Goal: Task Accomplishment & Management: Complete application form

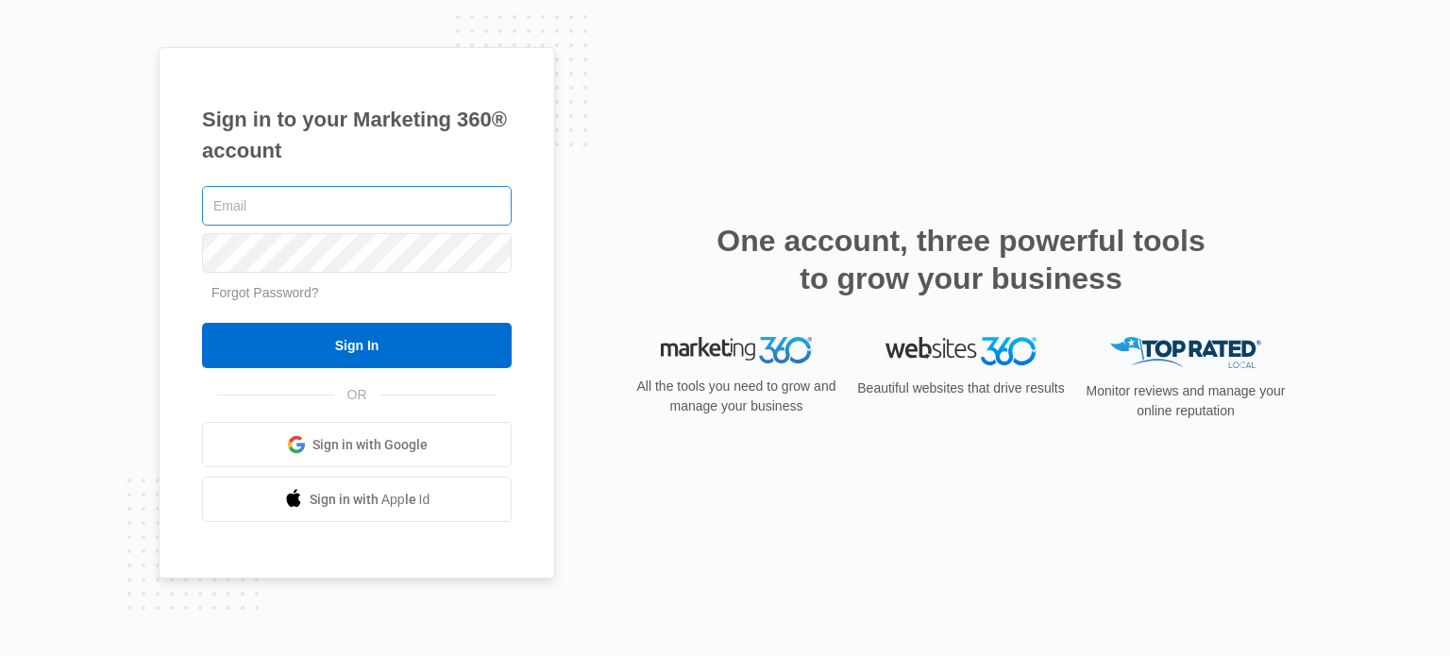
click at [246, 212] on input "text" at bounding box center [357, 206] width 310 height 40
click at [257, 206] on input "text" at bounding box center [357, 206] width 310 height 40
click at [1097, 118] on div "Sign in to your Marketing 360® account Forgot Password? Sign In OR" at bounding box center [725, 328] width 1133 height 563
click at [238, 198] on input "text" at bounding box center [357, 206] width 310 height 40
type input "villegas.verjill136@gmail.com"
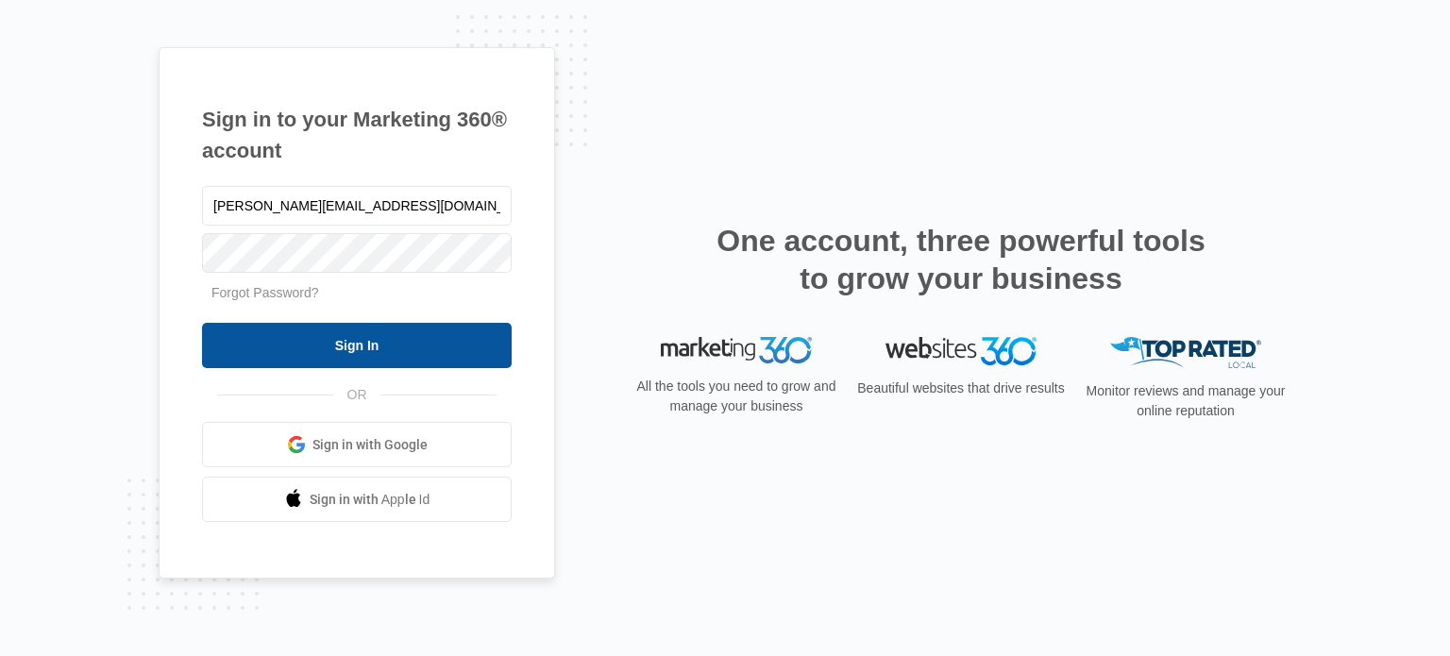
click at [341, 357] on input "Sign In" at bounding box center [357, 345] width 310 height 45
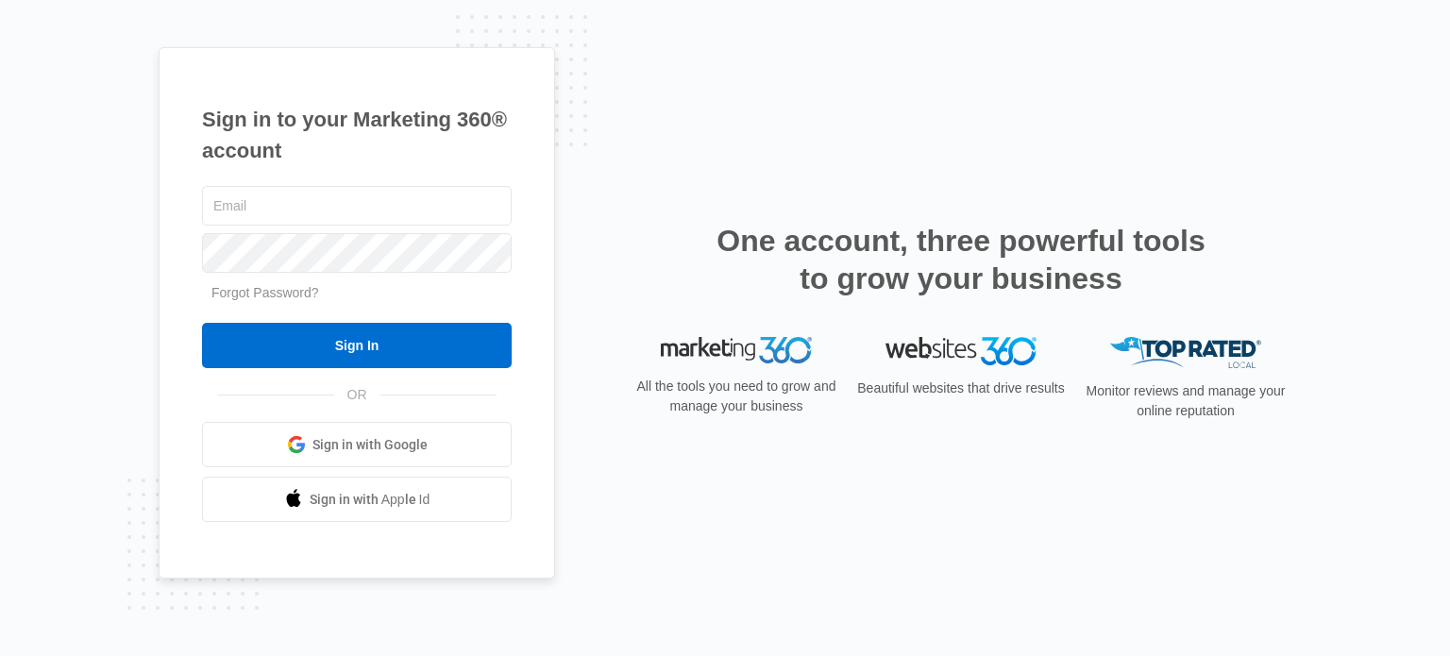
click at [681, 469] on div "Sign in to your Marketing 360® account Forgot Password? Sign In OR" at bounding box center [725, 328] width 1133 height 563
click at [268, 203] on input "text" at bounding box center [357, 206] width 310 height 40
type input "yasemin"
drag, startPoint x: 233, startPoint y: 198, endPoint x: 247, endPoint y: 200, distance: 14.3
click at [233, 198] on input "text" at bounding box center [357, 206] width 310 height 40
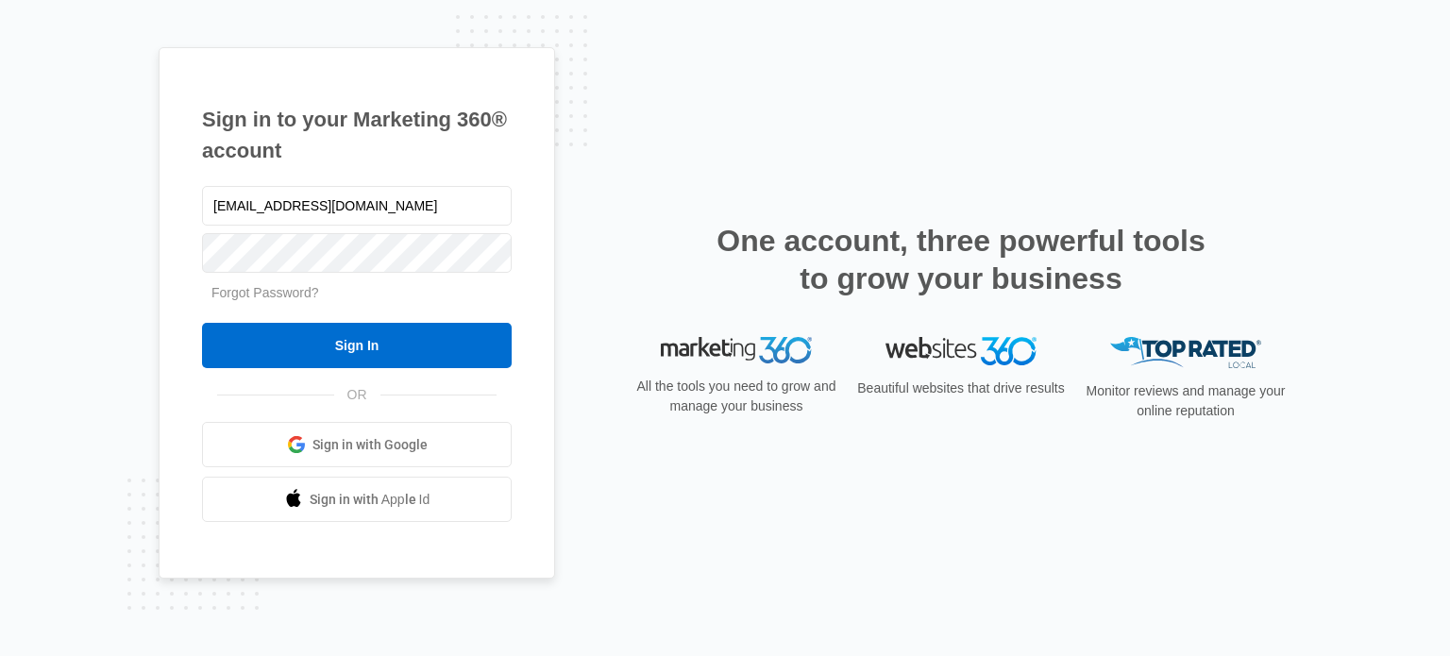
type input "vayneviyn213@gmail.com"
drag, startPoint x: 975, startPoint y: 542, endPoint x: 880, endPoint y: 500, distance: 104.4
click at [974, 539] on div "Sign in to your Marketing 360® account vayneviyn213@gmail.com Forgot Password? …" at bounding box center [725, 328] width 1133 height 563
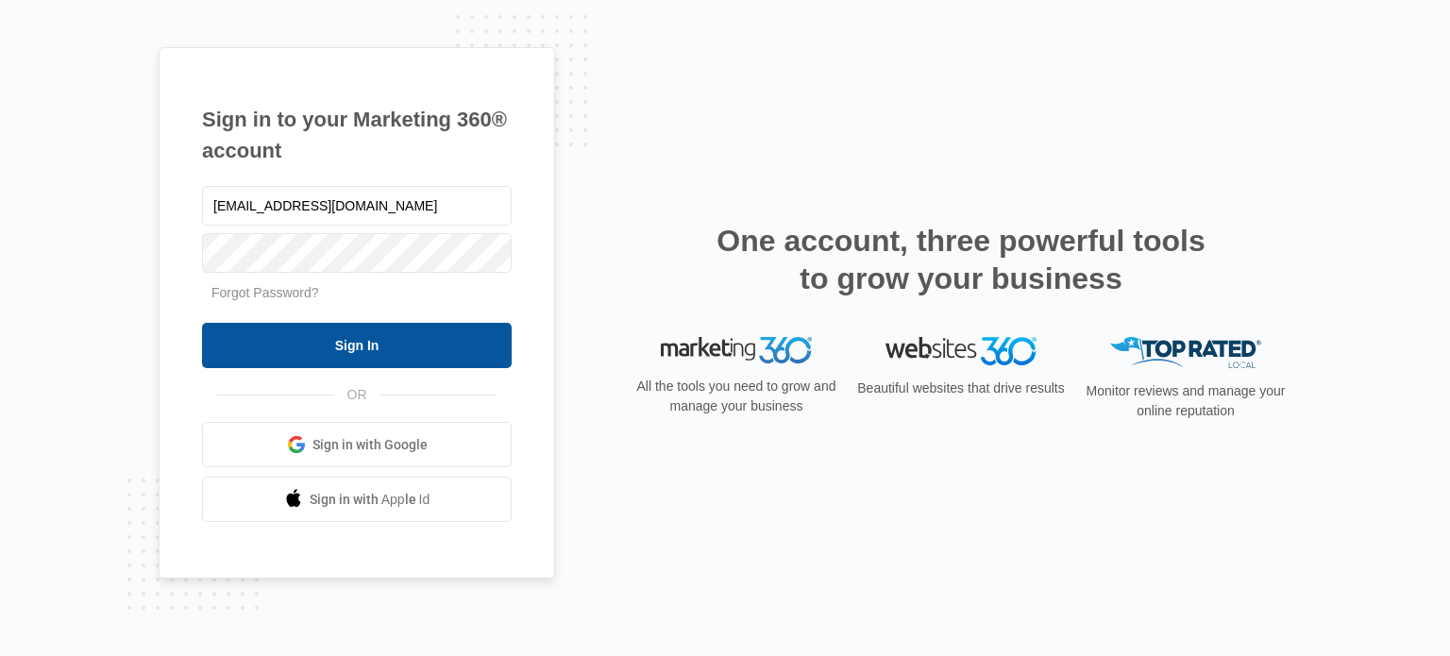
click at [257, 356] on input "Sign In" at bounding box center [357, 345] width 310 height 45
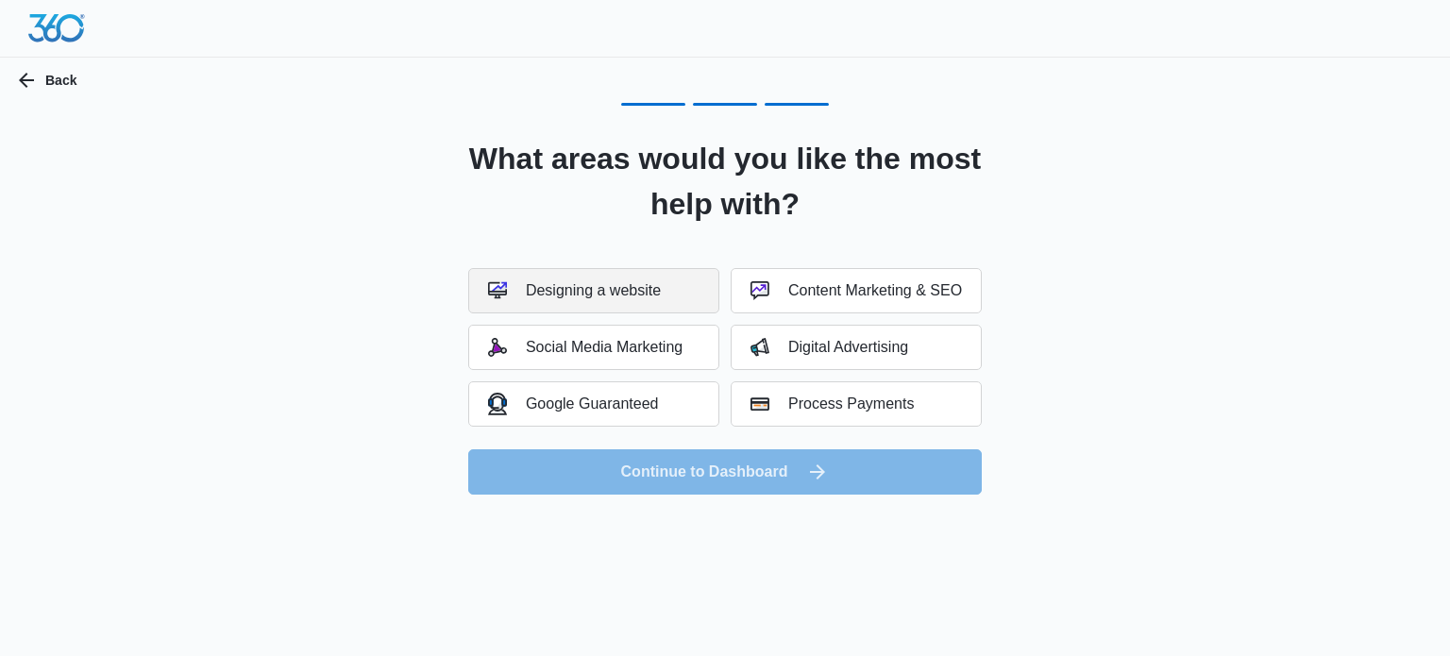
click at [646, 295] on div "Designing a website" at bounding box center [574, 290] width 173 height 19
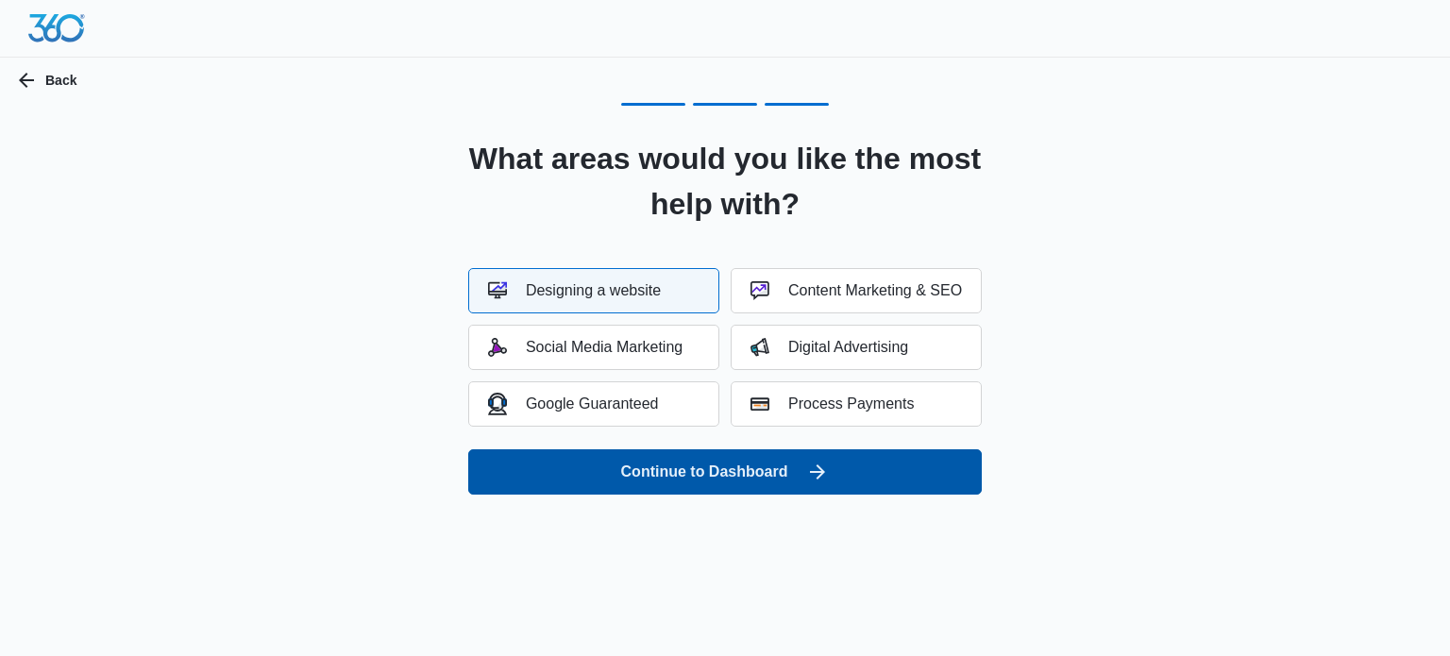
click at [752, 480] on button "Continue to Dashboard" at bounding box center [725, 471] width 514 height 45
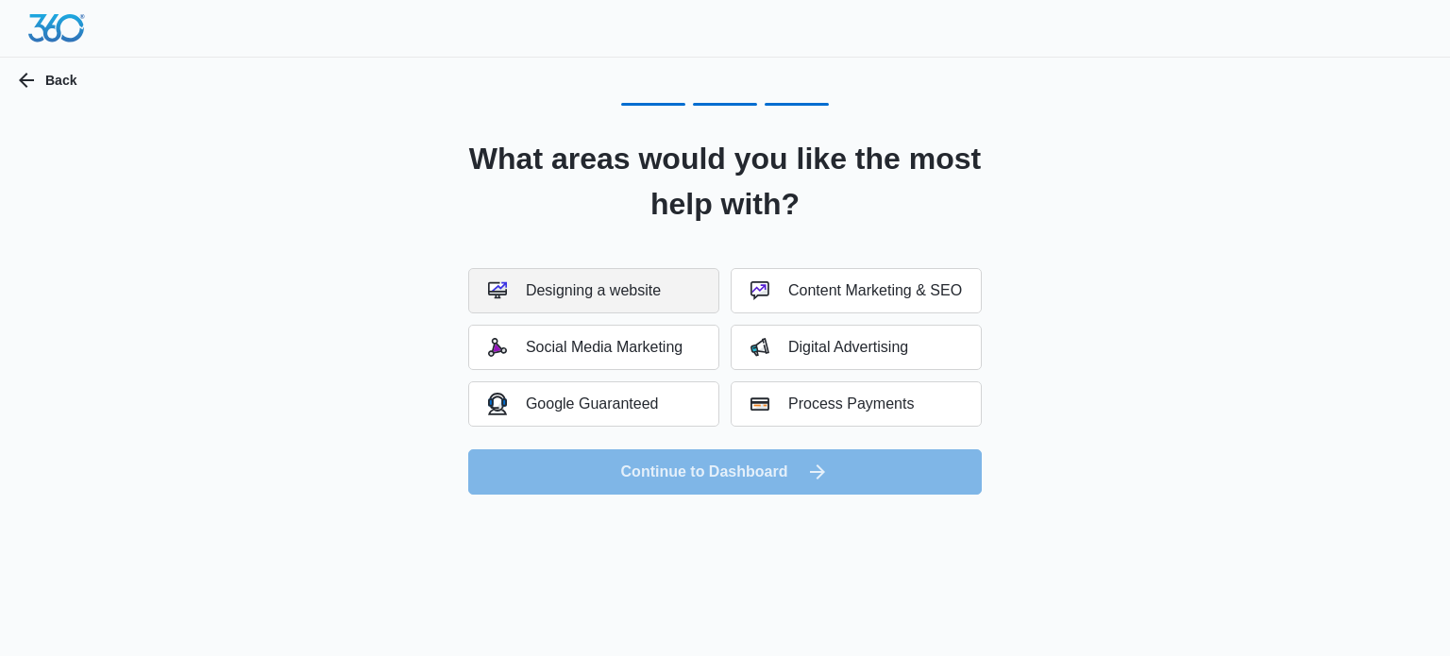
click at [619, 306] on button "Designing a website" at bounding box center [593, 290] width 251 height 45
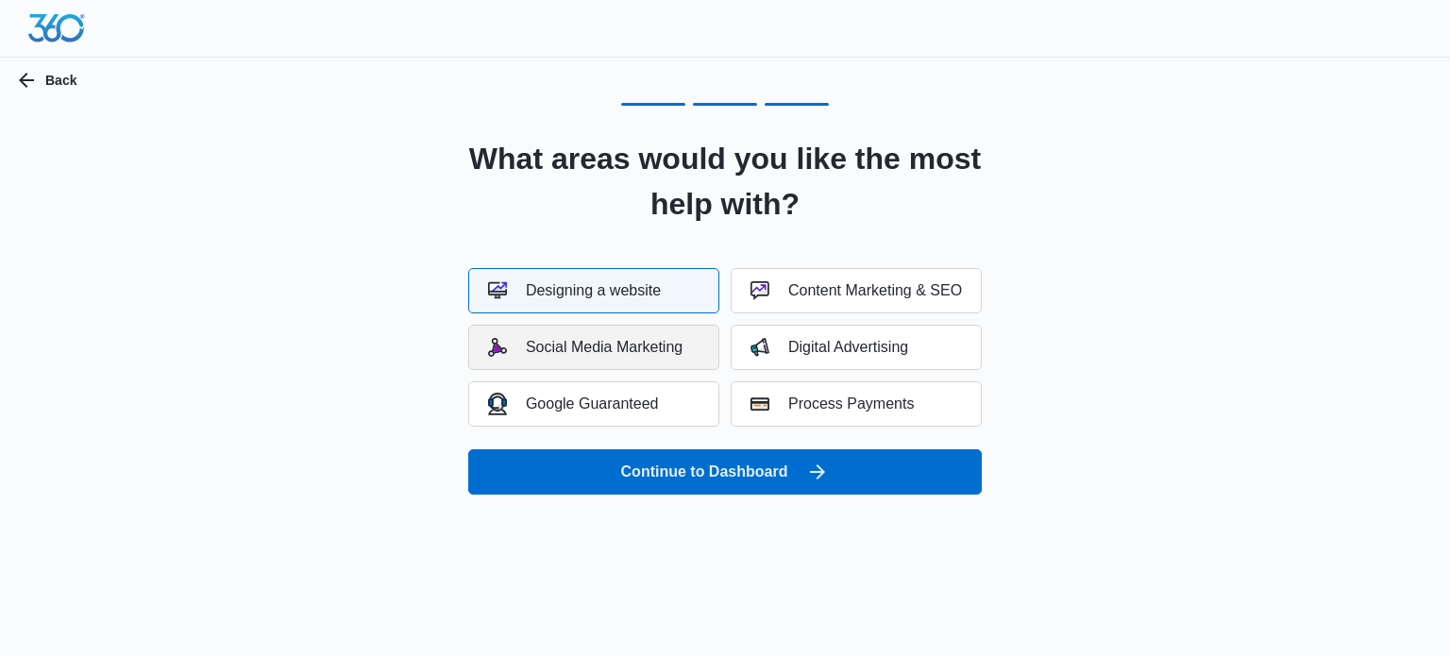
click at [638, 358] on button "Social Media Marketing" at bounding box center [593, 347] width 251 height 45
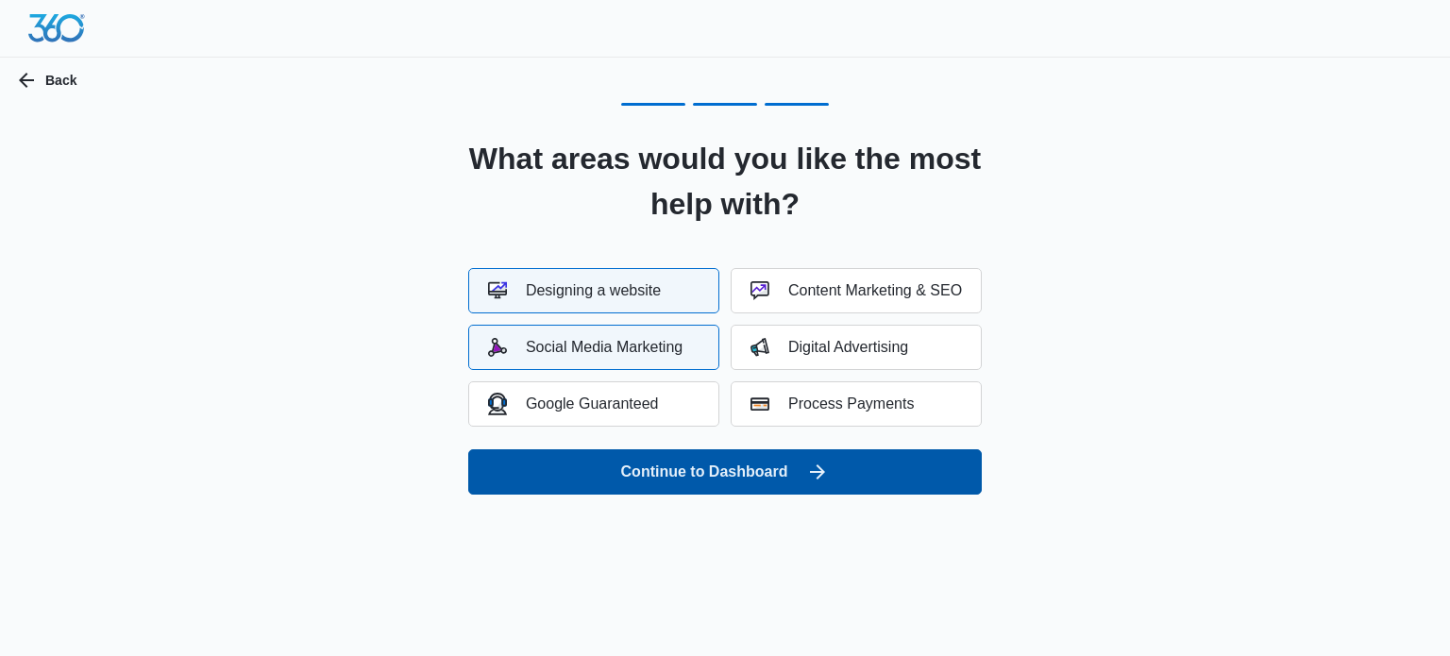
click at [747, 476] on button "Continue to Dashboard" at bounding box center [725, 471] width 514 height 45
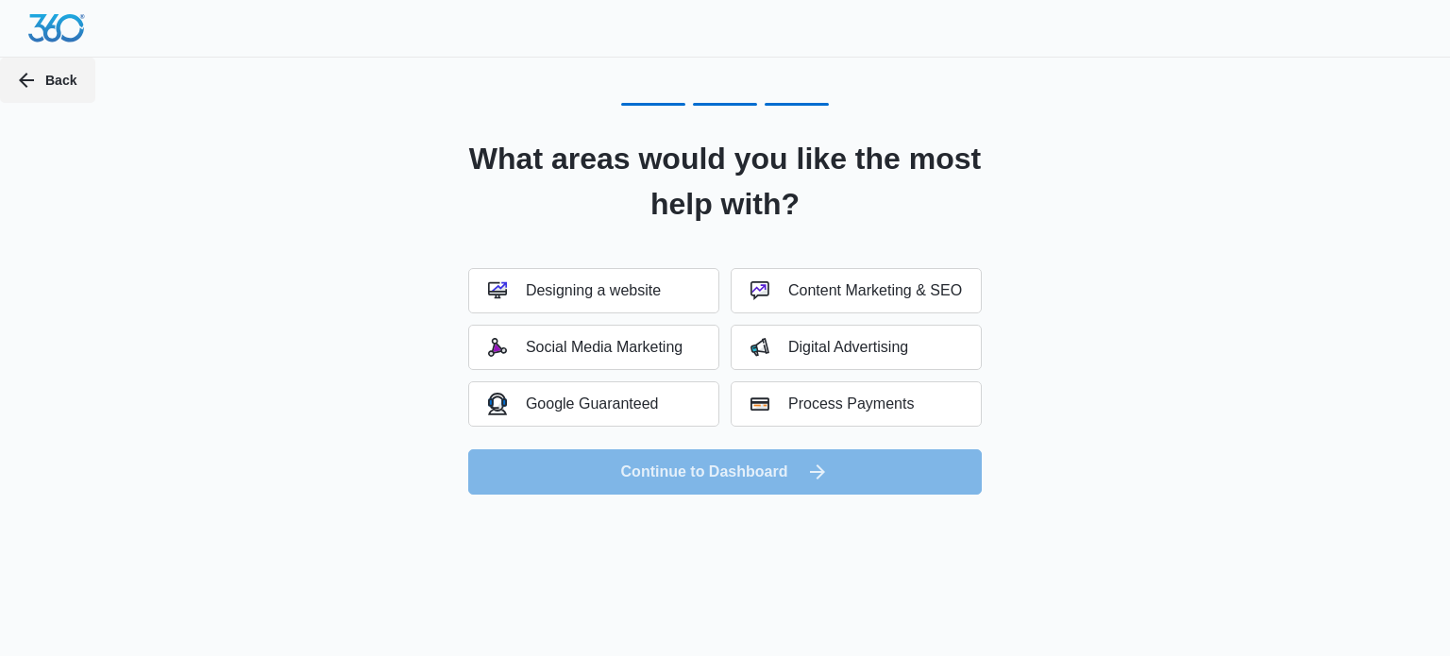
click at [31, 78] on icon "button" at bounding box center [26, 80] width 15 height 15
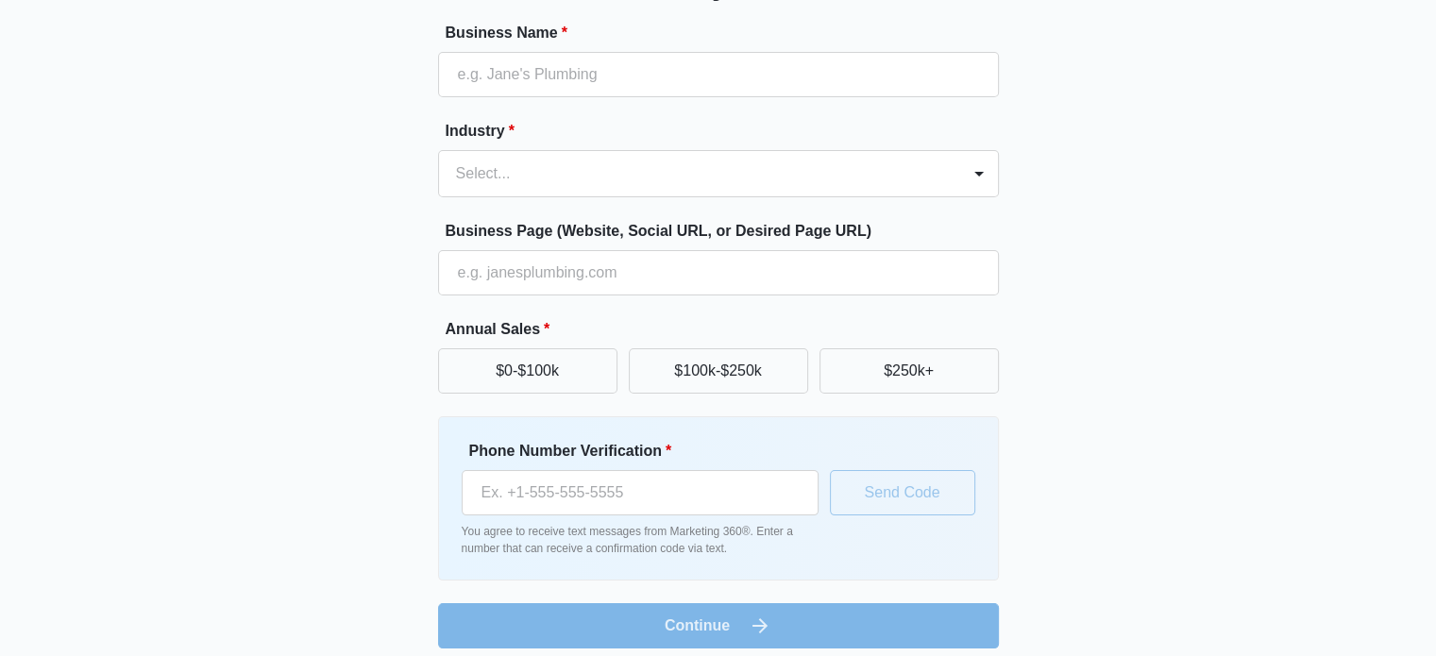
scroll to position [189, 0]
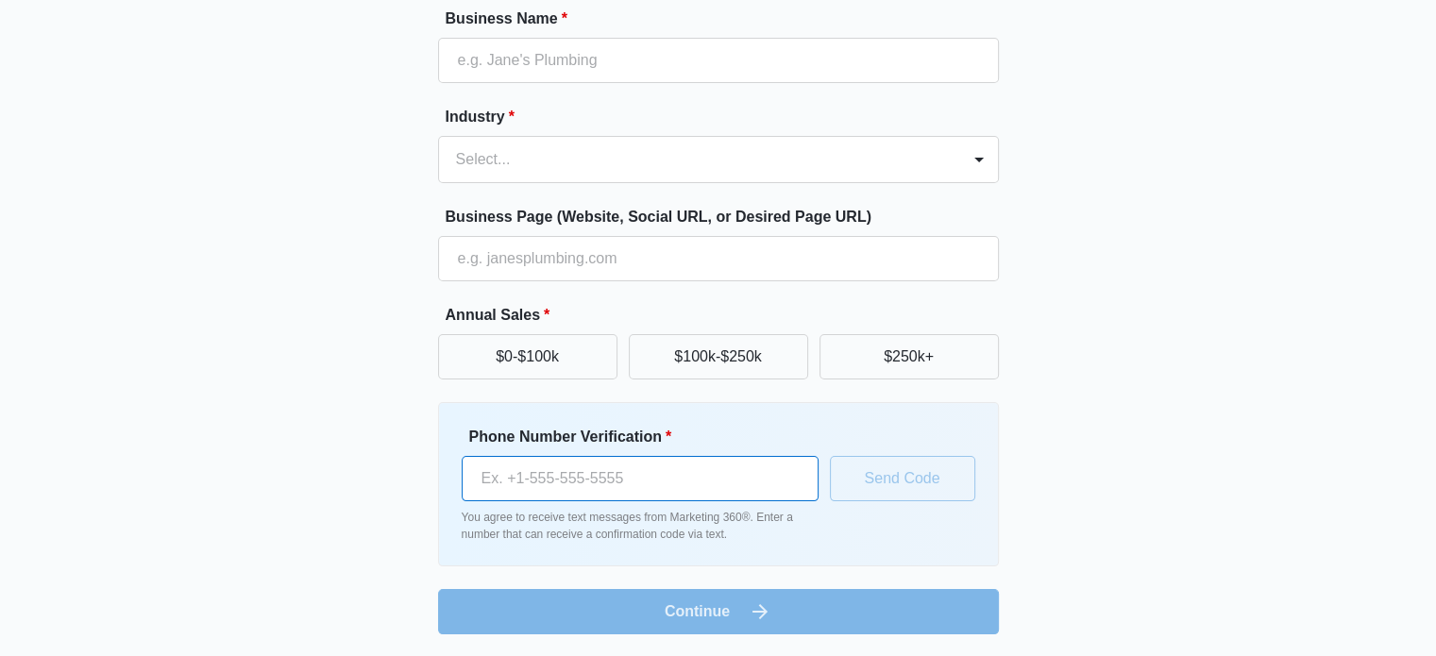
click at [590, 483] on input "Phone Number Verification *" at bounding box center [640, 478] width 357 height 45
click at [1141, 480] on div "Great to meet you, Jill Tell us about your business Business Name * Industry * …" at bounding box center [718, 252] width 1133 height 766
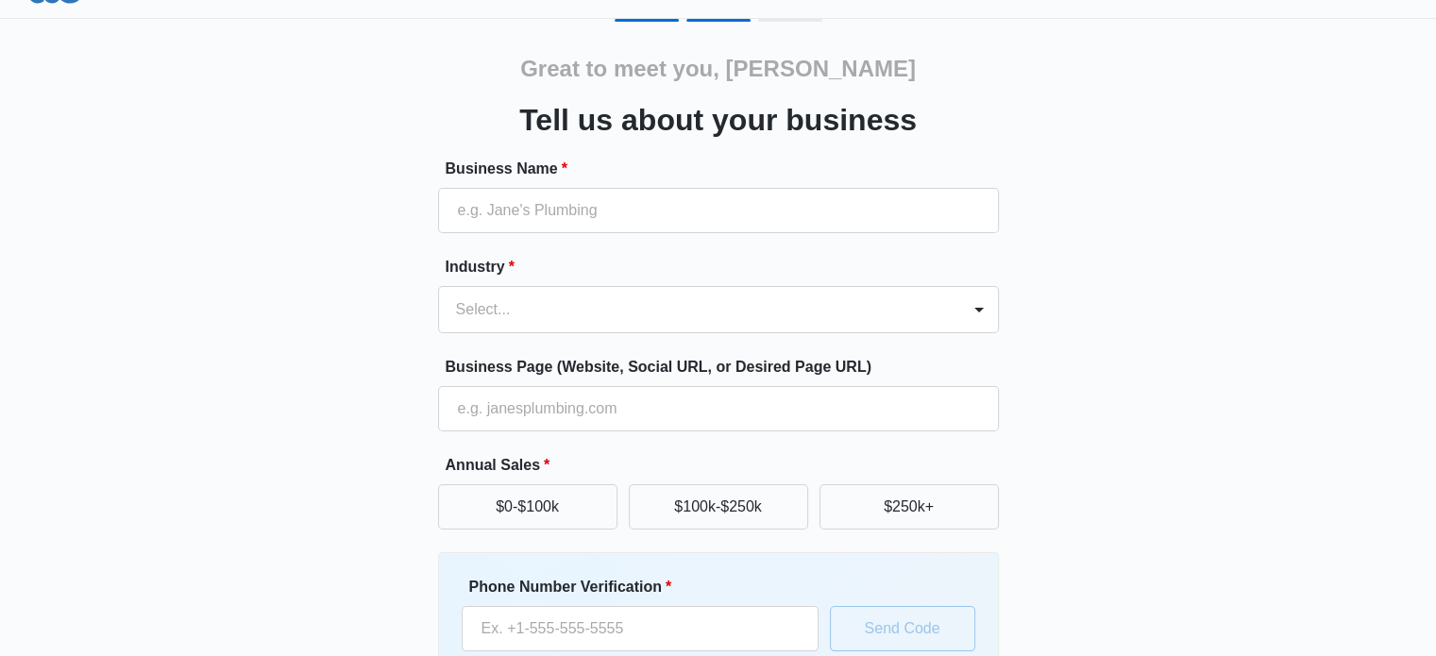
scroll to position [0, 0]
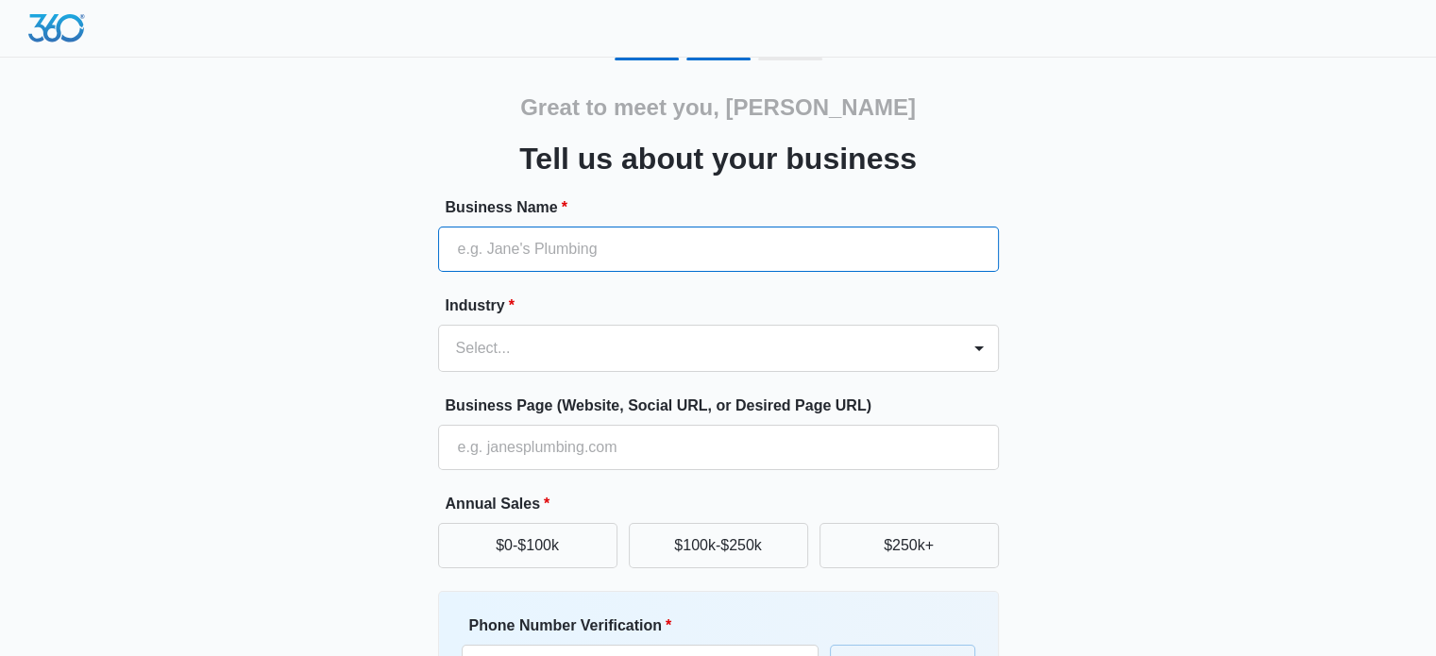
click at [496, 260] on input "Business Name *" at bounding box center [718, 249] width 561 height 45
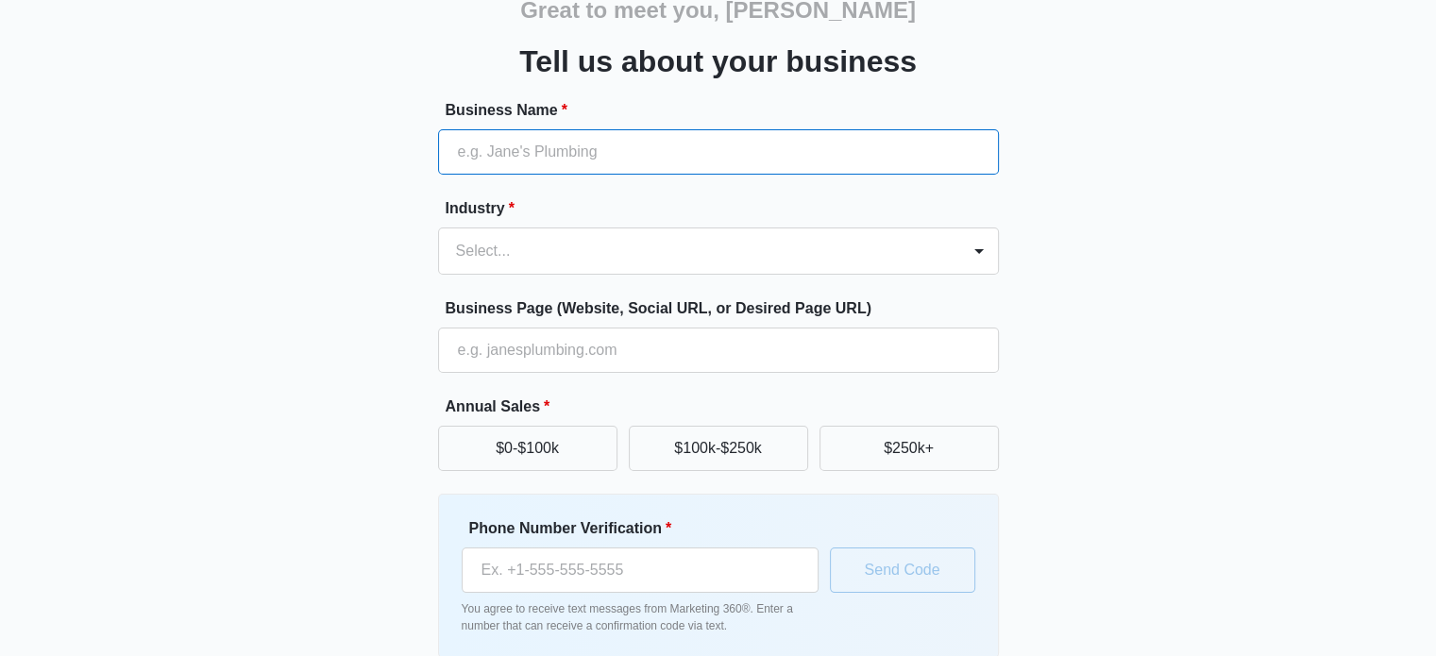
scroll to position [94, 0]
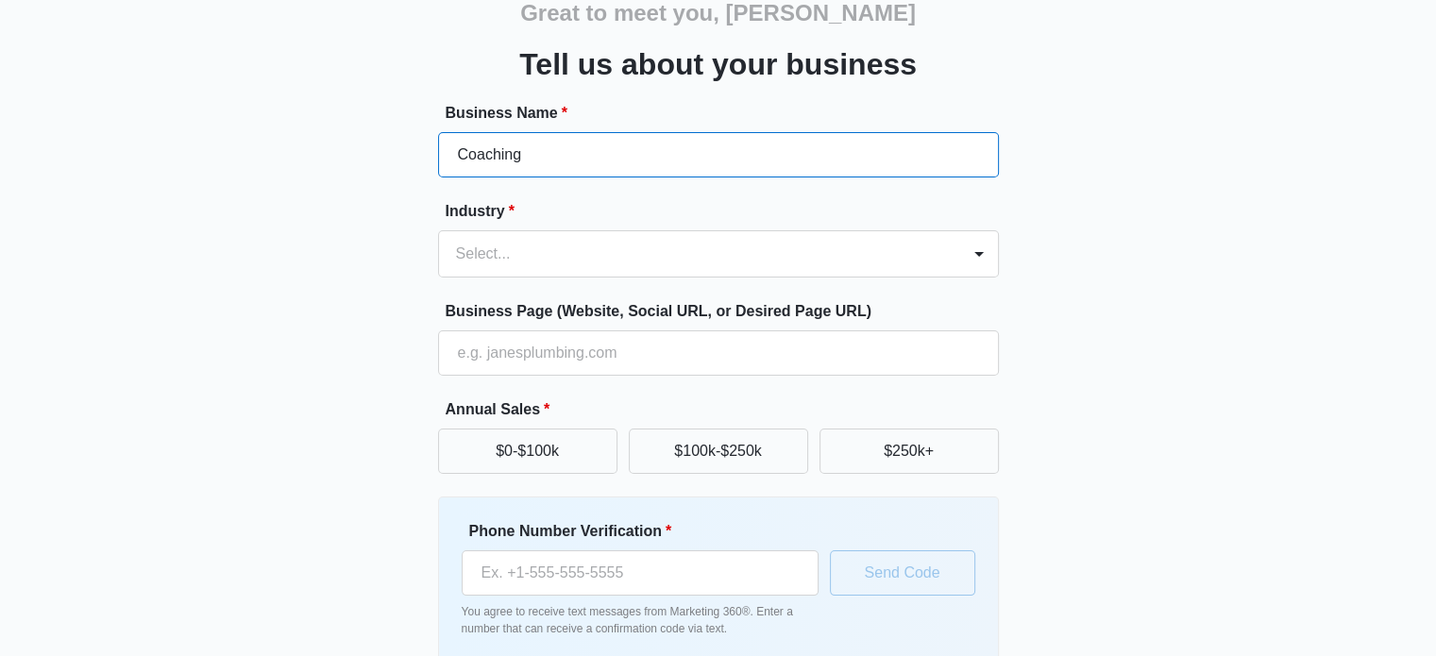
click at [461, 158] on input "Coaching" at bounding box center [718, 154] width 561 height 45
type input "SupremeCoaching"
click at [459, 248] on div at bounding box center [696, 254] width 480 height 26
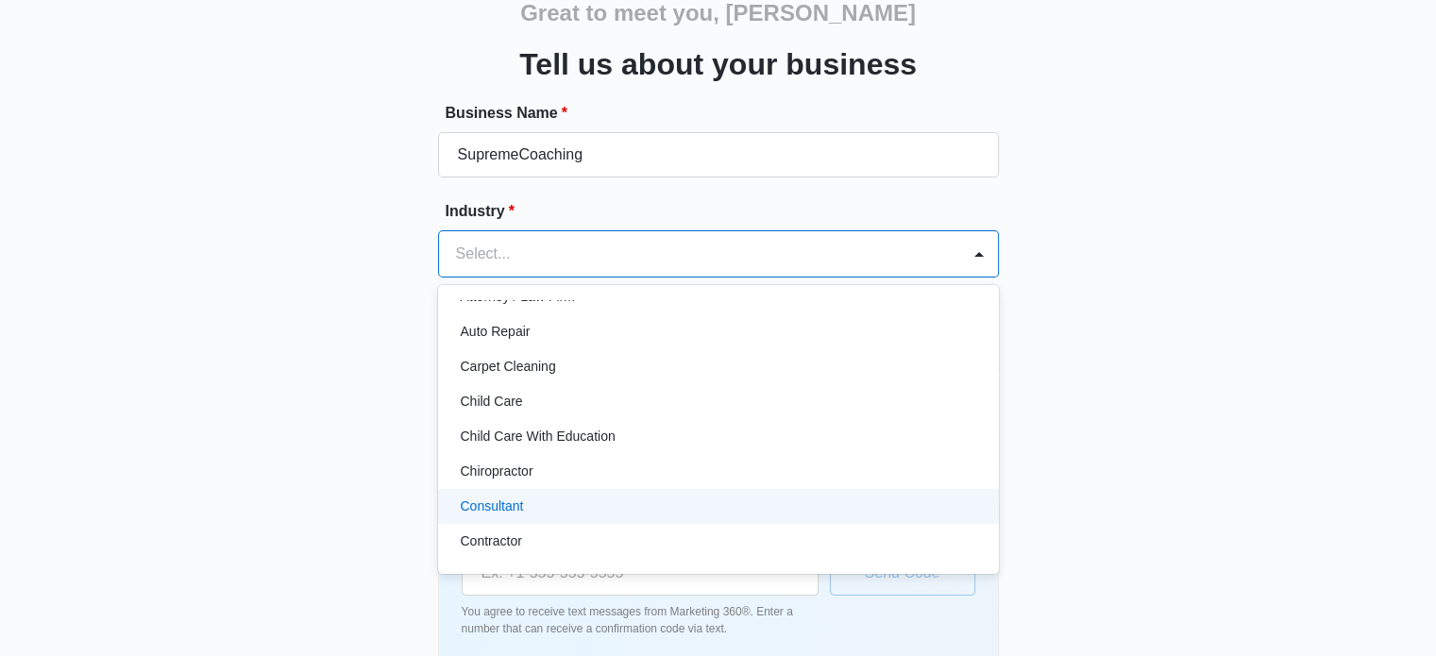
click at [505, 500] on p "Consultant" at bounding box center [492, 507] width 63 height 20
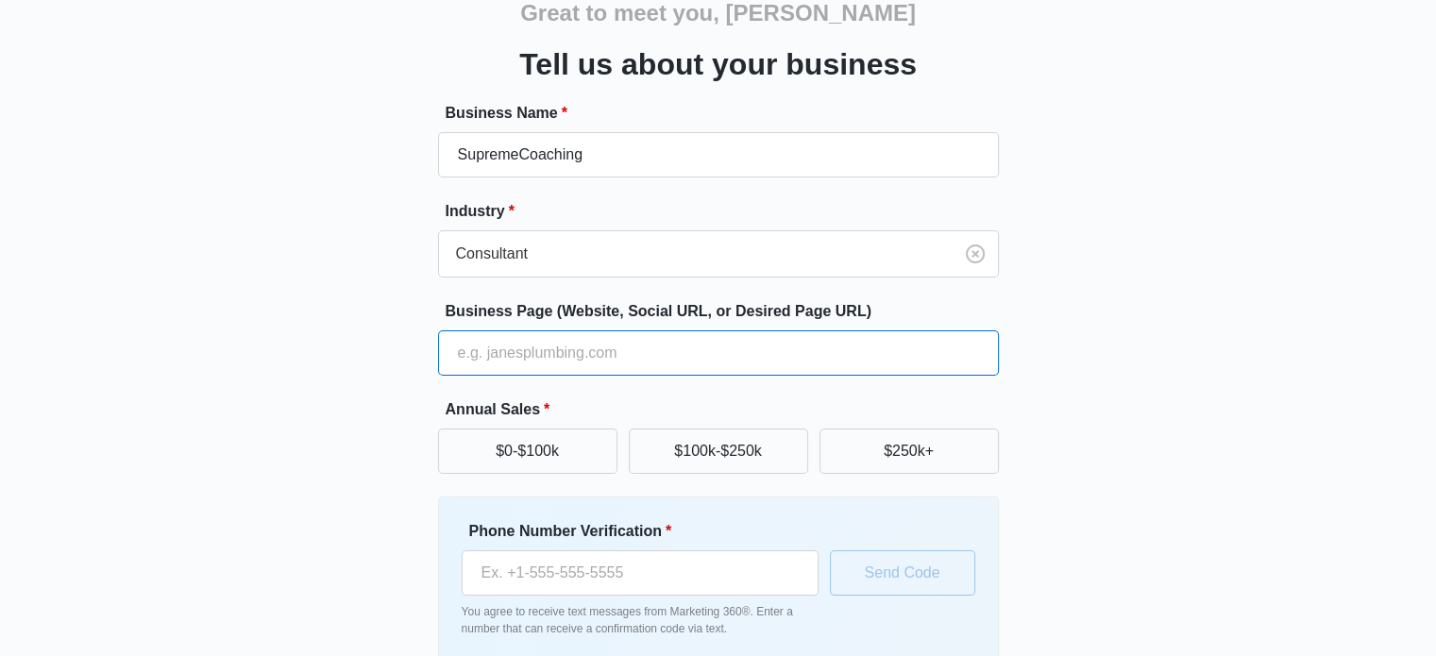
click at [594, 359] on input "Business Page (Website, Social URL, or Desired Page URL)" at bounding box center [718, 352] width 561 height 45
type input "supremecoaching.com"
click at [546, 432] on button "$0-$100k" at bounding box center [527, 451] width 179 height 45
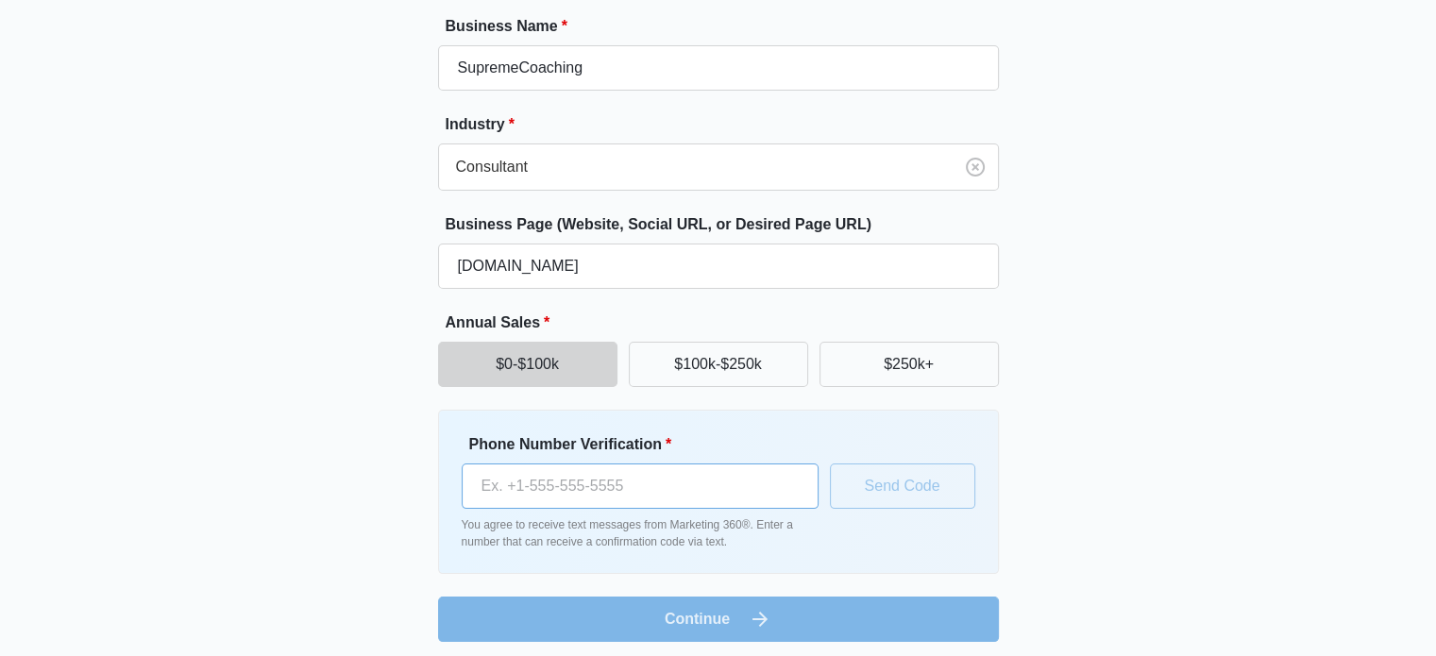
scroll to position [189, 0]
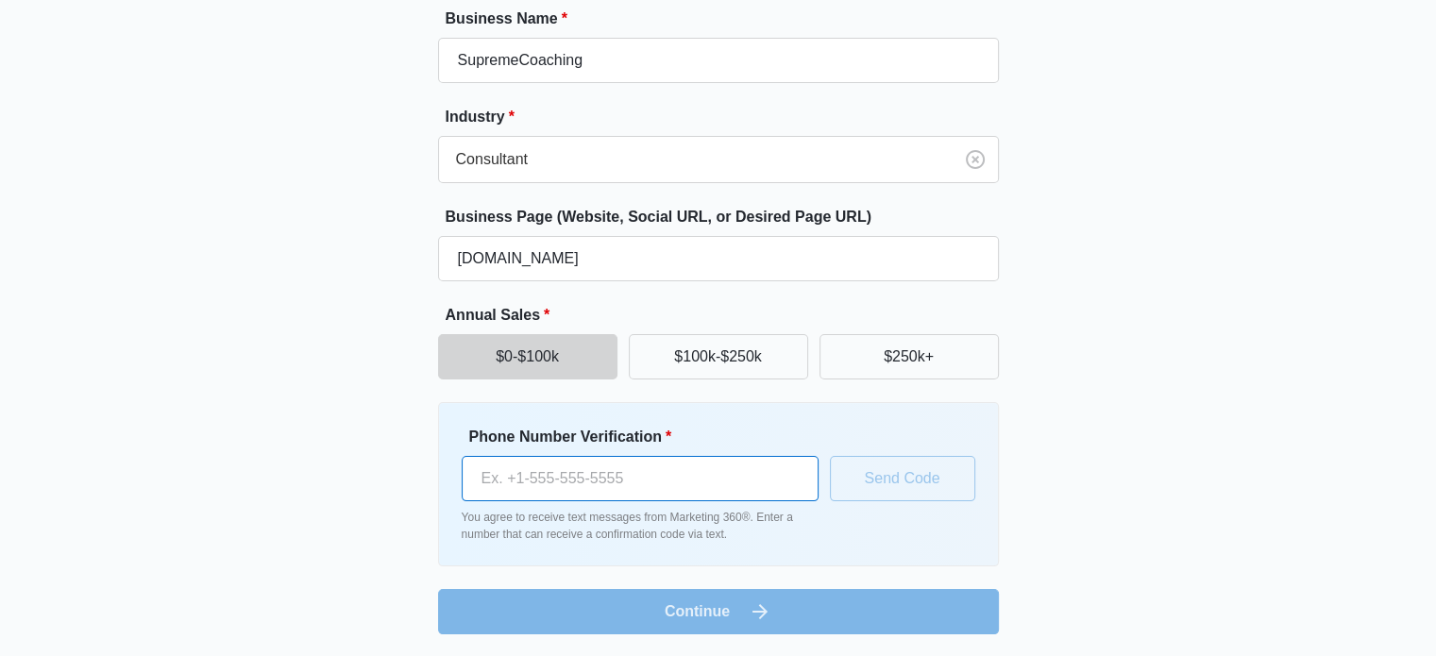
click at [670, 480] on input "Phone Number Verification *" at bounding box center [640, 478] width 357 height 45
paste input "+1 765 658 9222"
type input "+1 765 658 9222"
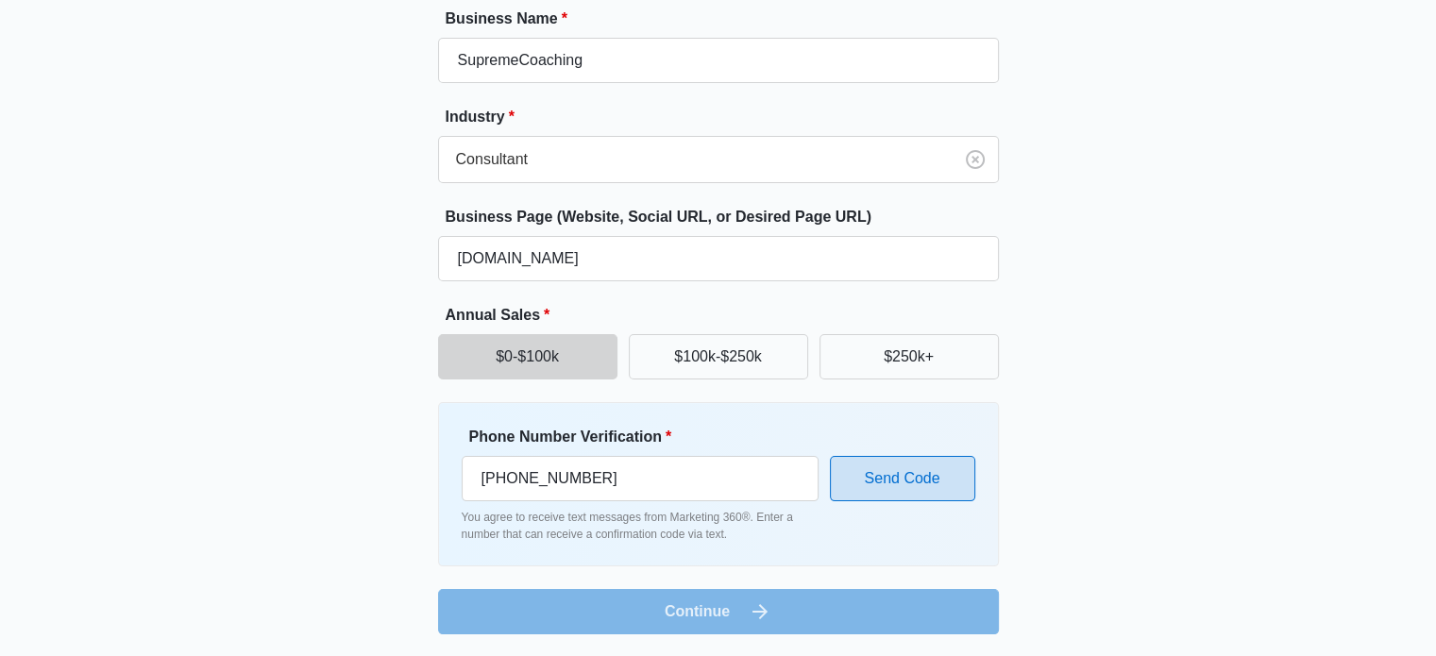
click at [920, 475] on button "Send Code" at bounding box center [902, 478] width 145 height 45
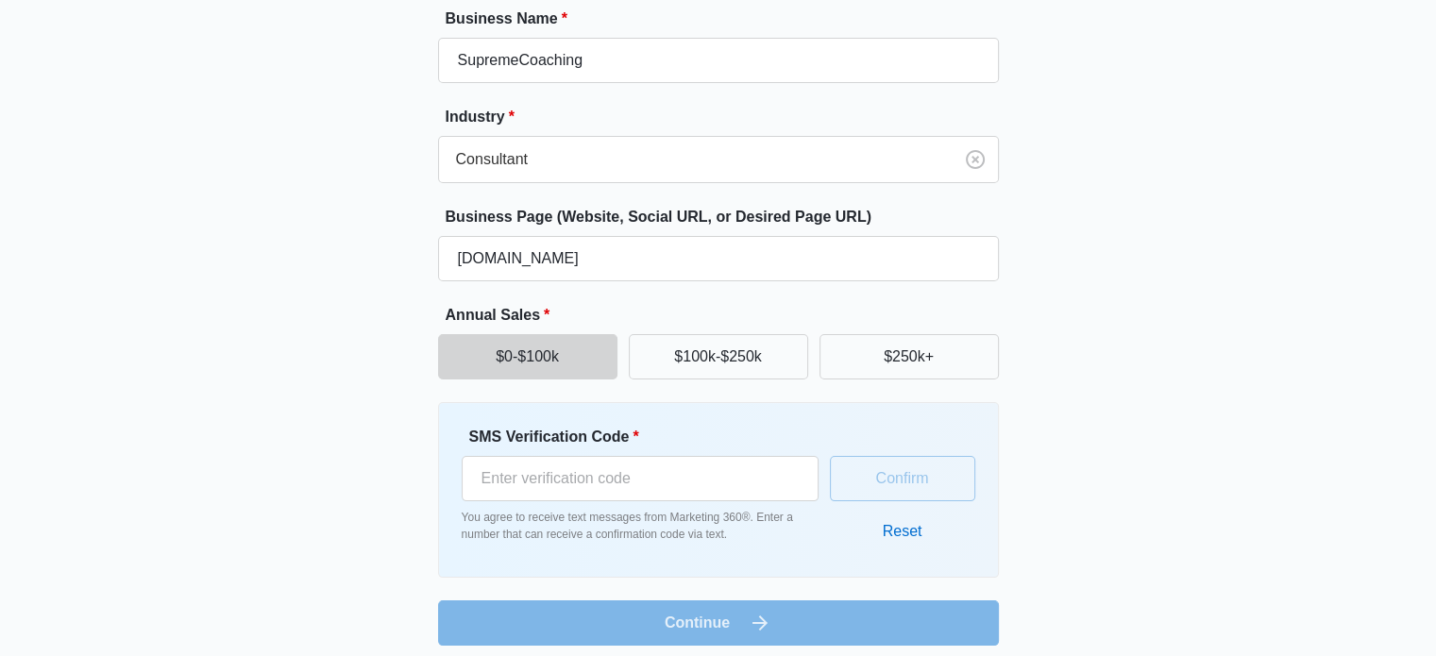
scroll to position [200, 0]
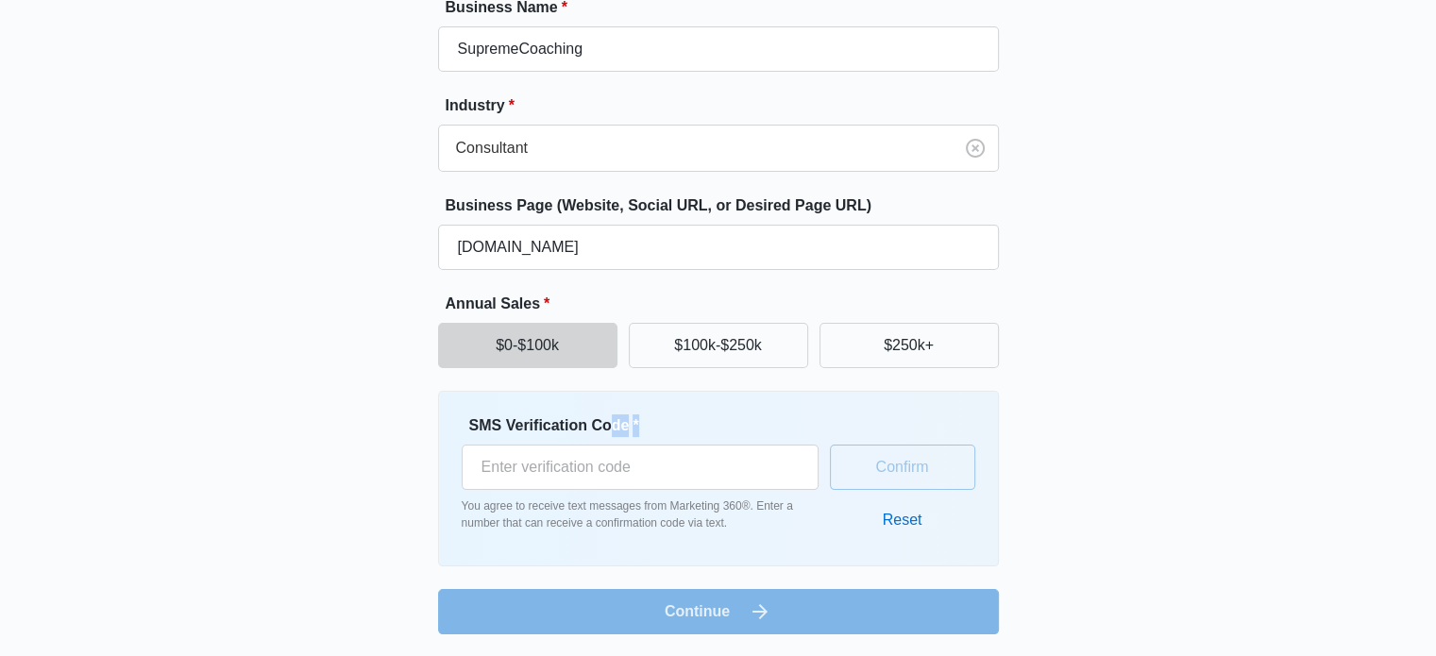
click at [607, 424] on div "SMS Verification Code *" at bounding box center [640, 453] width 357 height 76
click at [600, 459] on input "SMS Verification Code *" at bounding box center [640, 467] width 357 height 45
click at [895, 516] on button "Reset" at bounding box center [902, 520] width 77 height 45
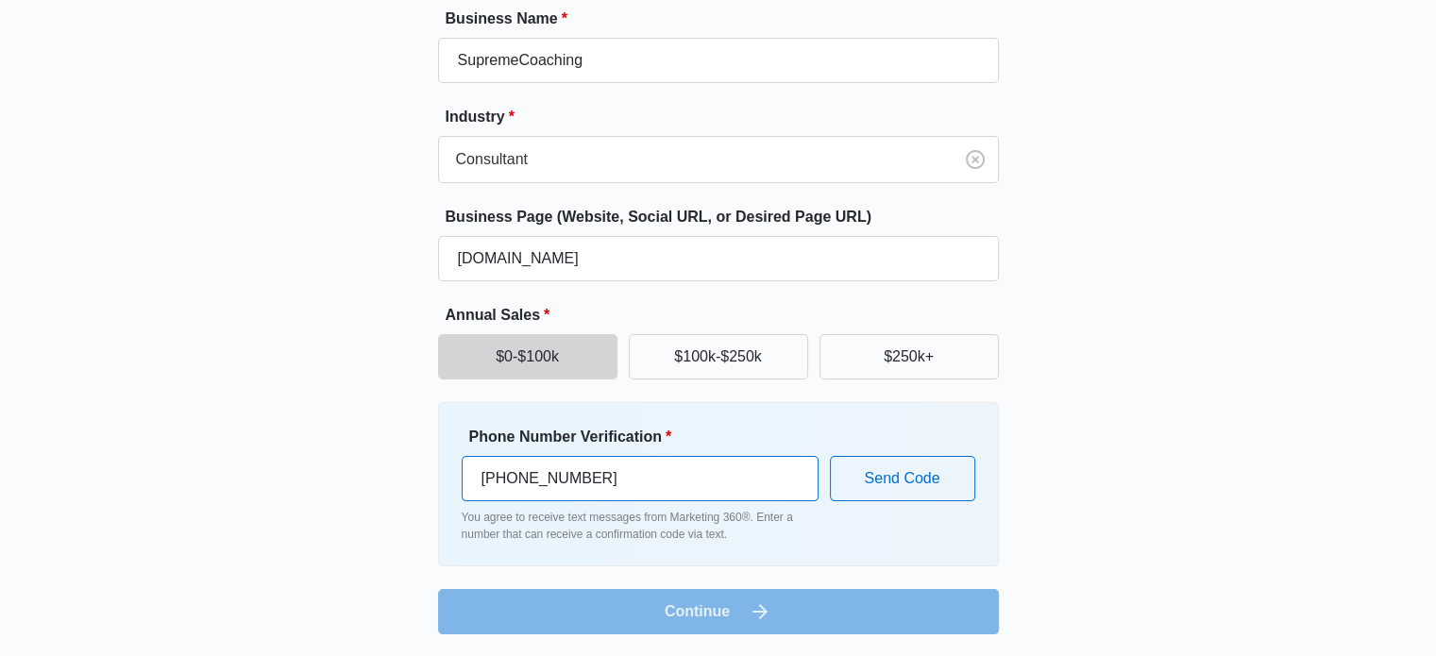
drag, startPoint x: 661, startPoint y: 478, endPoint x: 365, endPoint y: 476, distance: 295.6
click at [365, 476] on div "Great to meet you, Jill Tell us about your business Business Name * SupremeCoac…" at bounding box center [718, 252] width 1133 height 766
paste input "1 (970) 710-106"
type input "1 (970) 710-1062"
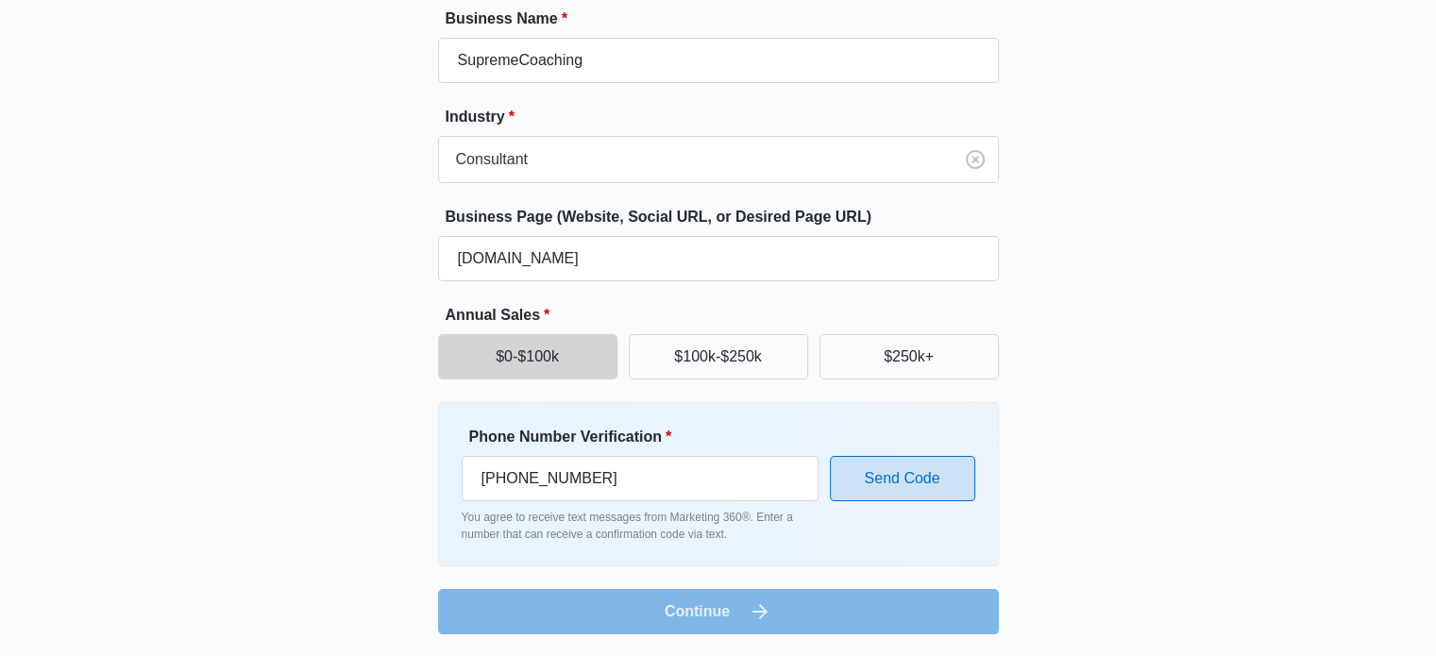
click at [897, 481] on button "Send Code" at bounding box center [902, 478] width 145 height 45
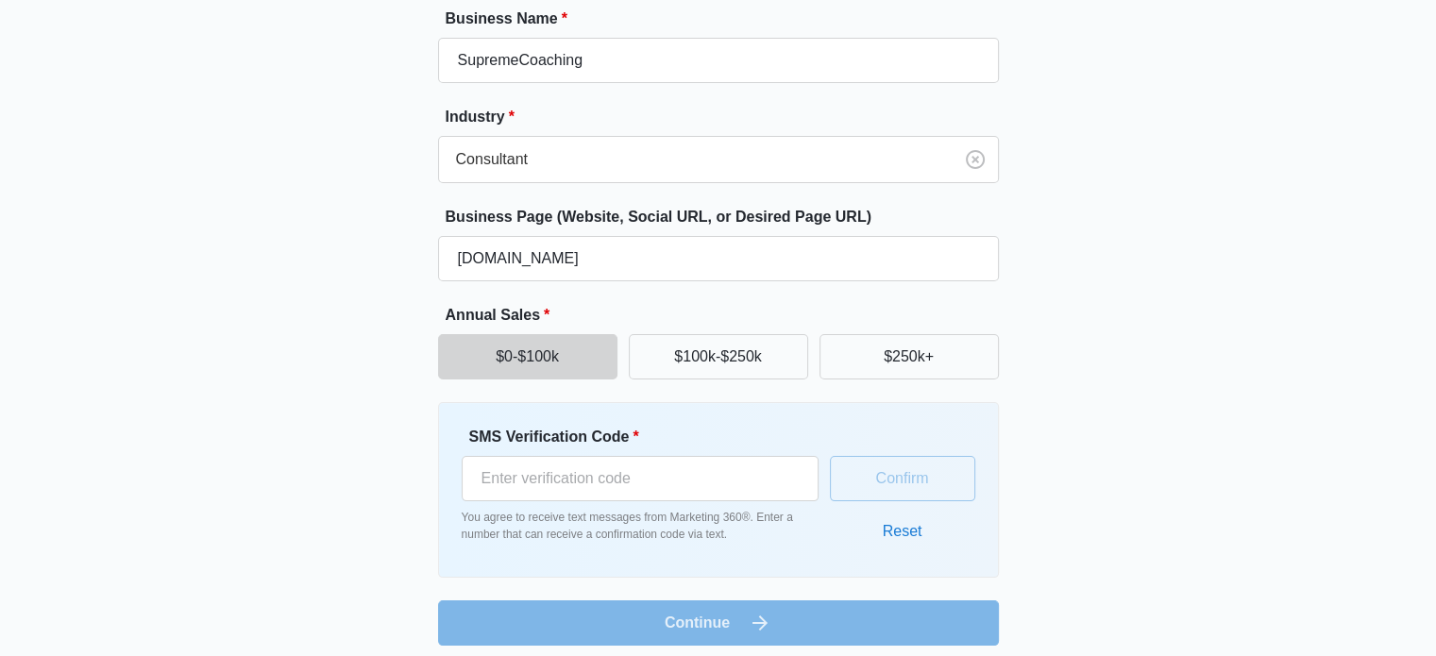
click at [890, 524] on button "Reset" at bounding box center [902, 531] width 77 height 45
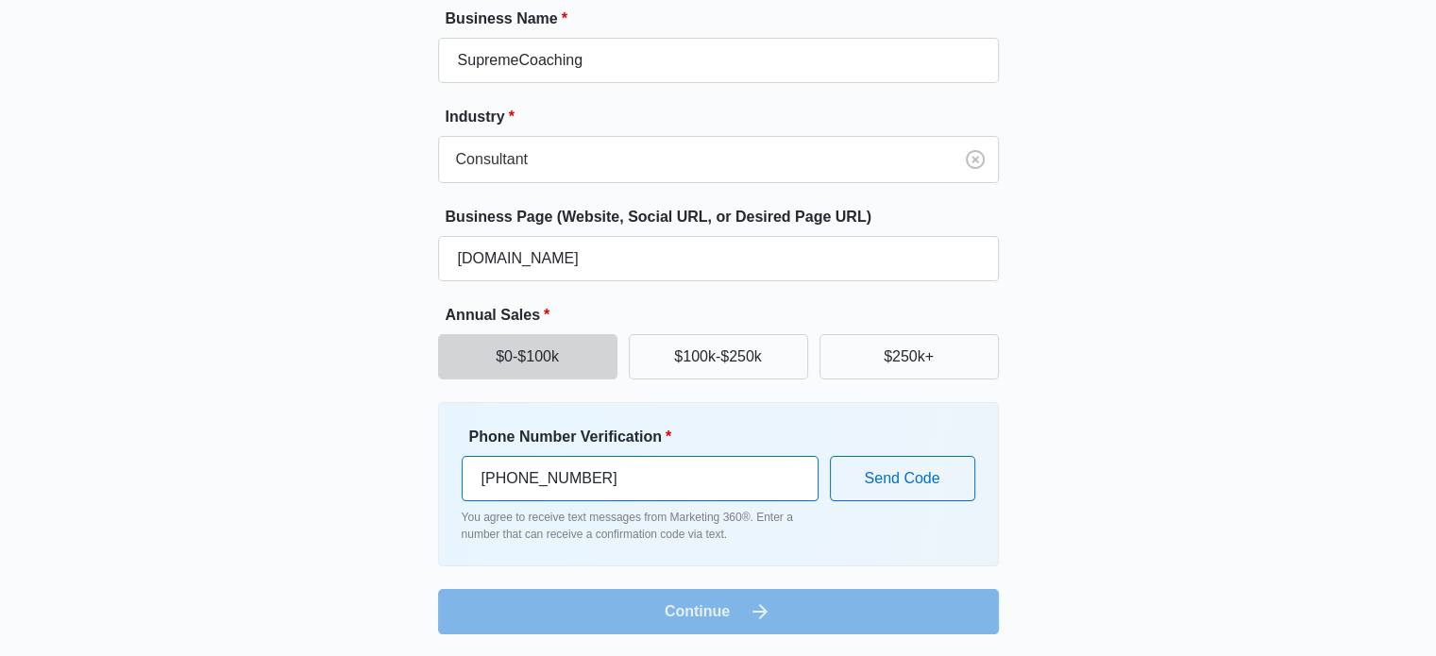
click at [324, 489] on div "Great to meet you, Jill Tell us about your business Business Name * SupremeCoac…" at bounding box center [718, 252] width 1133 height 766
paste input "1 (646) 263-4975"
type input "1 (646) 263-4975"
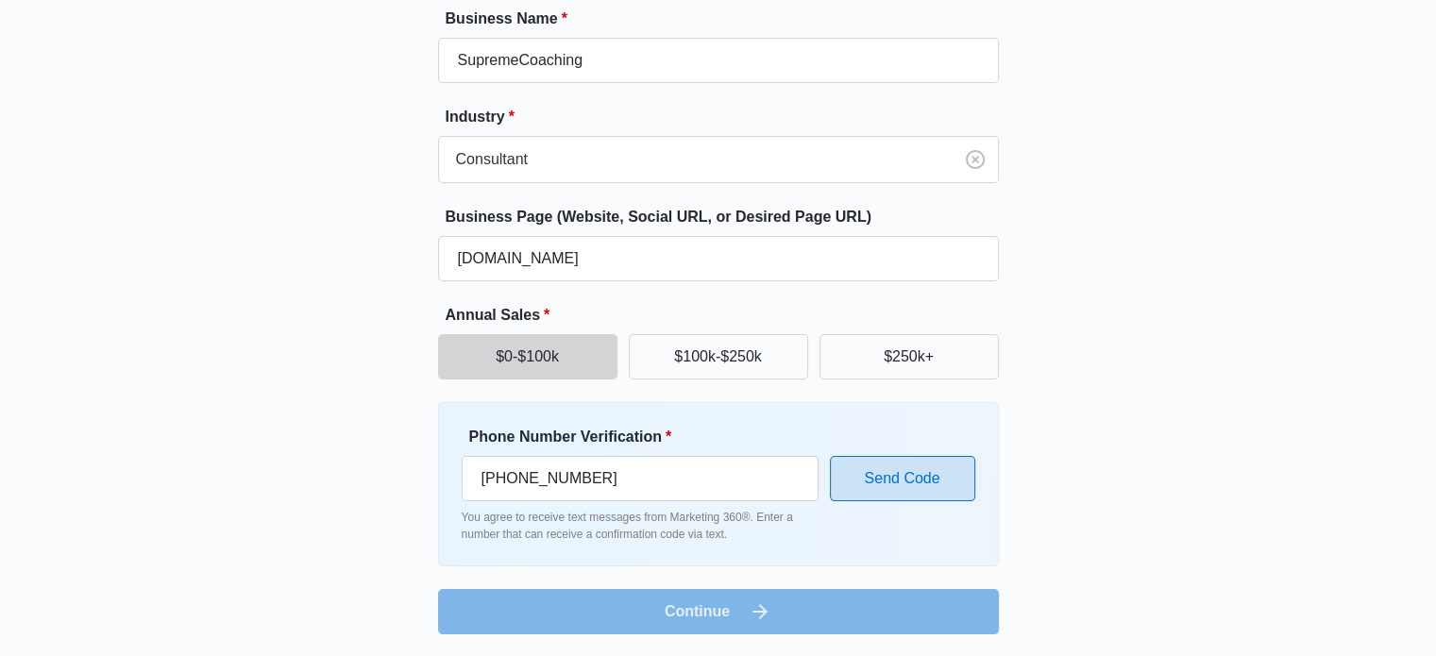
click at [868, 474] on button "Send Code" at bounding box center [902, 478] width 145 height 45
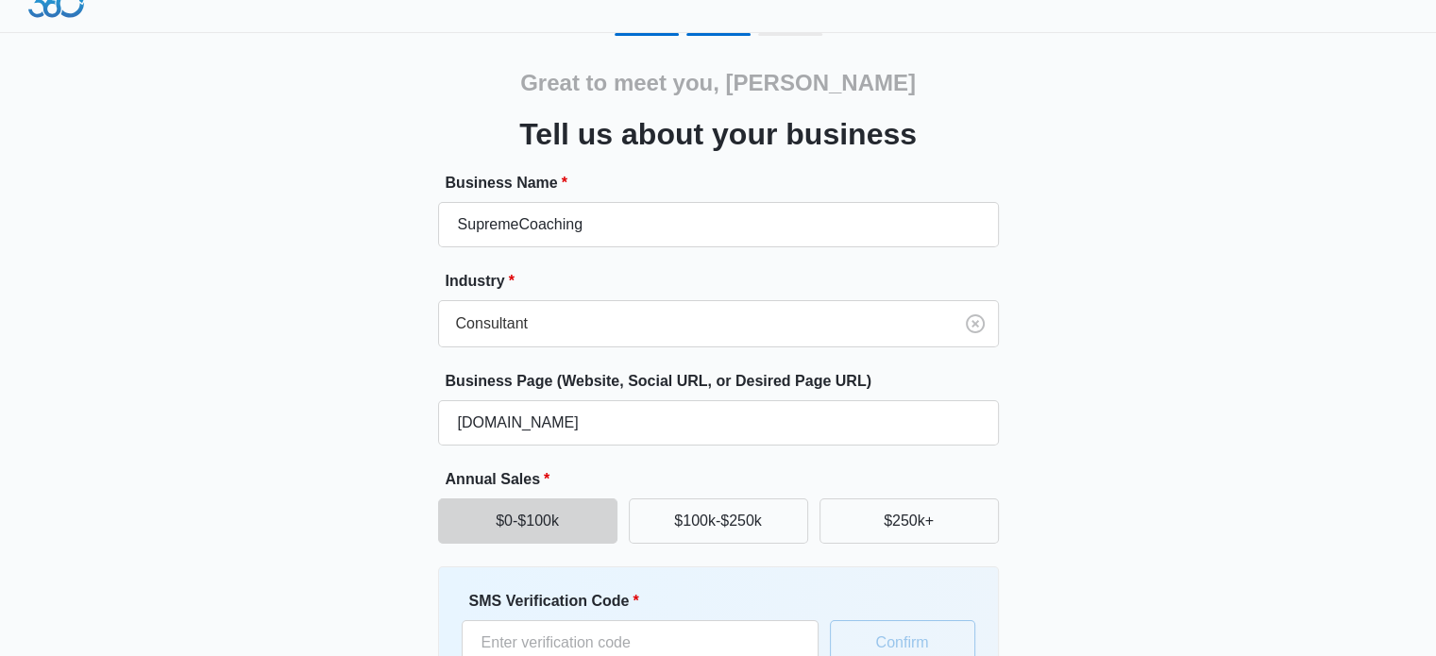
scroll to position [0, 0]
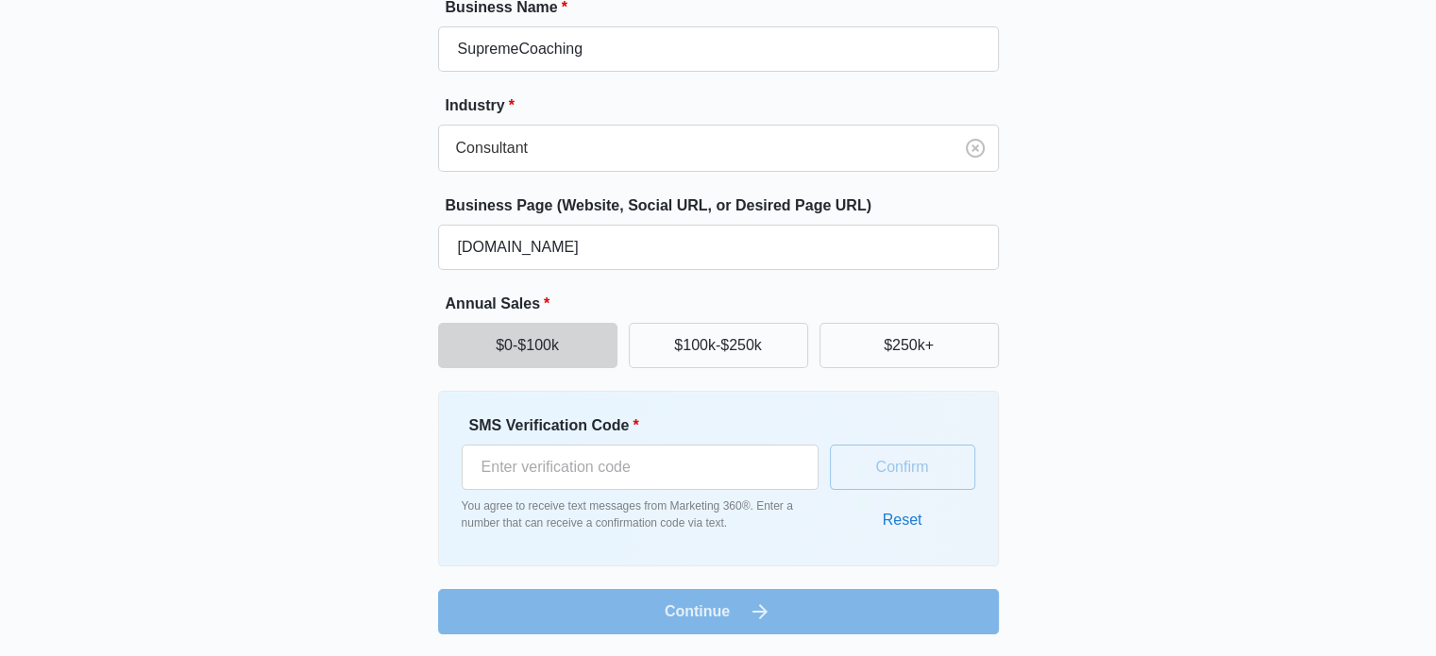
click at [896, 516] on button "Reset" at bounding box center [902, 520] width 77 height 45
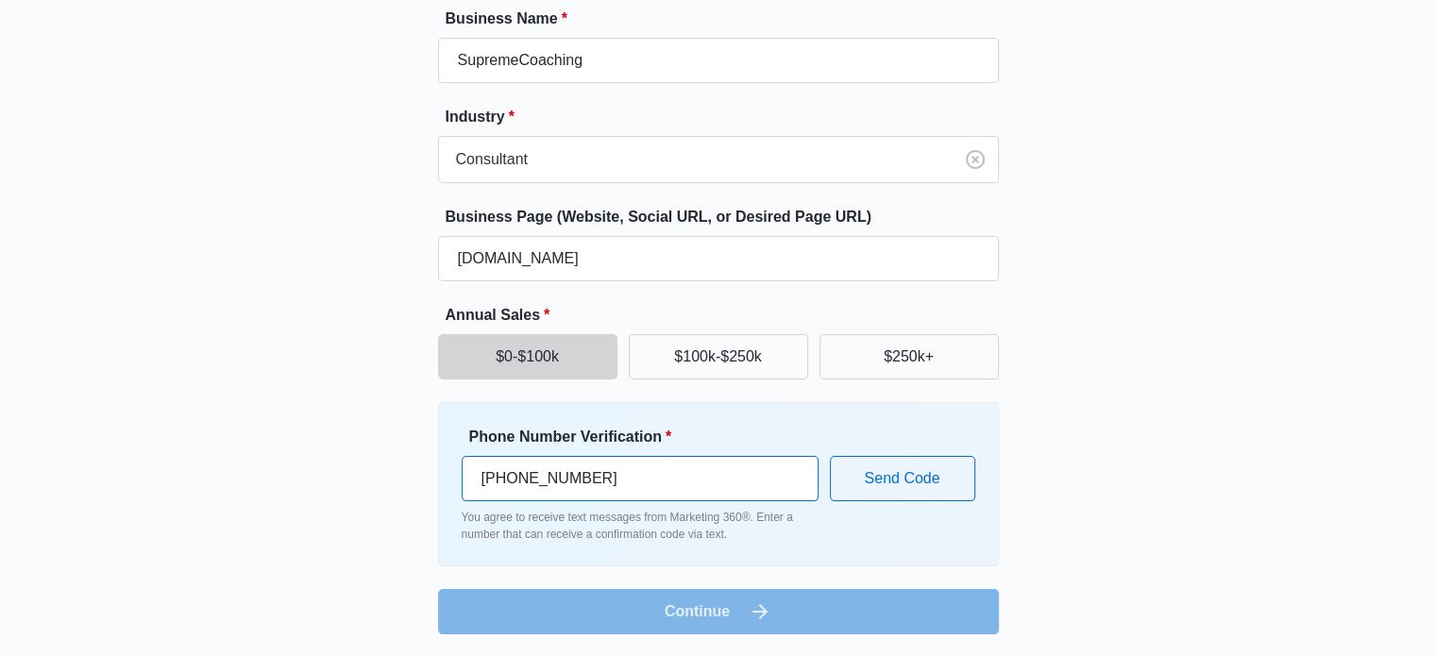
click at [591, 485] on input "+1 646 263 4975" at bounding box center [640, 478] width 357 height 45
paste input "1 (872) 316-8"
type input "1 (872) 316-8975"
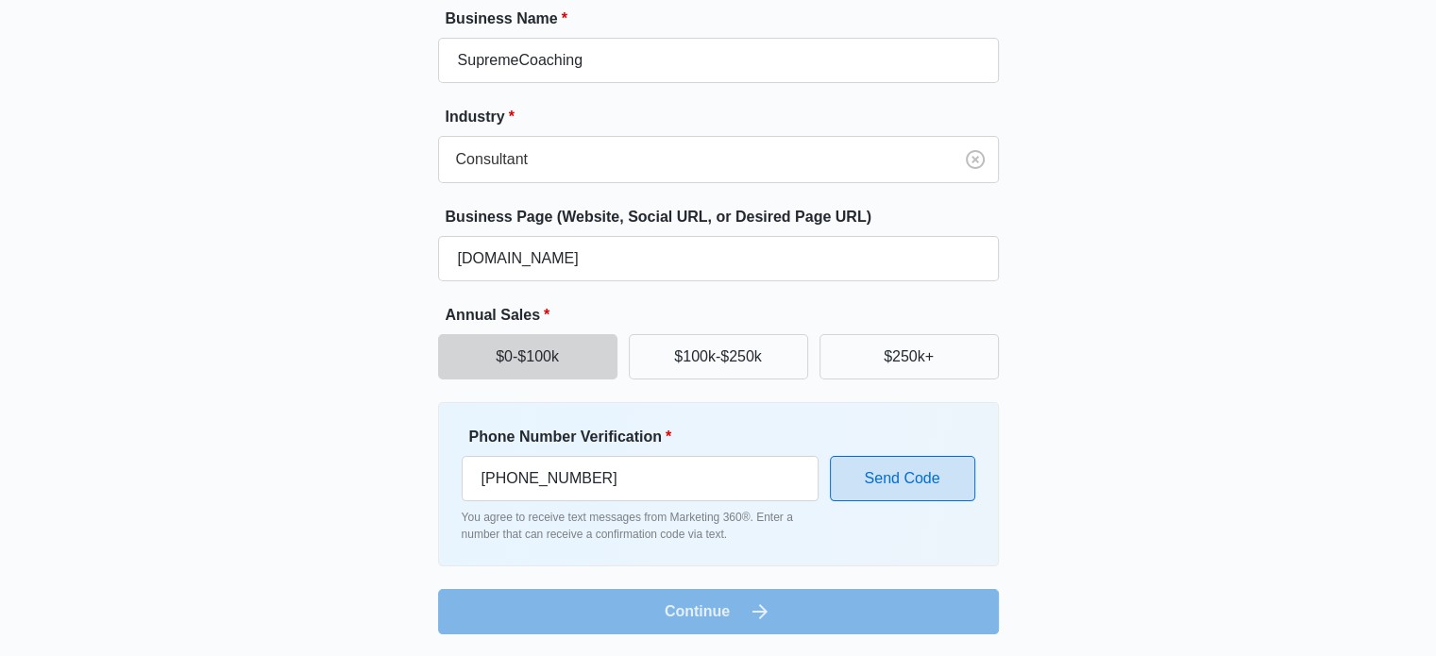
click at [909, 481] on button "Send Code" at bounding box center [902, 478] width 145 height 45
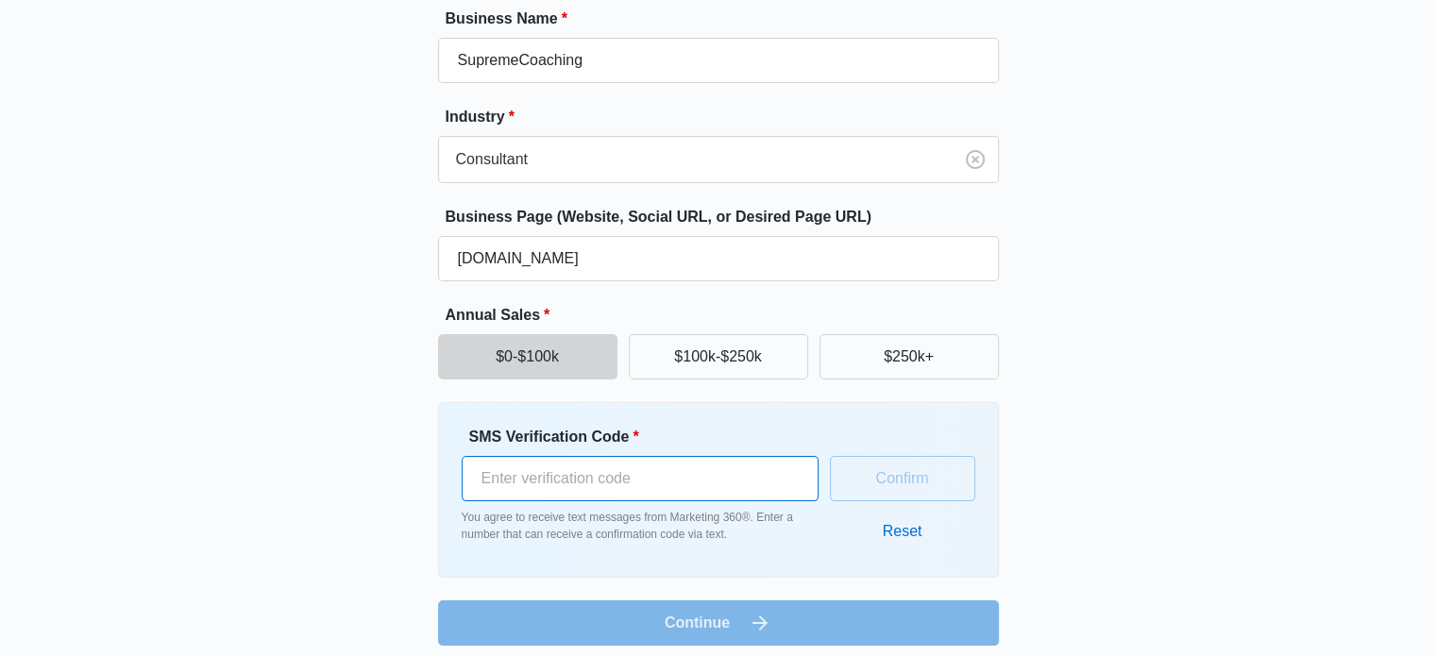
click at [656, 458] on input "SMS Verification Code *" at bounding box center [640, 478] width 357 height 45
paste input "584550"
type input "584550"
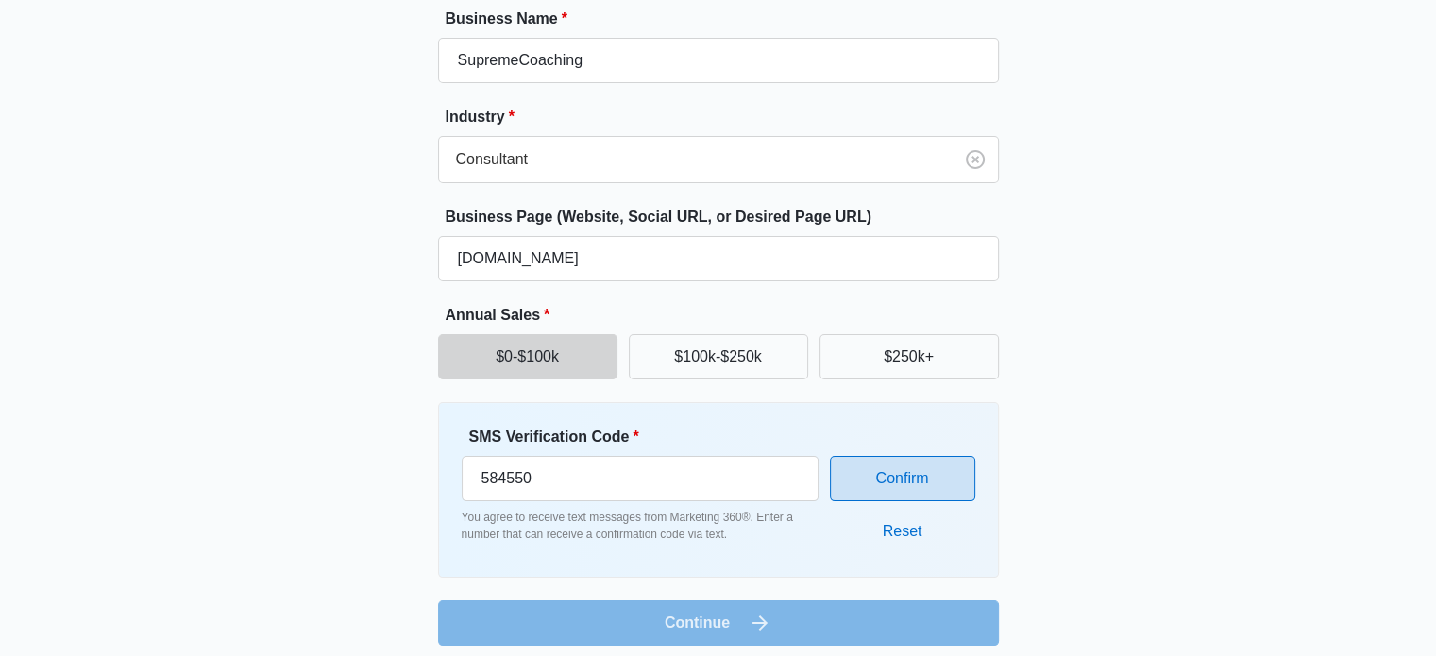
click at [864, 487] on button "Confirm" at bounding box center [902, 478] width 145 height 45
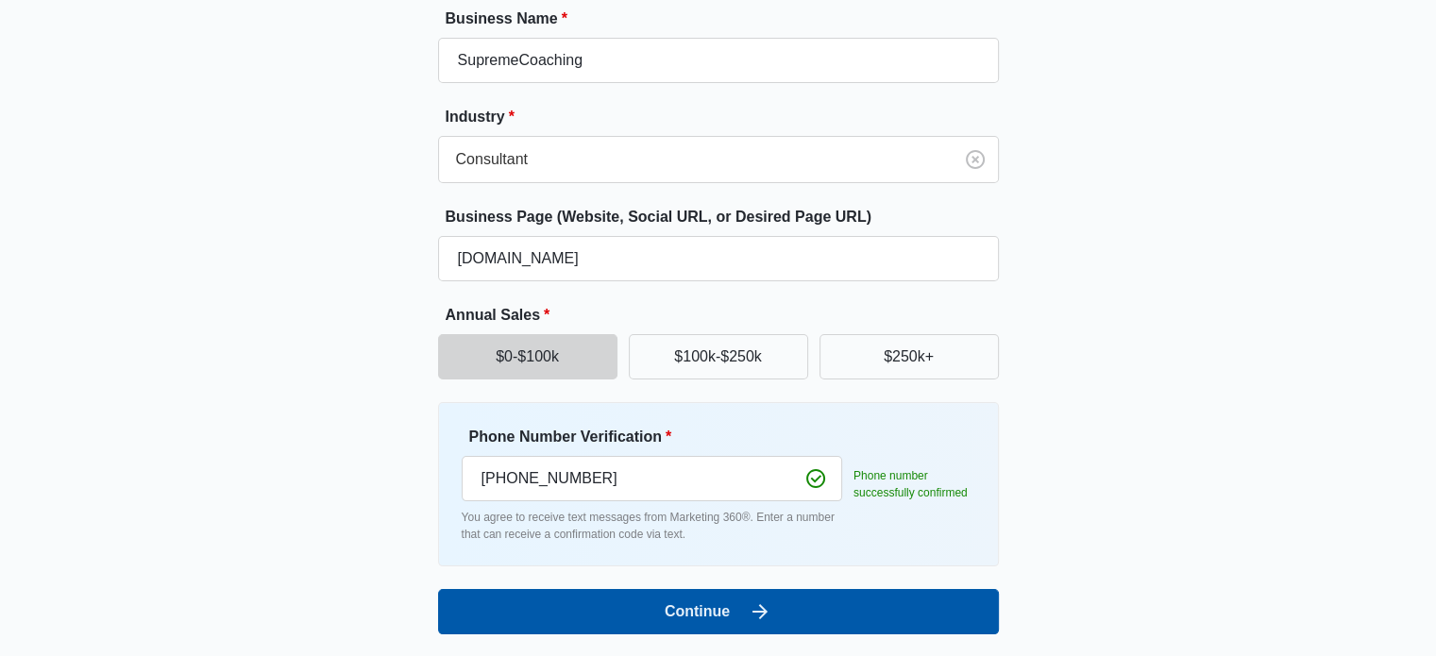
click at [706, 610] on button "Continue" at bounding box center [718, 611] width 561 height 45
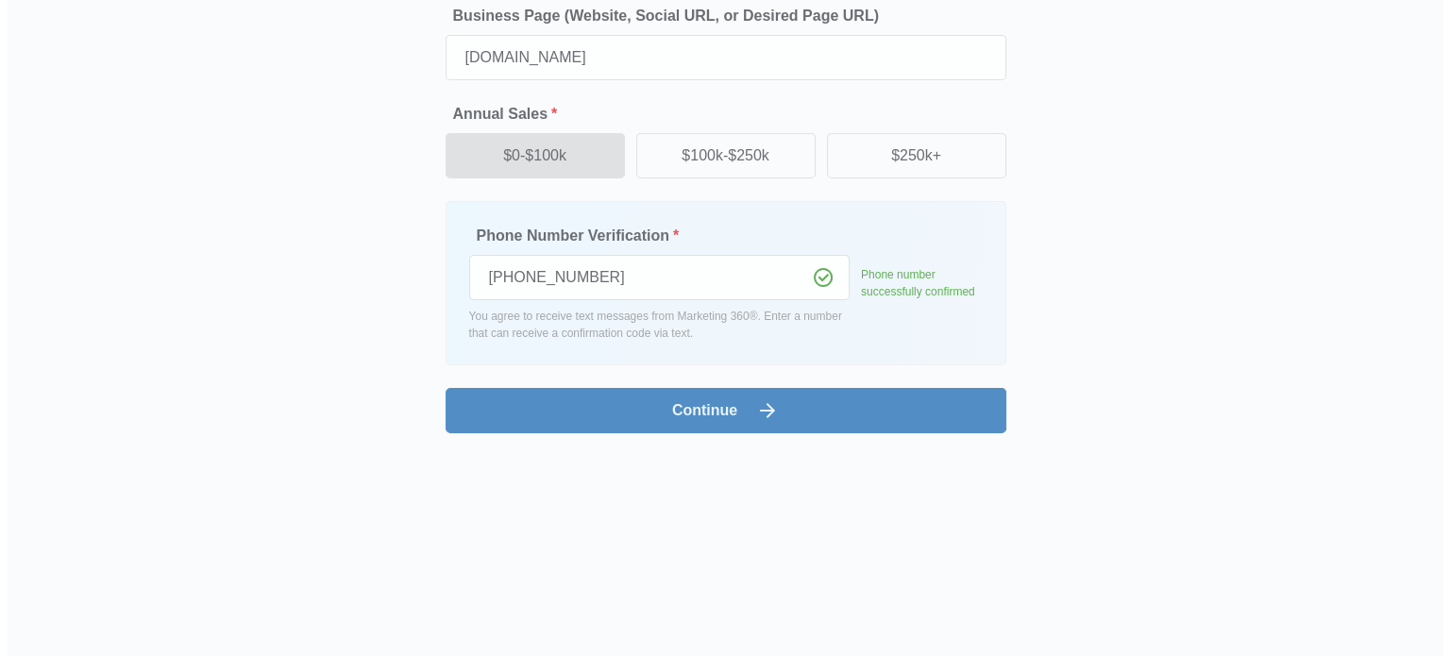
scroll to position [0, 0]
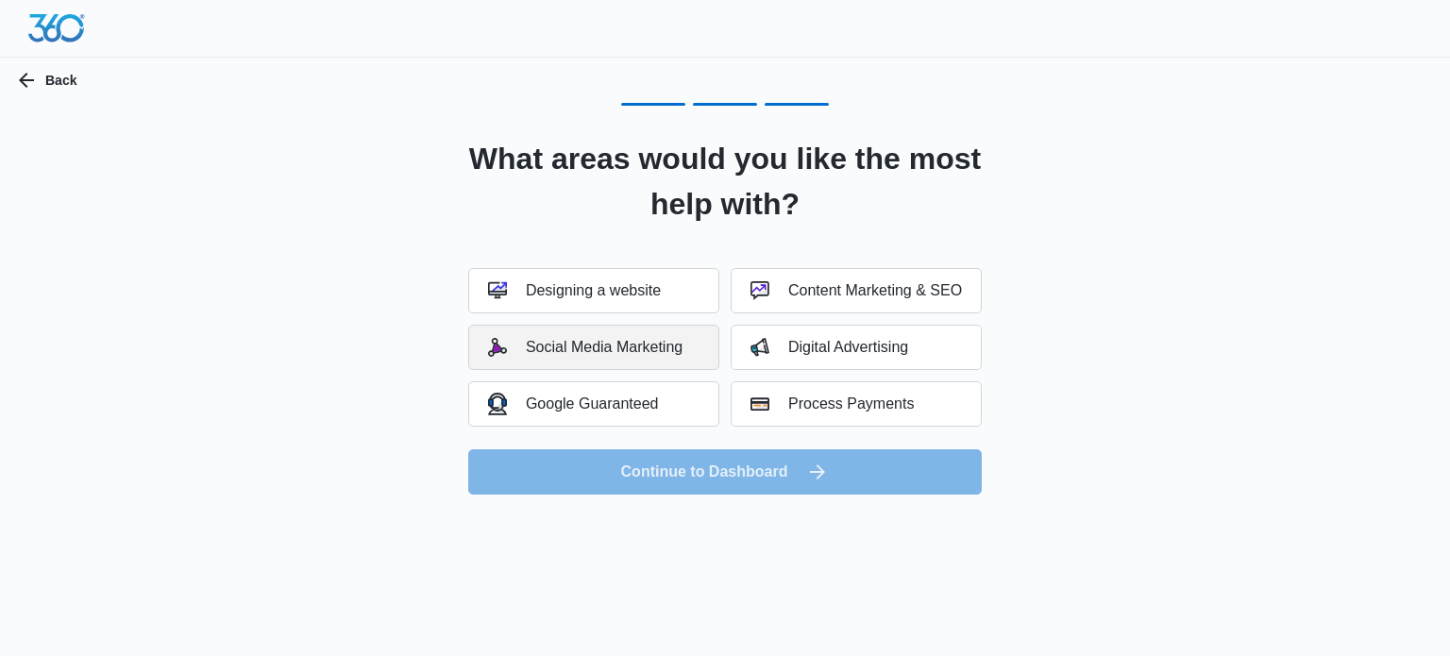
click at [615, 338] on div "Social Media Marketing" at bounding box center [585, 347] width 195 height 19
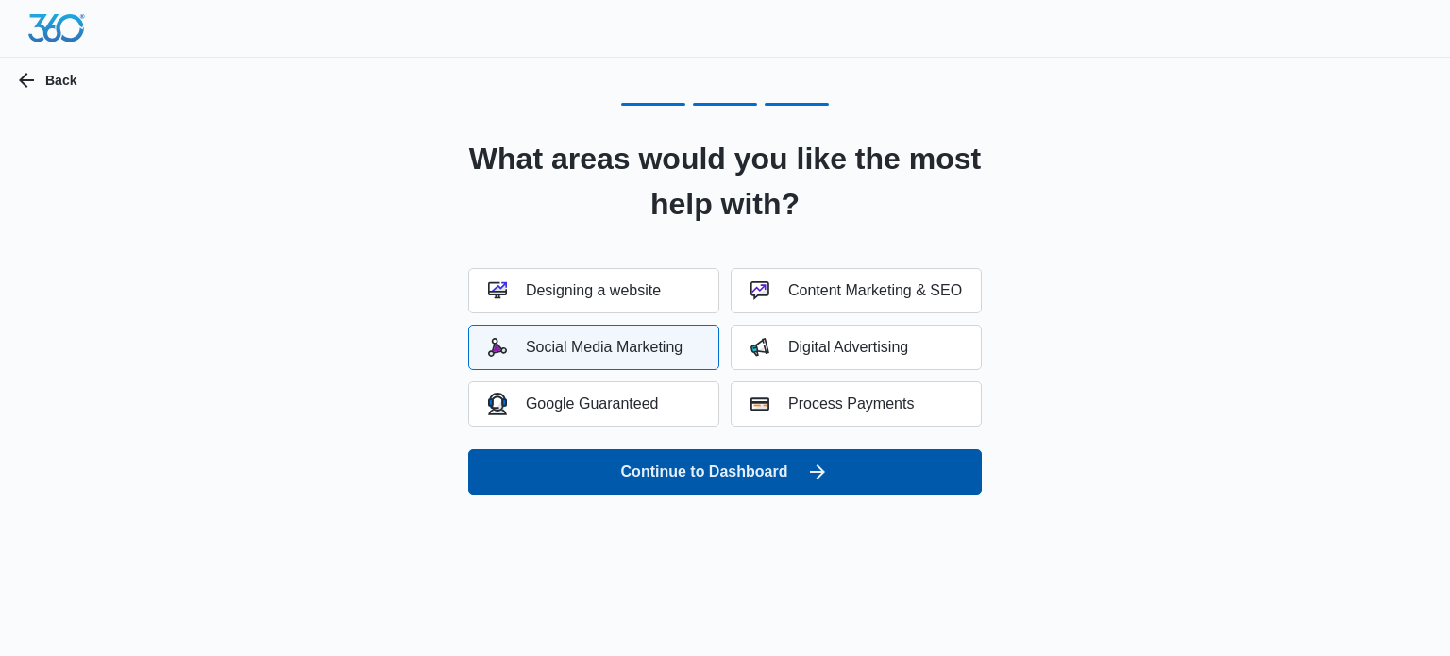
click at [712, 481] on button "Continue to Dashboard" at bounding box center [725, 471] width 514 height 45
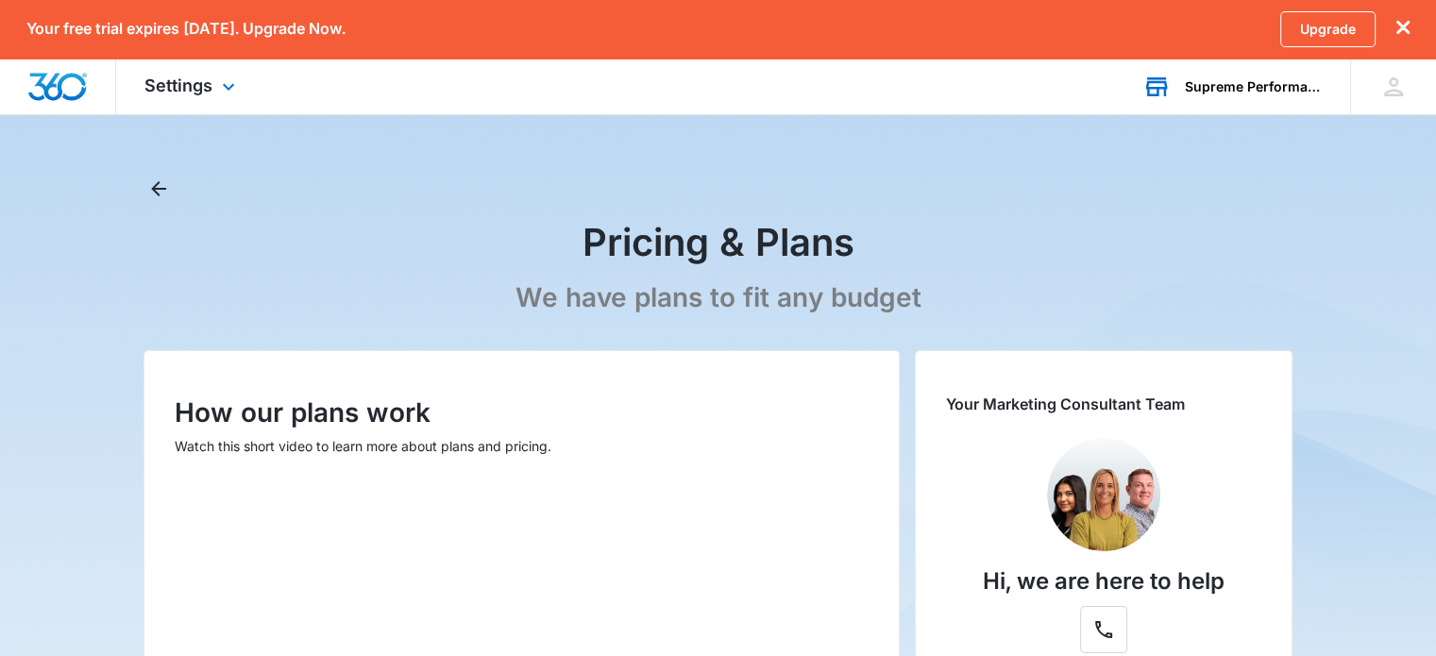
click at [1261, 93] on div "Supreme Performance Your Accounts View All" at bounding box center [1232, 87] width 236 height 56
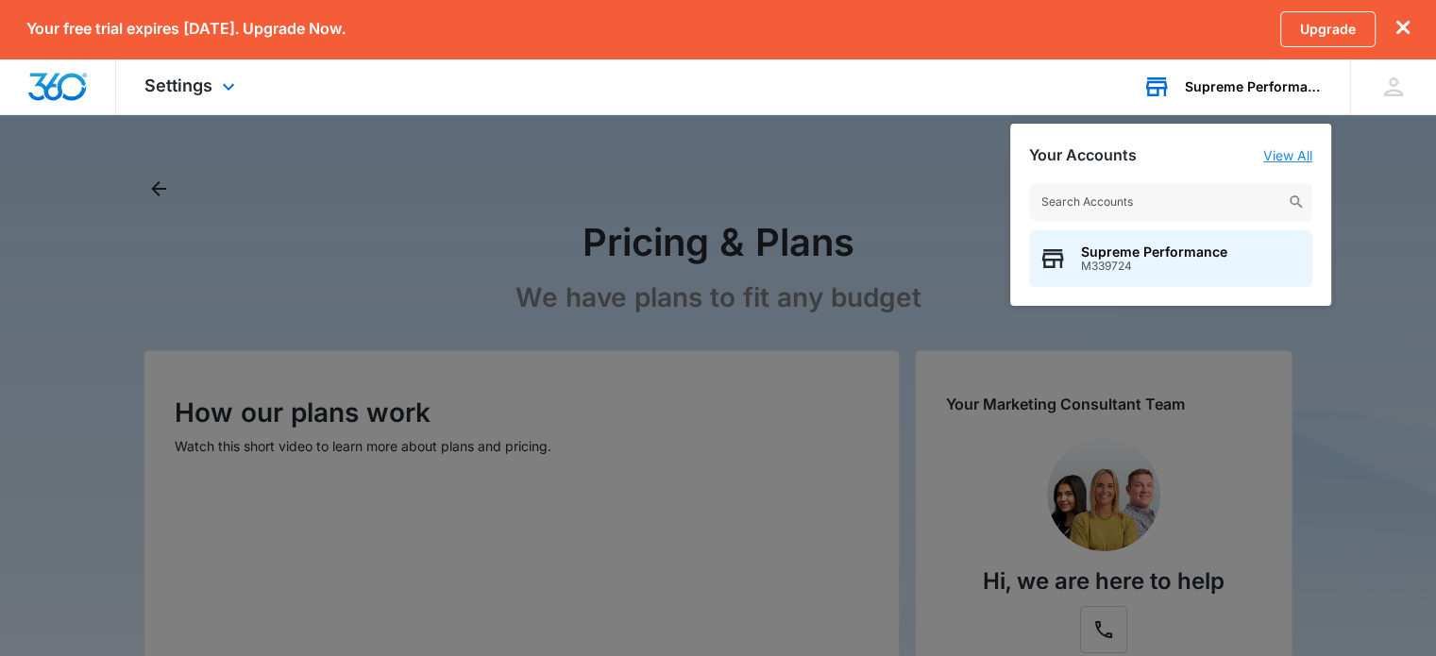
click at [1288, 158] on link "View All" at bounding box center [1287, 155] width 49 height 16
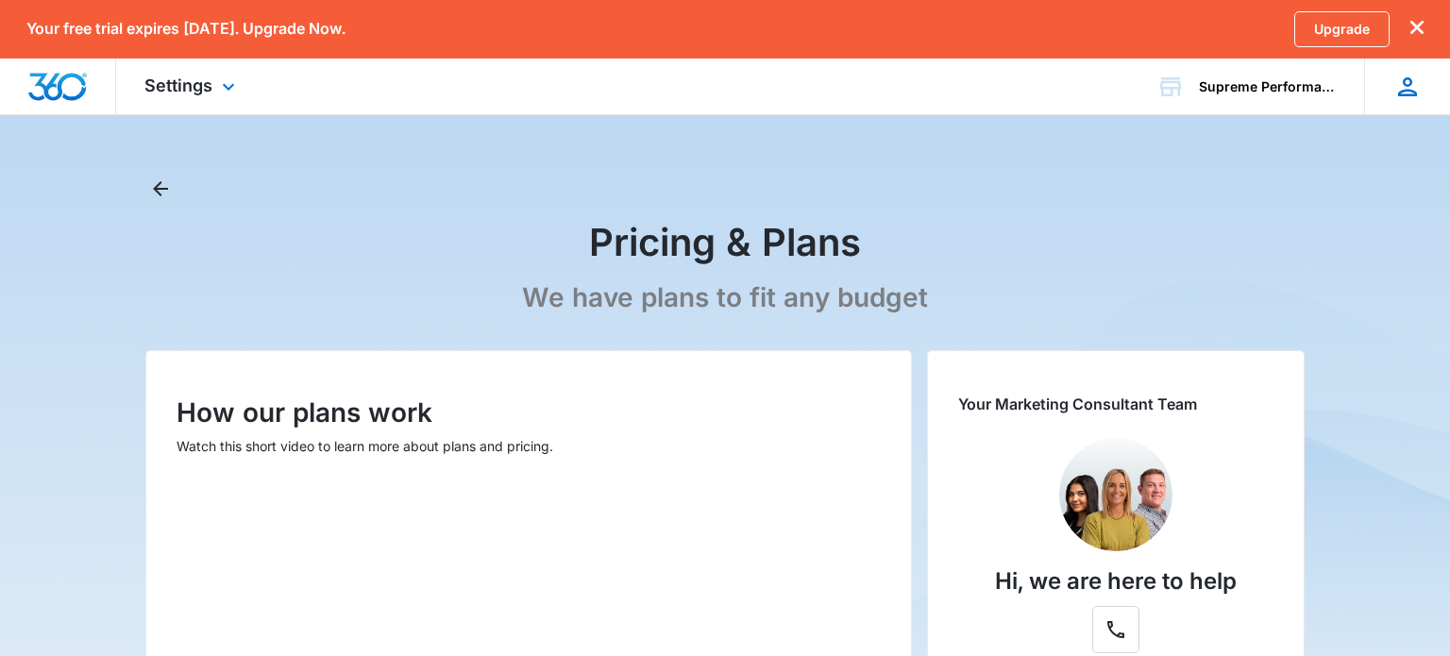
click at [1386, 73] on div "JV Jill Villegas vayneviyn213@gmail.com My Profile Notifications Support Logout…" at bounding box center [1407, 87] width 86 height 56
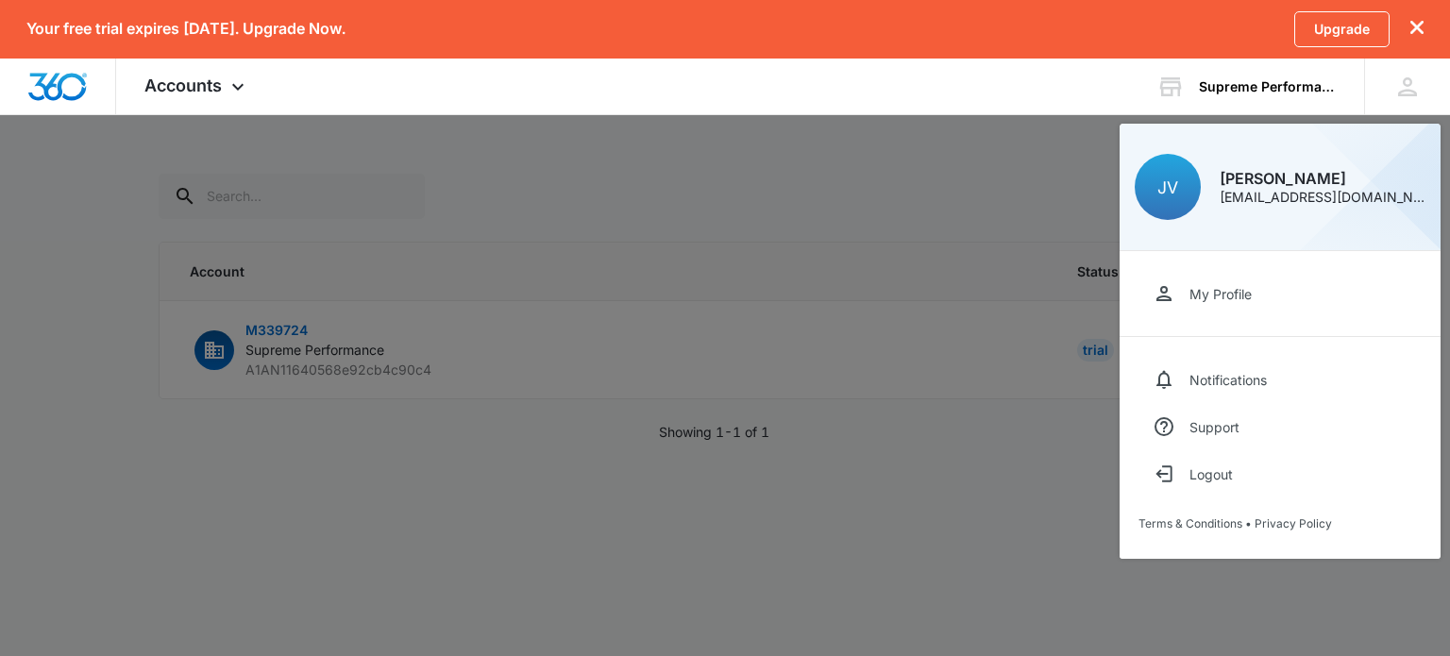
click at [953, 195] on div at bounding box center [725, 328] width 1450 height 656
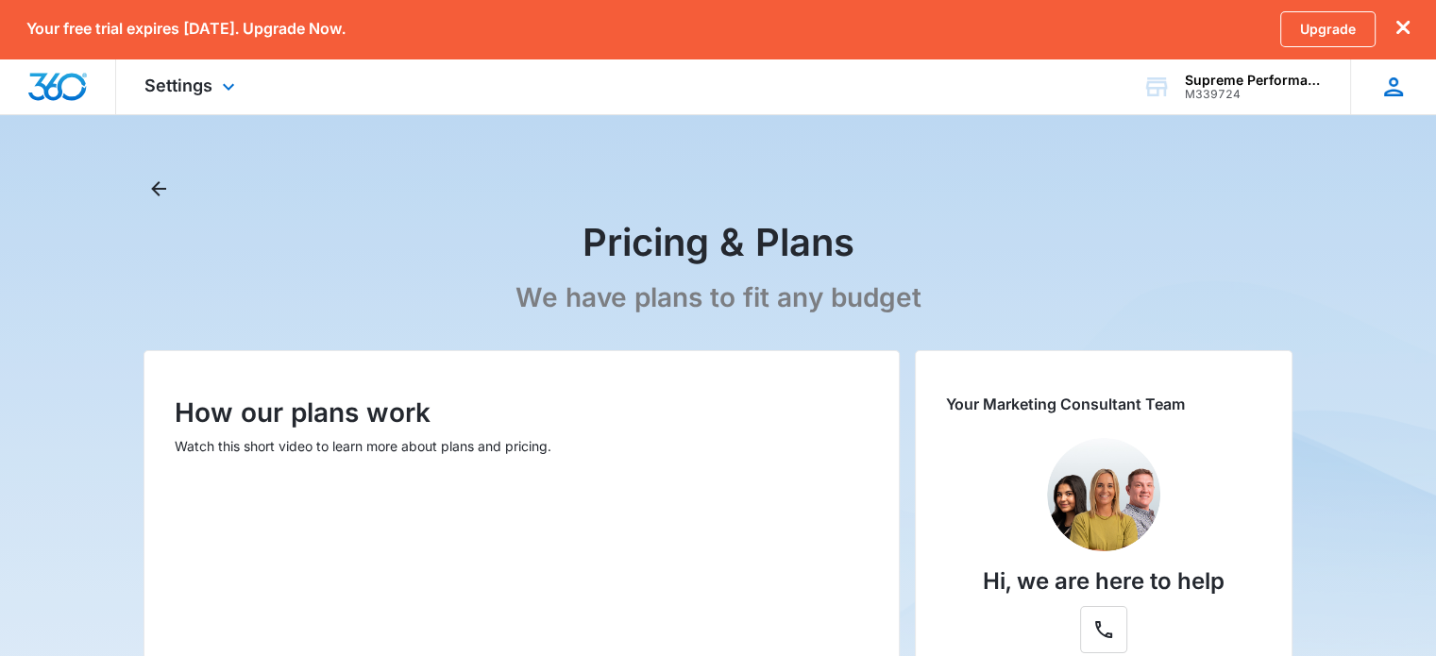
click at [1382, 86] on icon at bounding box center [1394, 87] width 28 height 28
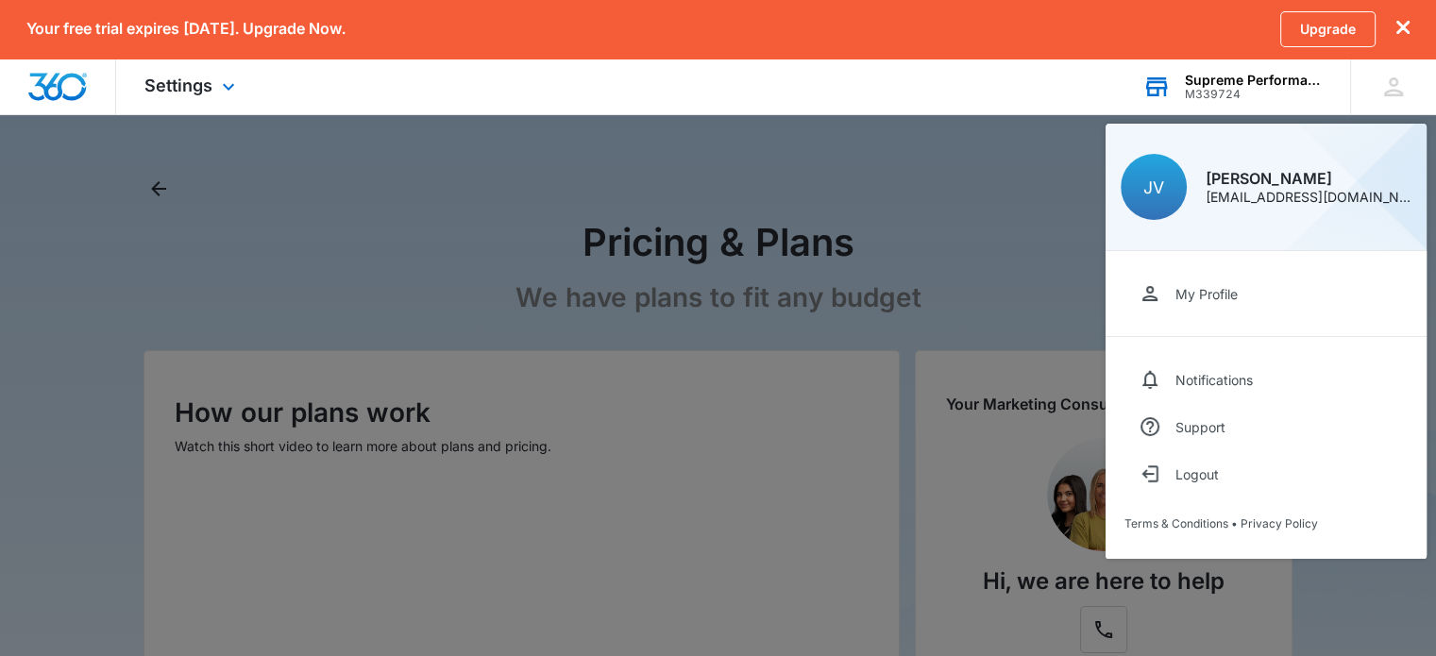
click at [1288, 89] on div "M339724" at bounding box center [1254, 94] width 138 height 13
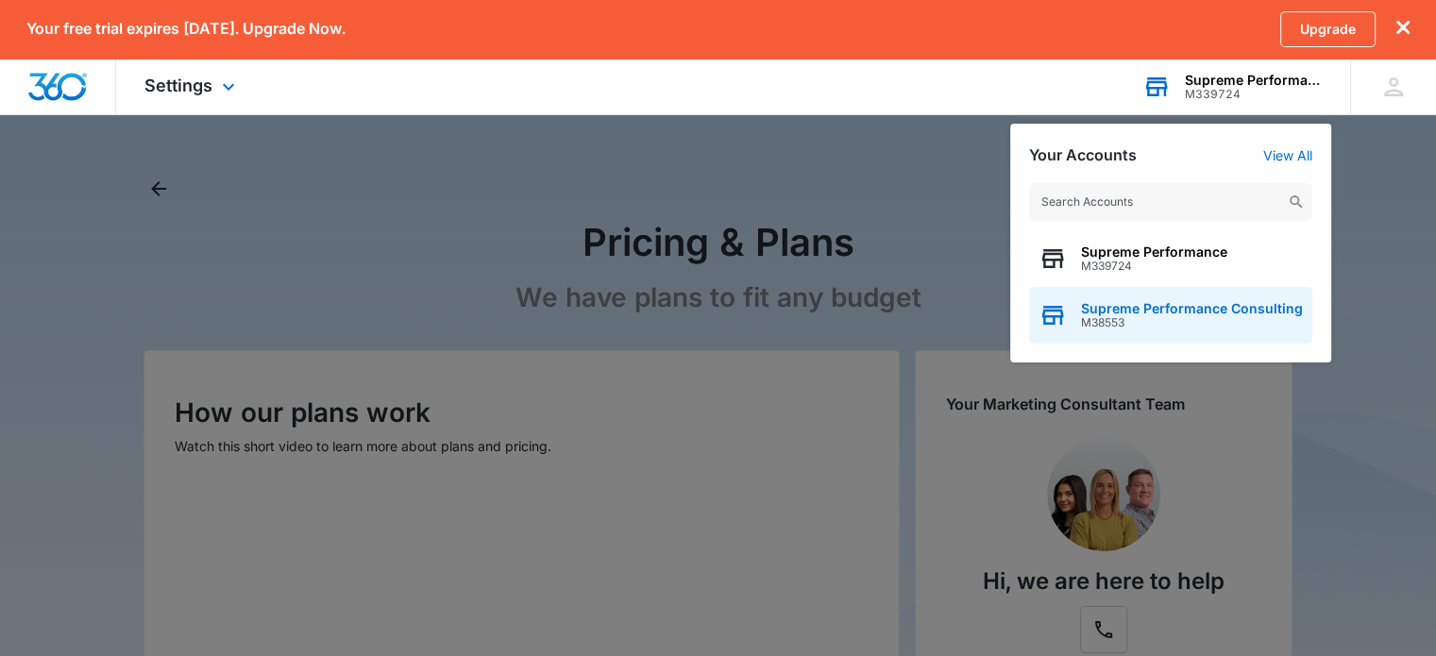
click at [1171, 321] on span "M38553" at bounding box center [1192, 322] width 222 height 13
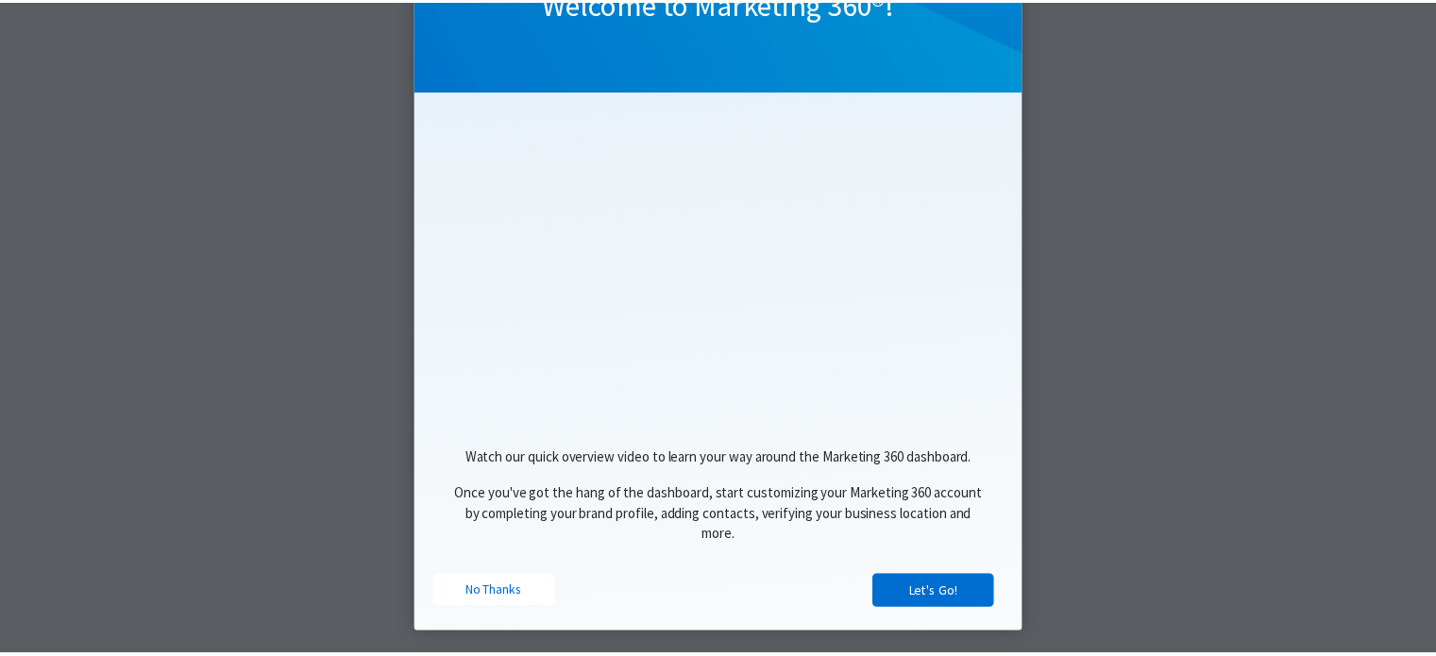
scroll to position [196, 0]
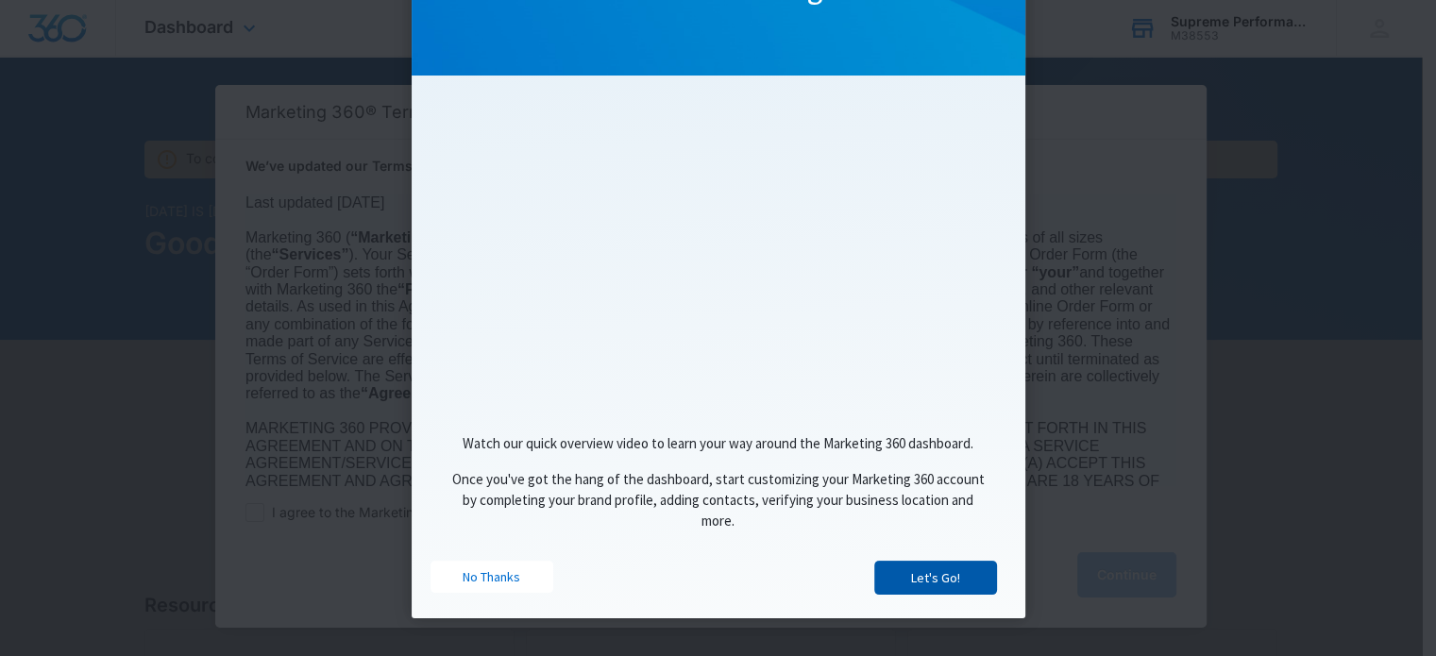
click at [939, 579] on link "Let's Go!" at bounding box center [935, 578] width 123 height 34
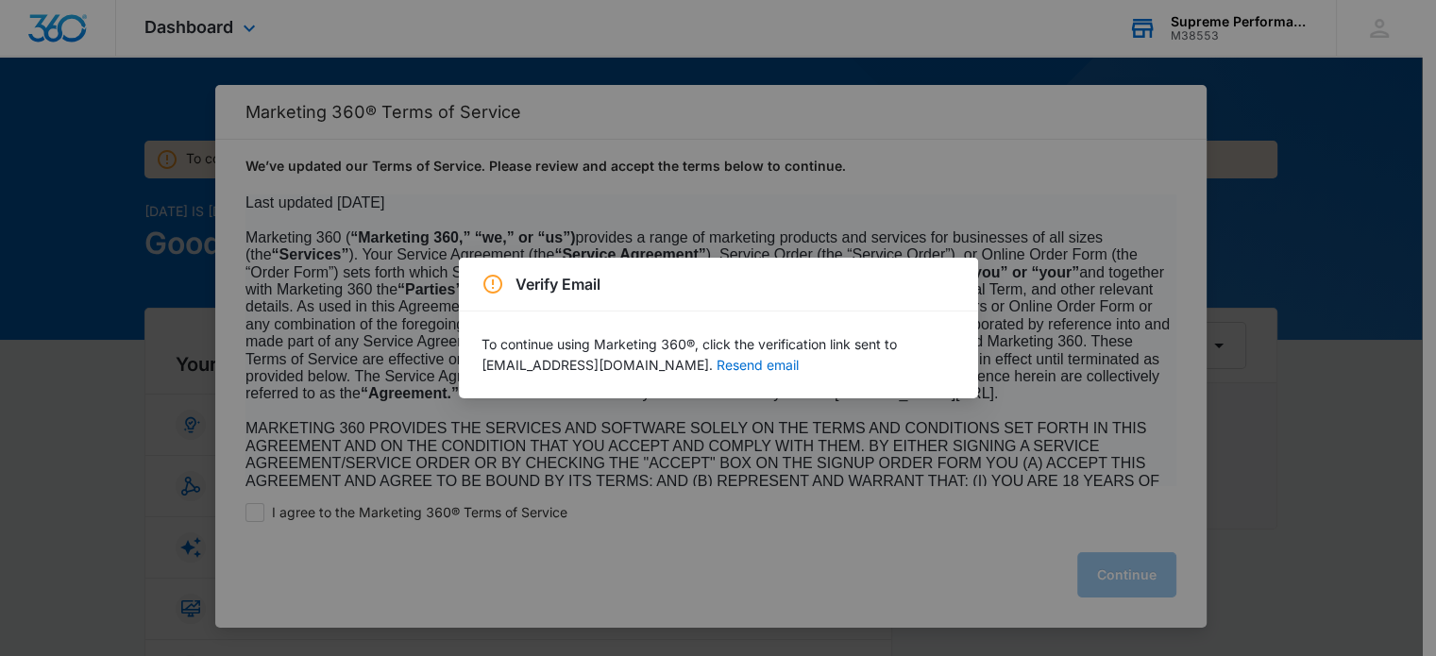
scroll to position [0, 0]
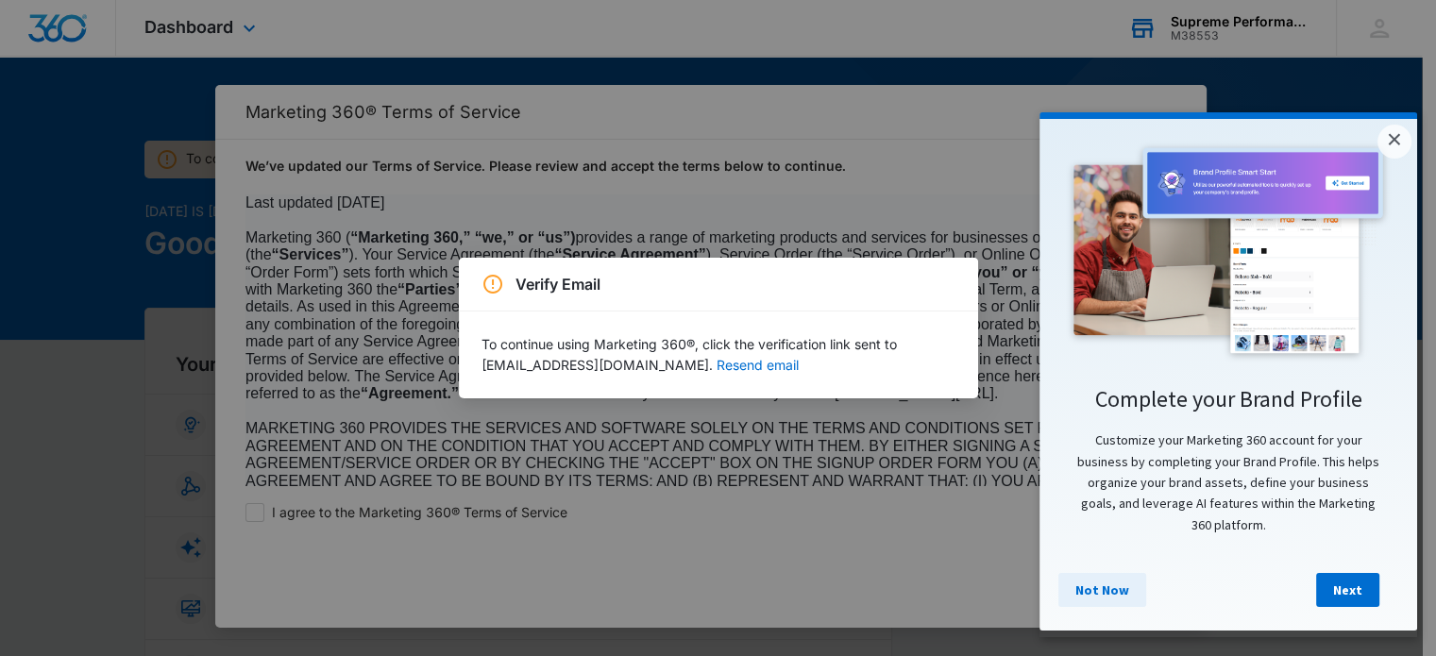
click at [1096, 593] on link "Not Now" at bounding box center [1102, 590] width 88 height 34
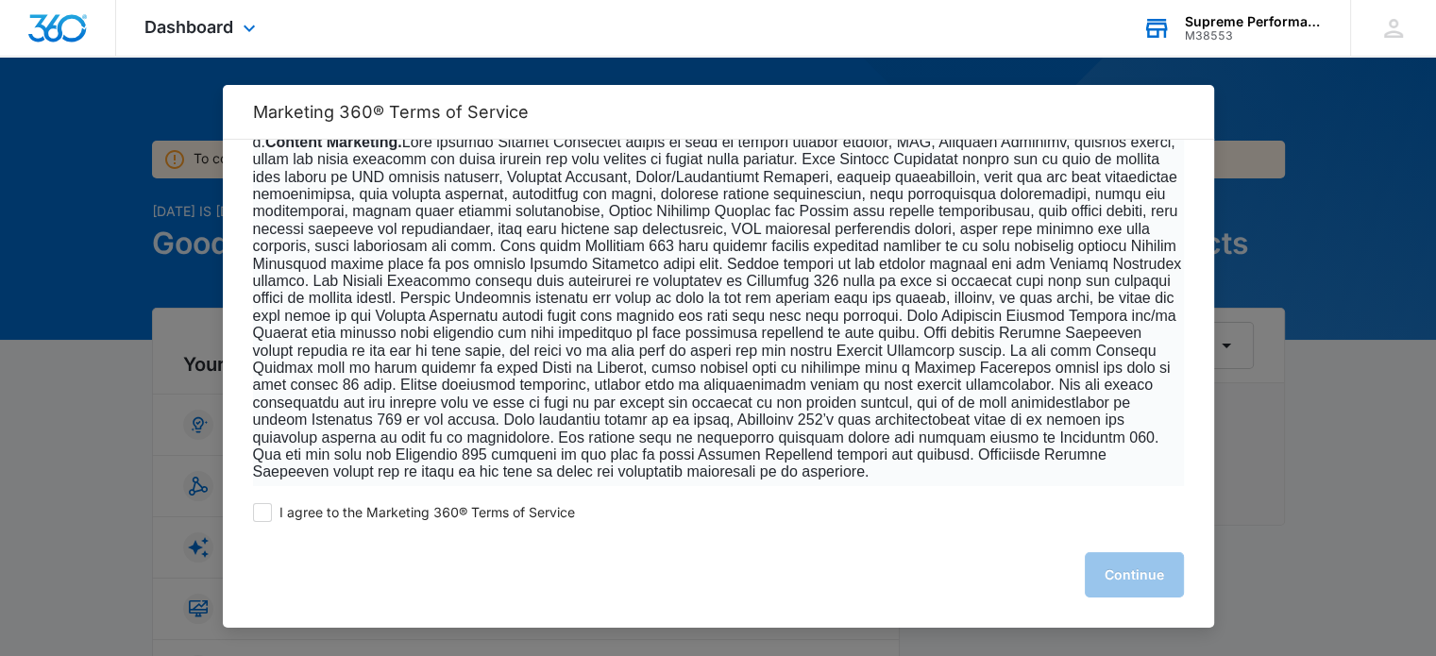
scroll to position [1983, 0]
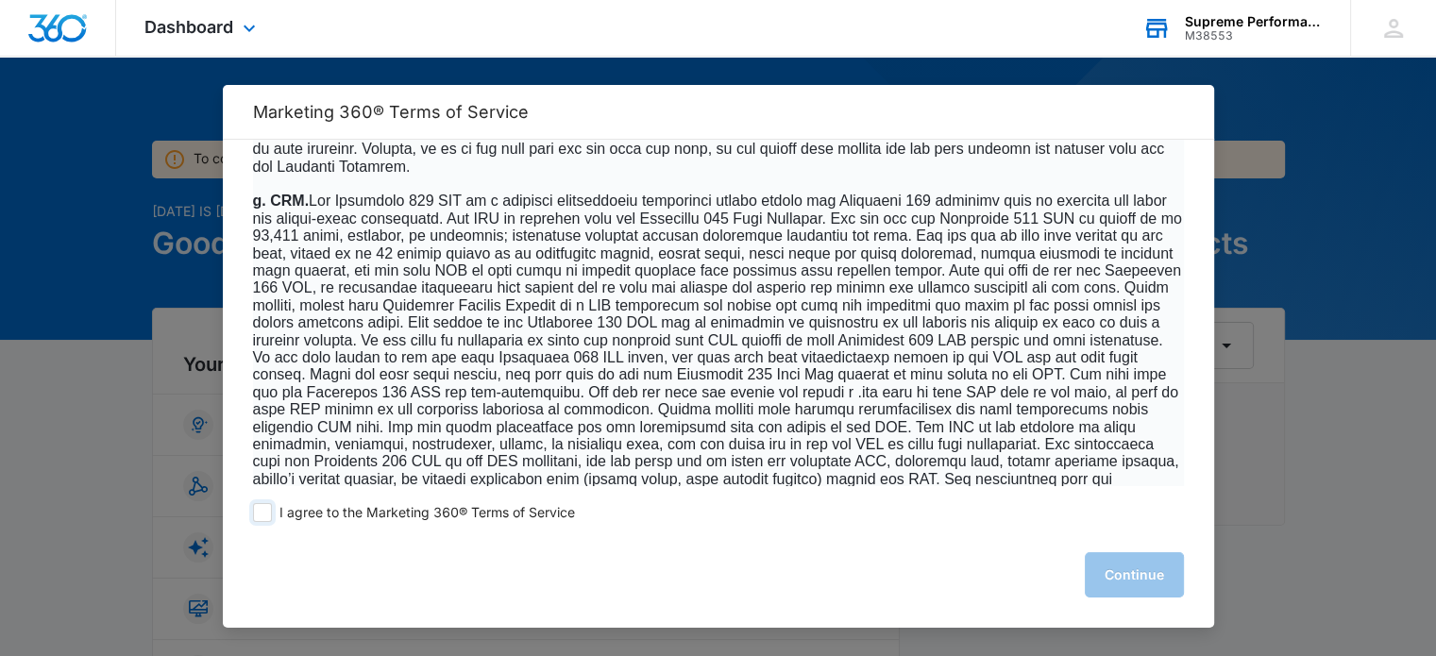
click at [264, 515] on span at bounding box center [262, 512] width 19 height 19
click at [264, 515] on input "I agree to the Marketing 360® Terms of Service" at bounding box center [262, 512] width 19 height 19
checkbox input "true"
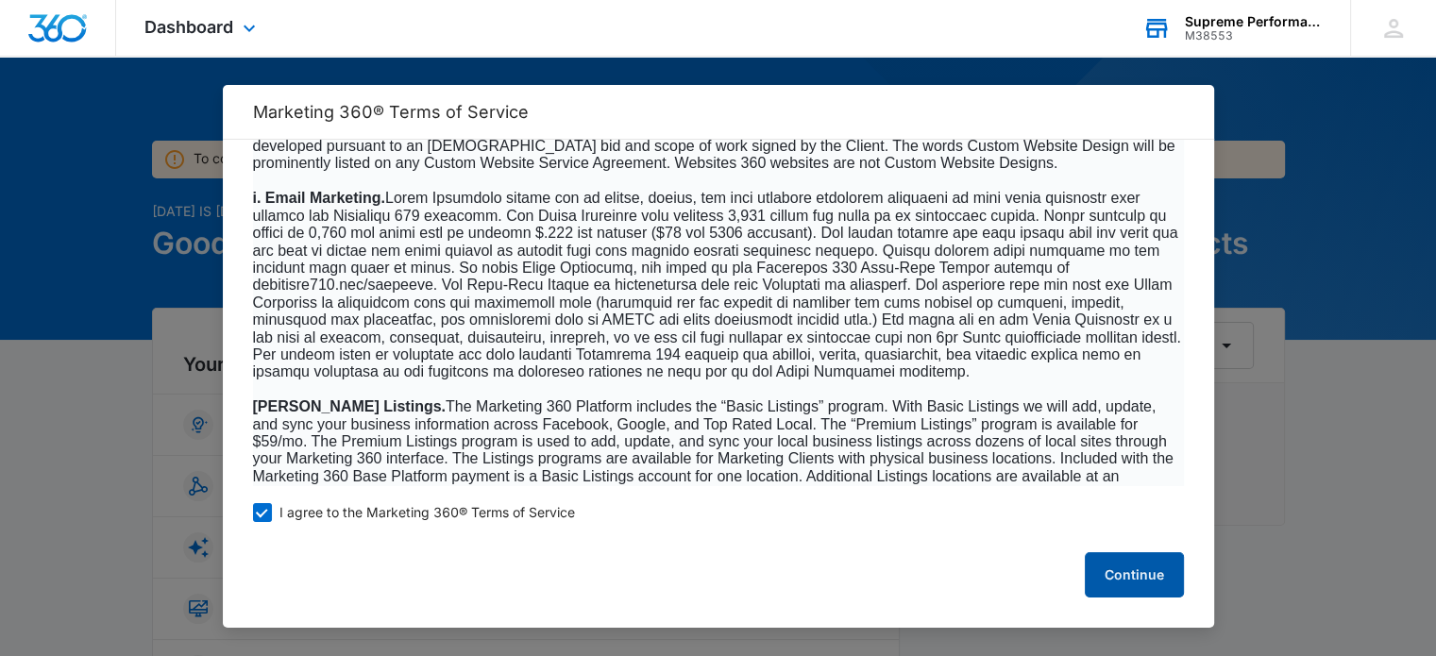
click at [1126, 585] on button "Continue" at bounding box center [1134, 574] width 99 height 45
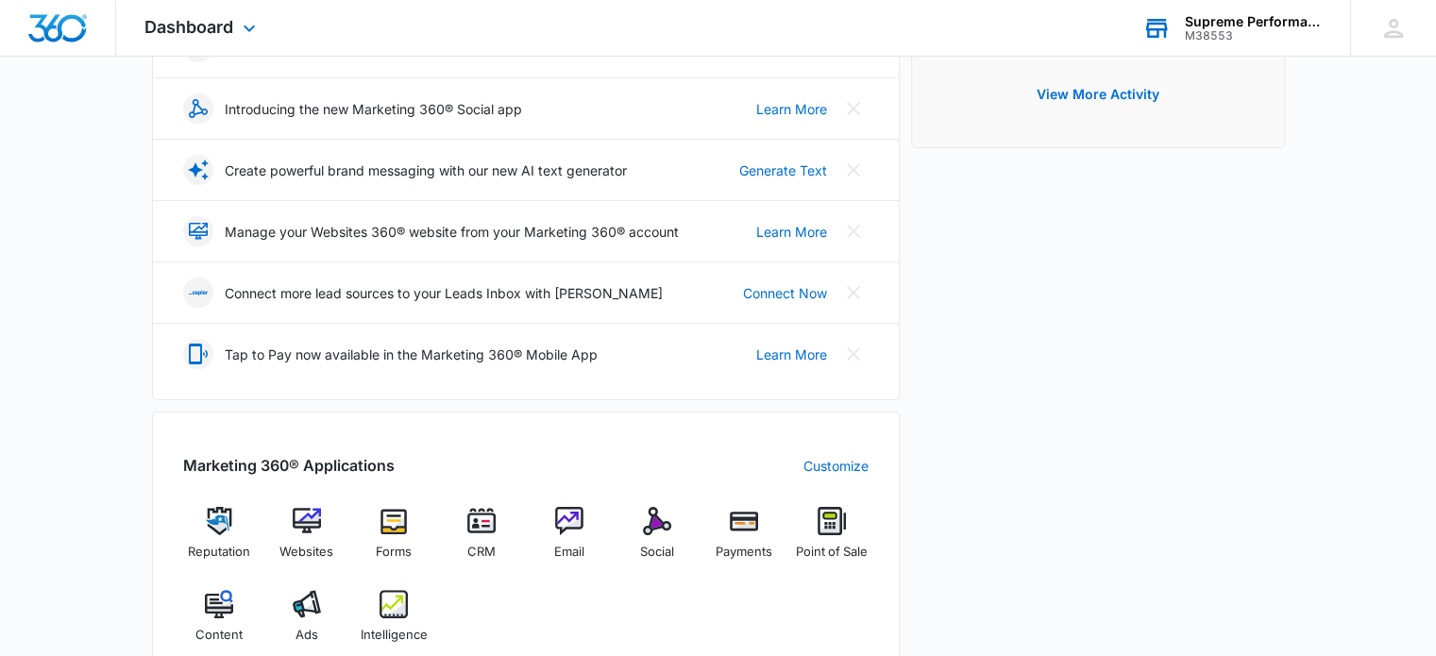
scroll to position [0, 0]
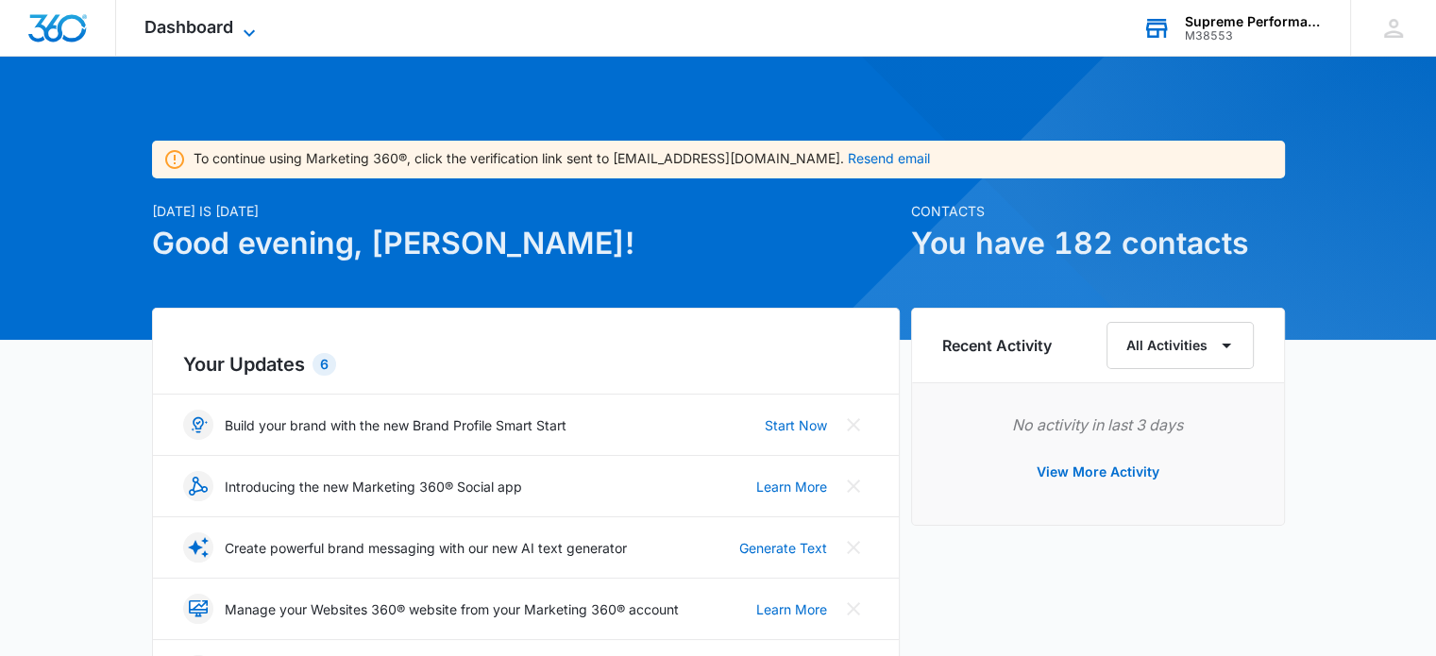
click at [214, 23] on span "Dashboard" at bounding box center [188, 27] width 89 height 20
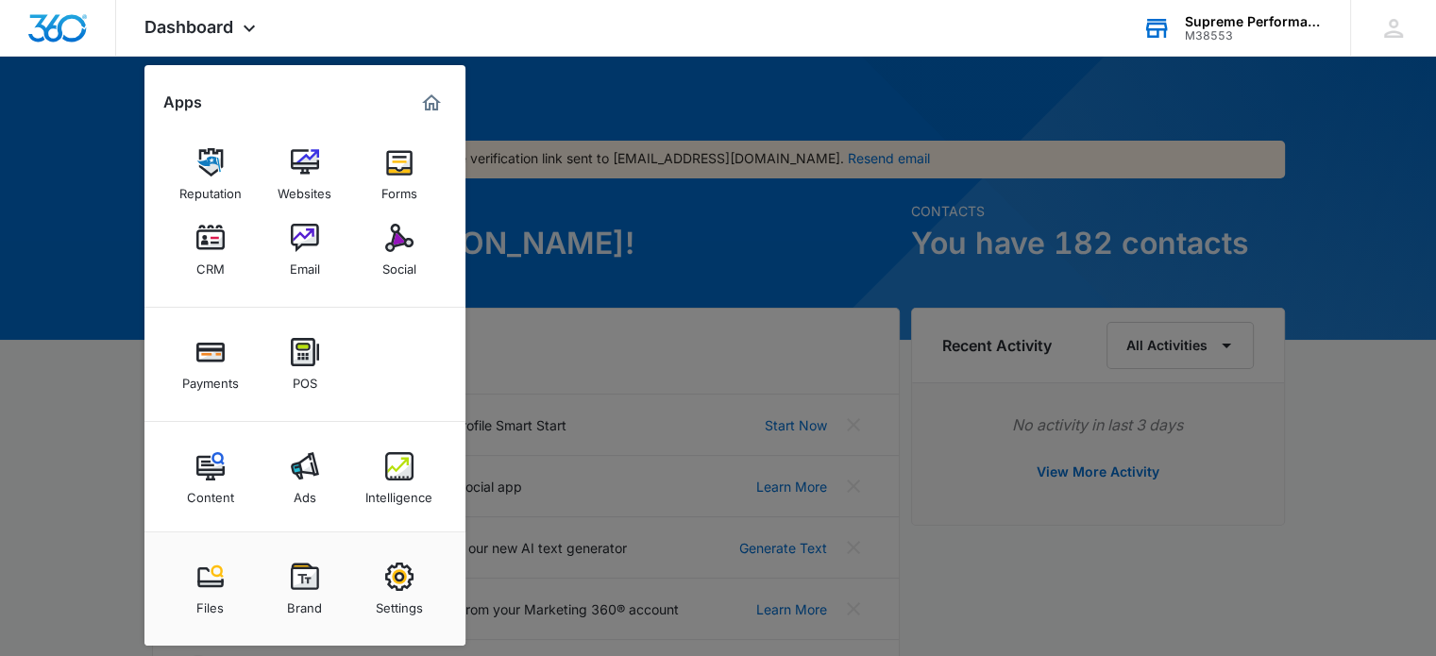
click at [678, 275] on div at bounding box center [718, 328] width 1436 height 656
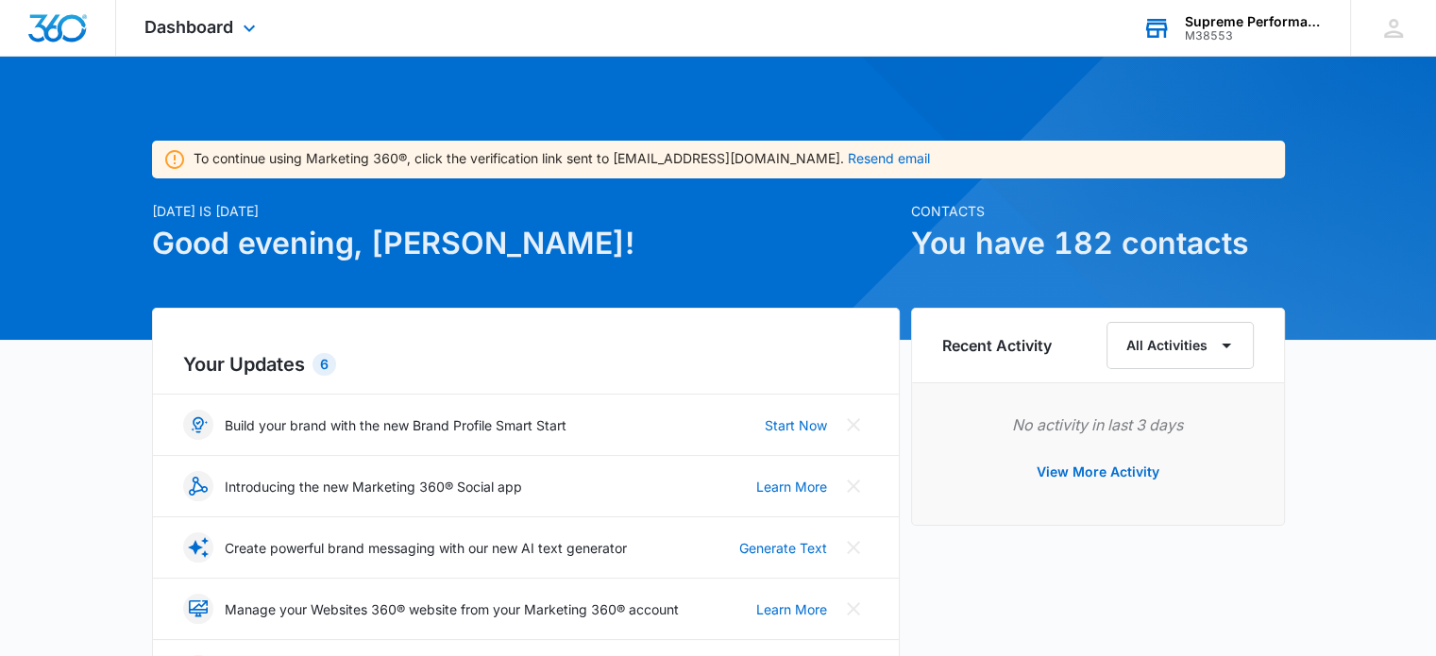
click at [83, 32] on img "Dashboard" at bounding box center [57, 28] width 60 height 28
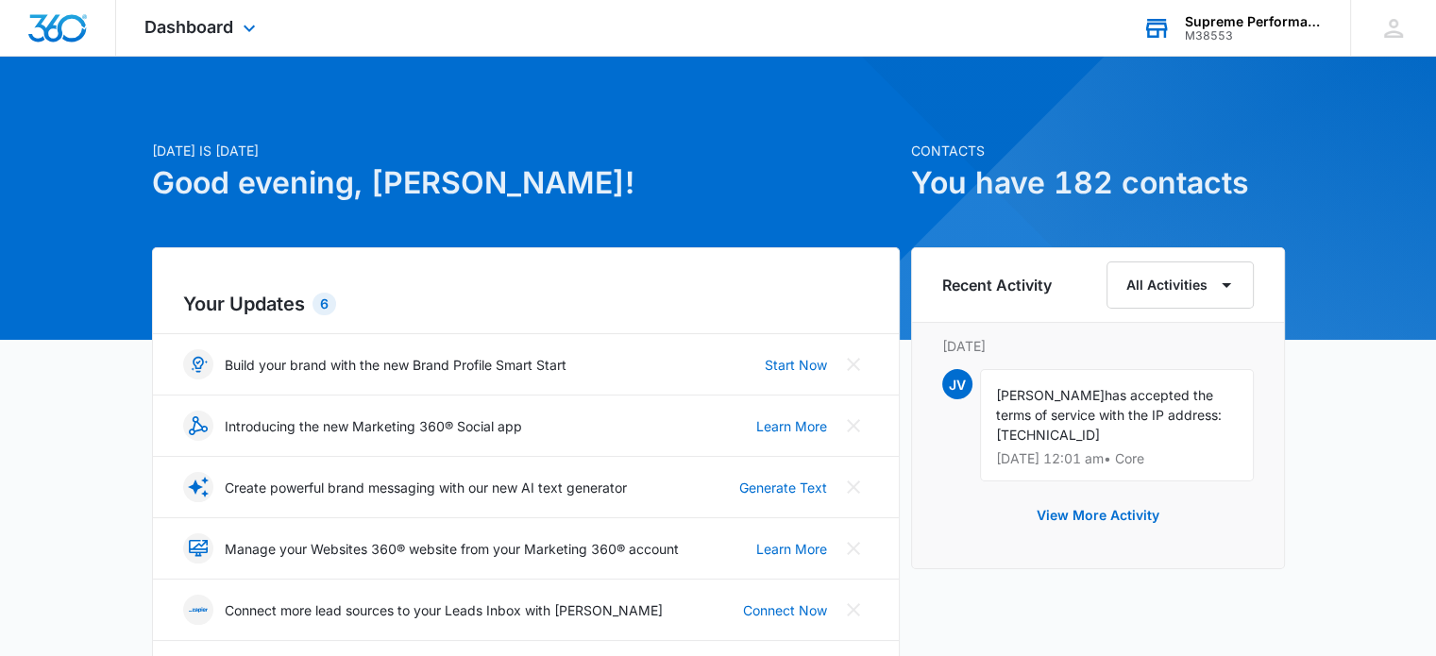
click at [1294, 10] on div "Supreme Performance Consulting M38553 Your Accounts View All" at bounding box center [1232, 28] width 236 height 56
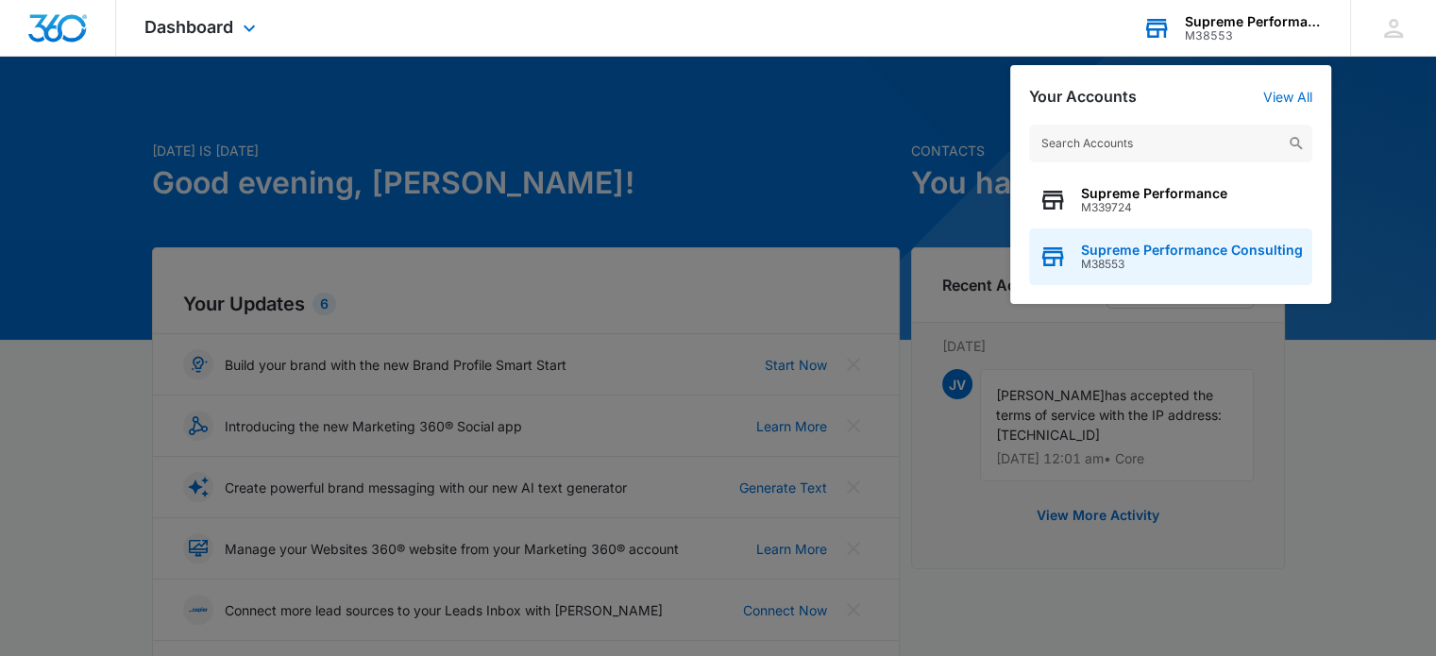
click at [1194, 256] on span "Supreme Performance Consulting" at bounding box center [1192, 250] width 222 height 15
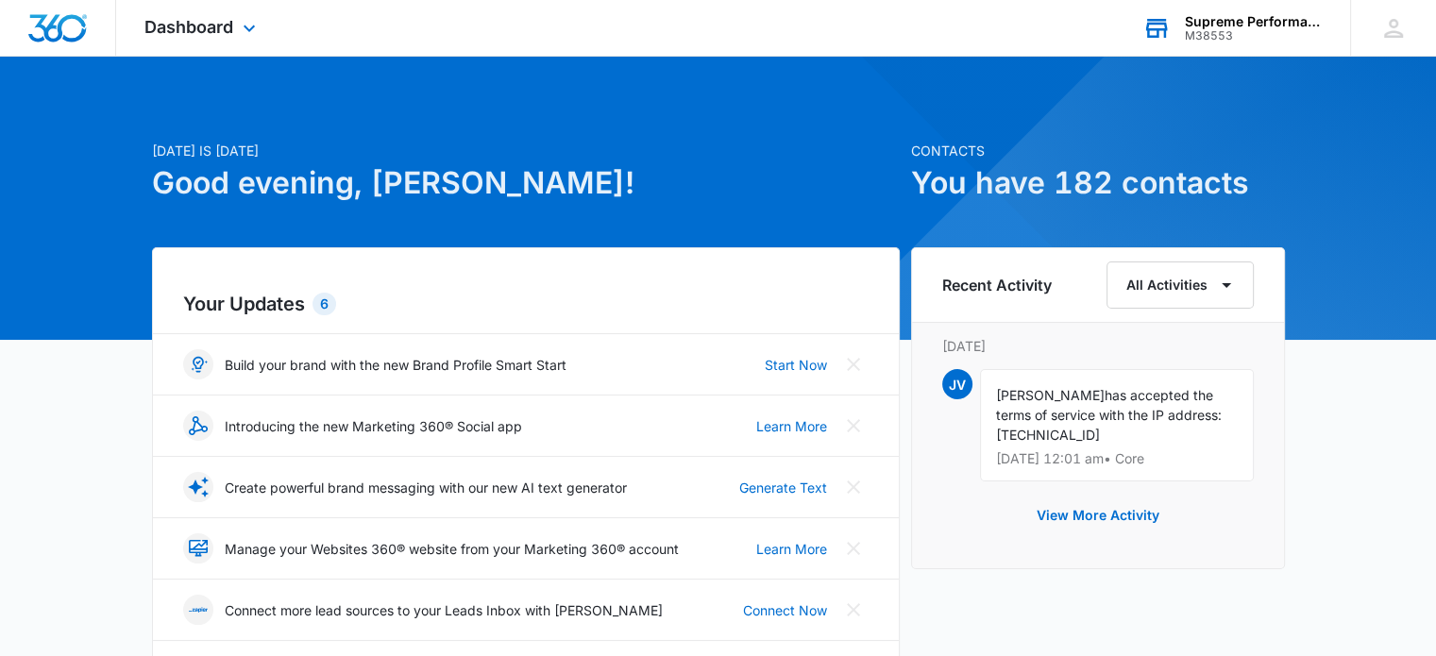
click at [1299, 31] on div "M38553" at bounding box center [1254, 35] width 138 height 13
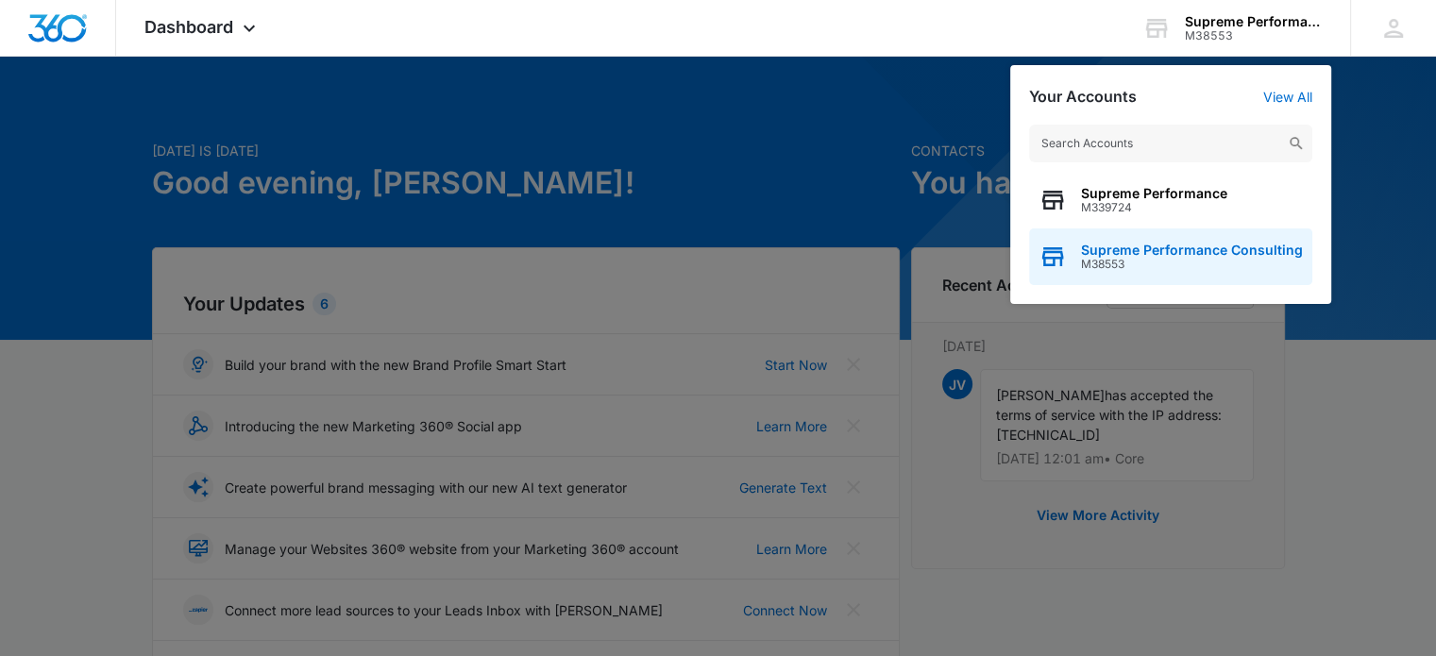
click at [1220, 271] on div "Supreme Performance Consulting M38553" at bounding box center [1170, 257] width 283 height 57
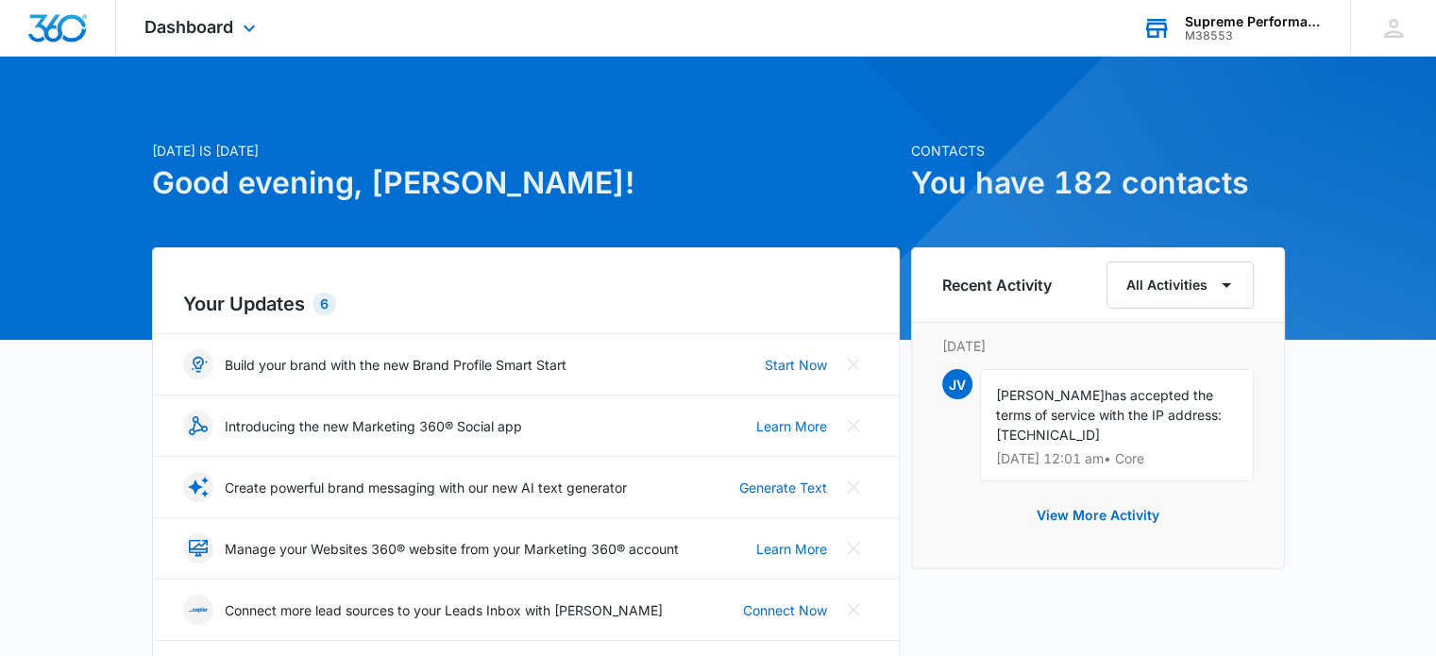
click at [1273, 33] on div "M38553" at bounding box center [1254, 35] width 138 height 13
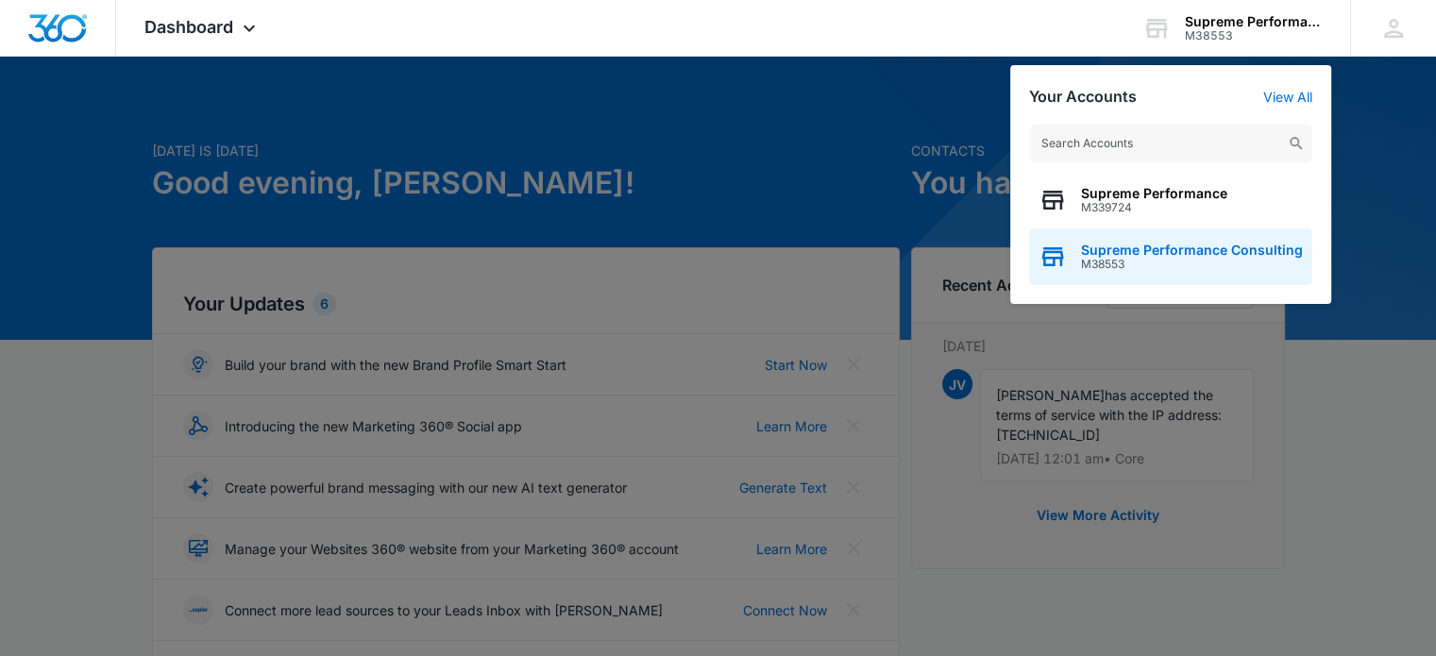
click at [1207, 261] on span "M38553" at bounding box center [1192, 264] width 222 height 13
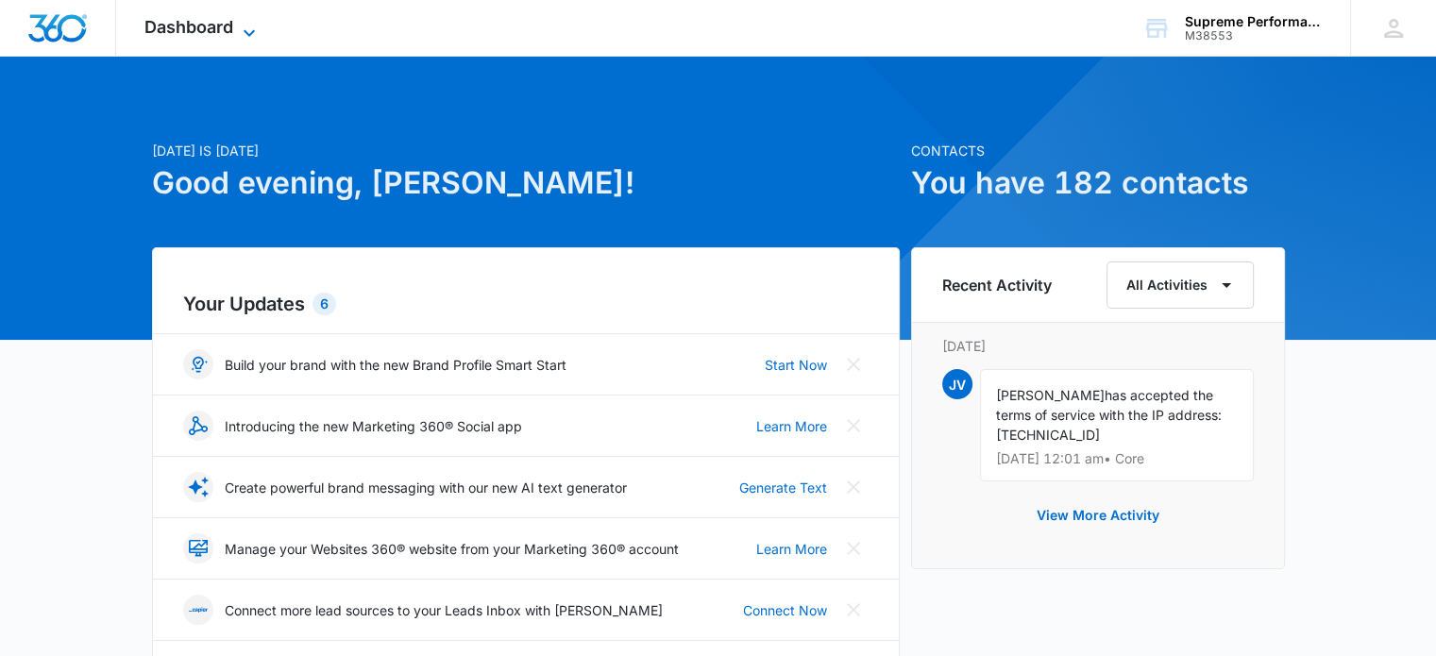
click at [221, 33] on span "Dashboard" at bounding box center [188, 27] width 89 height 20
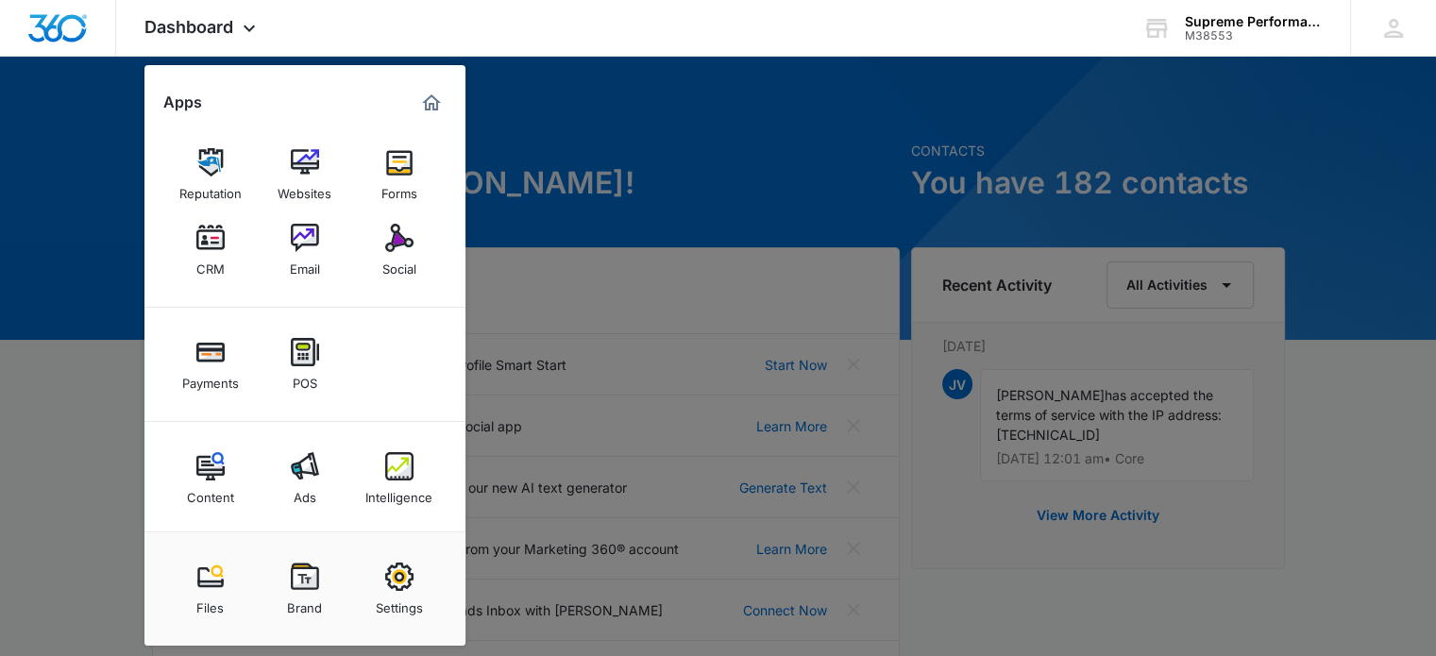
click at [1352, 447] on div at bounding box center [718, 328] width 1436 height 656
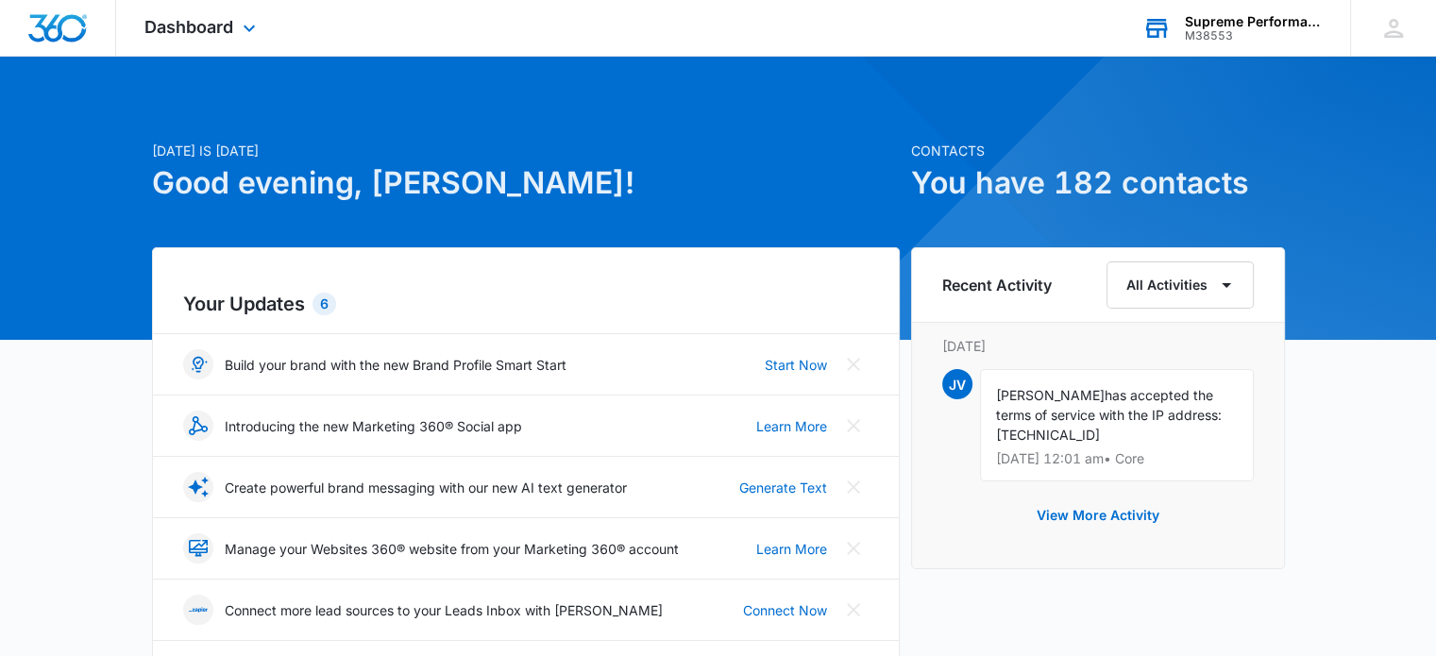
click at [1289, 37] on div "M38553" at bounding box center [1254, 35] width 138 height 13
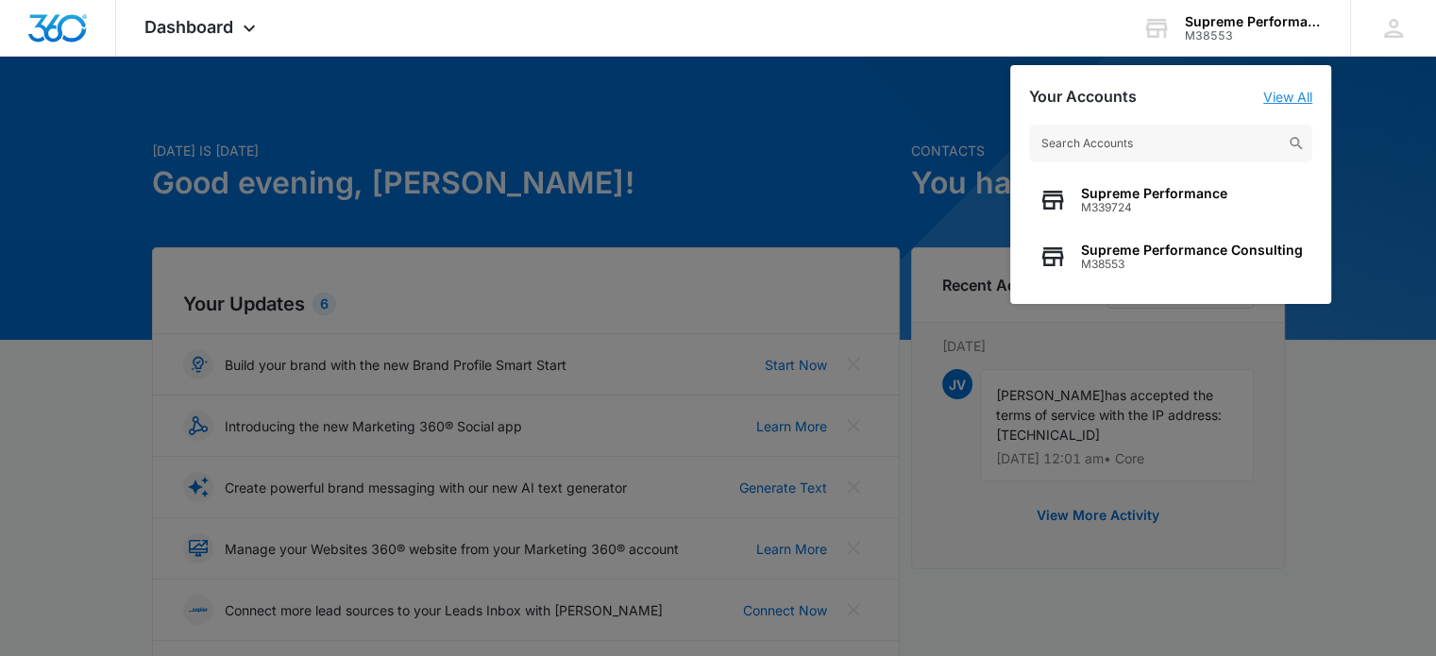
click at [1280, 97] on link "View All" at bounding box center [1287, 97] width 49 height 16
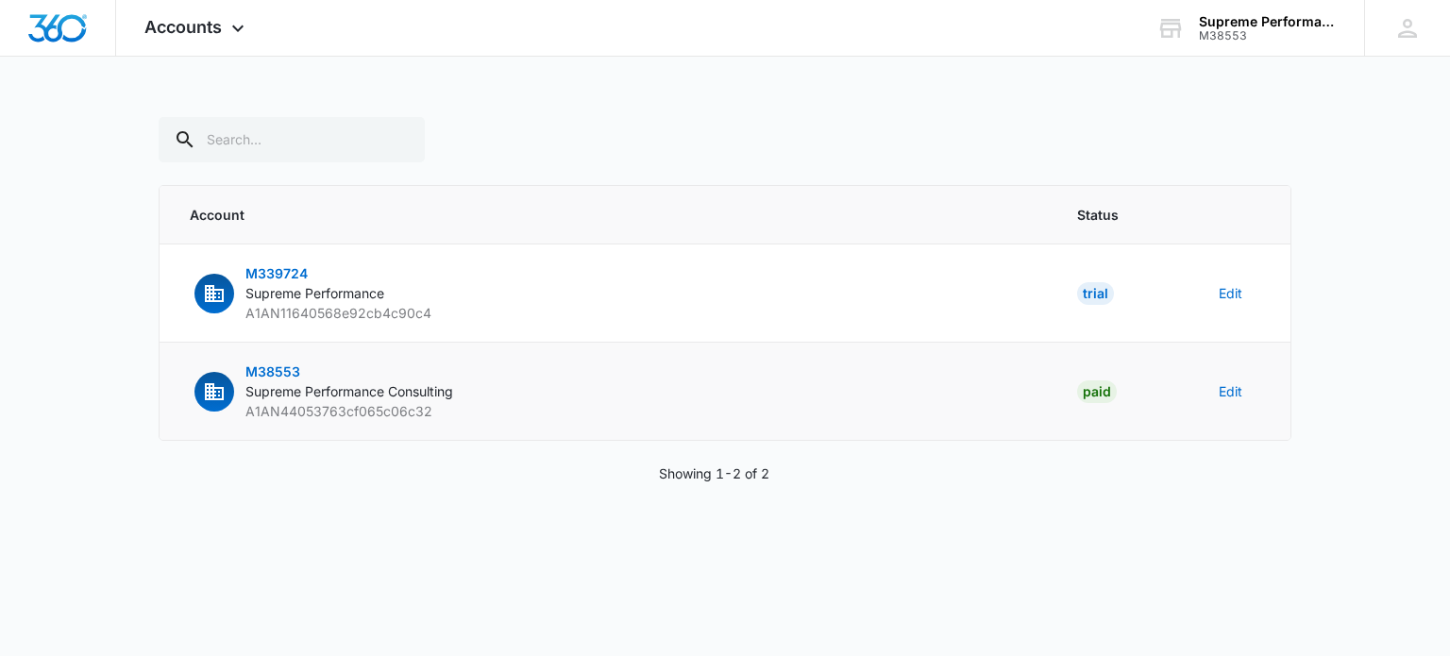
click at [296, 383] on span "Supreme Performance Consulting" at bounding box center [350, 391] width 208 height 16
click at [225, 402] on div "button" at bounding box center [215, 392] width 40 height 40
click at [224, 392] on icon "button" at bounding box center [214, 392] width 23 height 23
drag, startPoint x: 224, startPoint y: 391, endPoint x: 274, endPoint y: 390, distance: 50.1
click at [224, 390] on icon "button" at bounding box center [214, 392] width 23 height 23
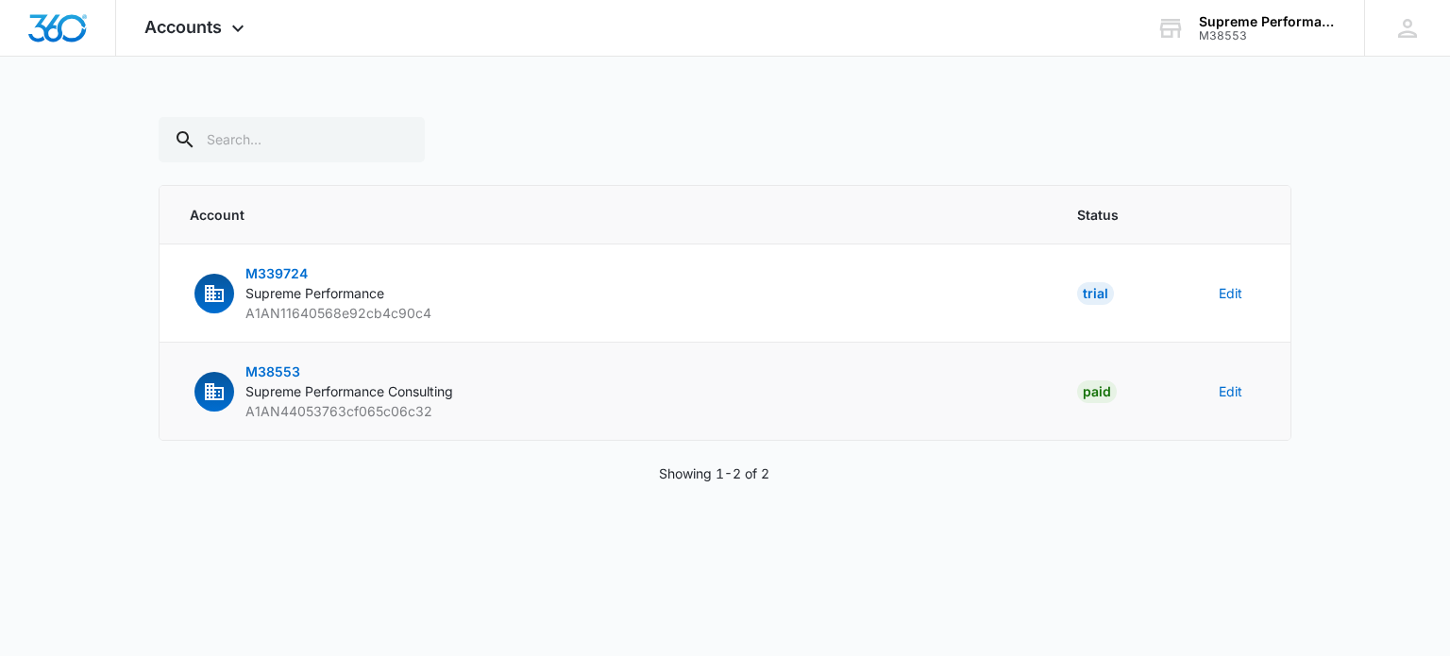
click at [241, 373] on button "M38553 Supreme Performance Consulting A1AN44053763cf065c06c32" at bounding box center [321, 391] width 263 height 59
click at [279, 370] on span "M38553" at bounding box center [273, 372] width 55 height 16
click at [215, 381] on icon "button" at bounding box center [214, 392] width 23 height 23
drag, startPoint x: 191, startPoint y: 388, endPoint x: 264, endPoint y: 411, distance: 77.1
click at [192, 388] on div "button" at bounding box center [212, 392] width 44 height 40
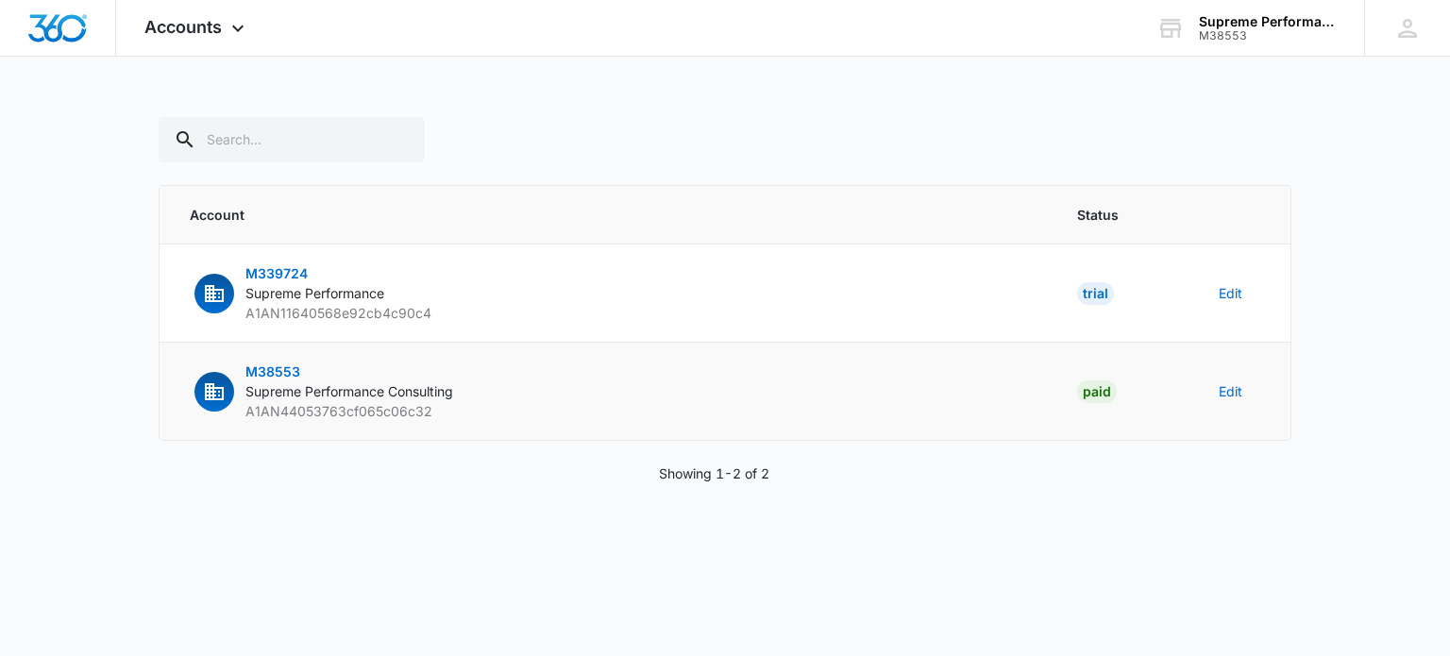
click at [357, 413] on span "A1AN44053763cf065c06c32" at bounding box center [339, 411] width 187 height 16
drag, startPoint x: 340, startPoint y: 407, endPoint x: 215, endPoint y: 397, distance: 125.1
click at [336, 408] on span "A1AN44053763cf065c06c32" at bounding box center [339, 411] width 187 height 16
click at [213, 397] on icon "button" at bounding box center [214, 391] width 19 height 17
click at [1231, 29] on div "M38553" at bounding box center [1268, 35] width 138 height 13
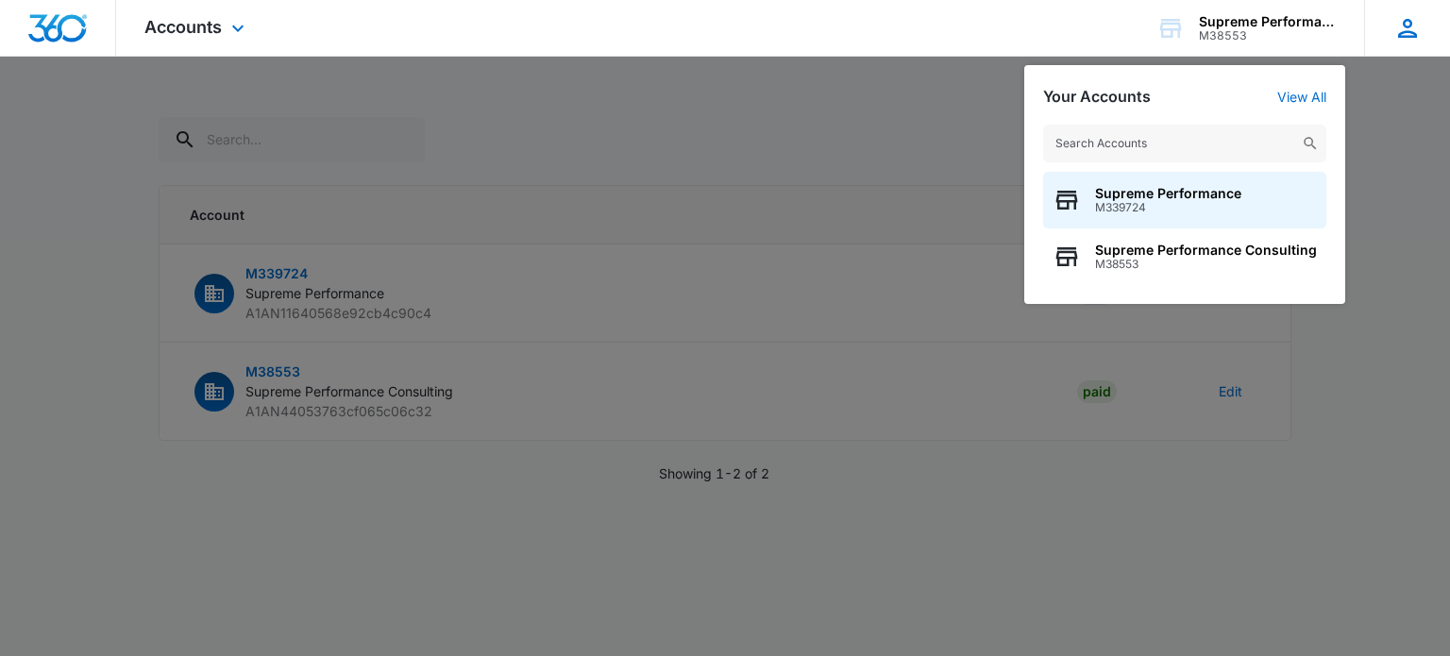
click at [1420, 42] on div "JV Jill Villegas vayneviyn213@gmail.com My Profile Notifications Support Logout…" at bounding box center [1407, 28] width 86 height 56
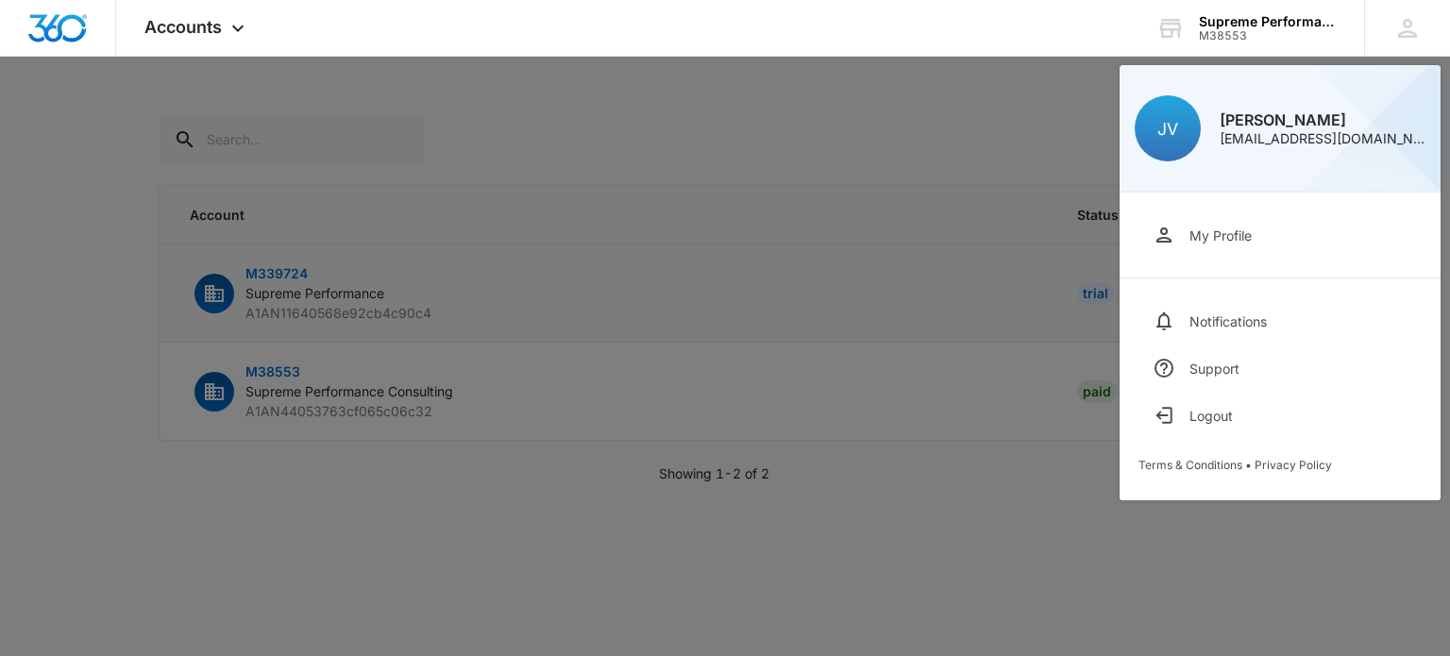
click at [1257, 246] on link "My Profile" at bounding box center [1280, 235] width 283 height 47
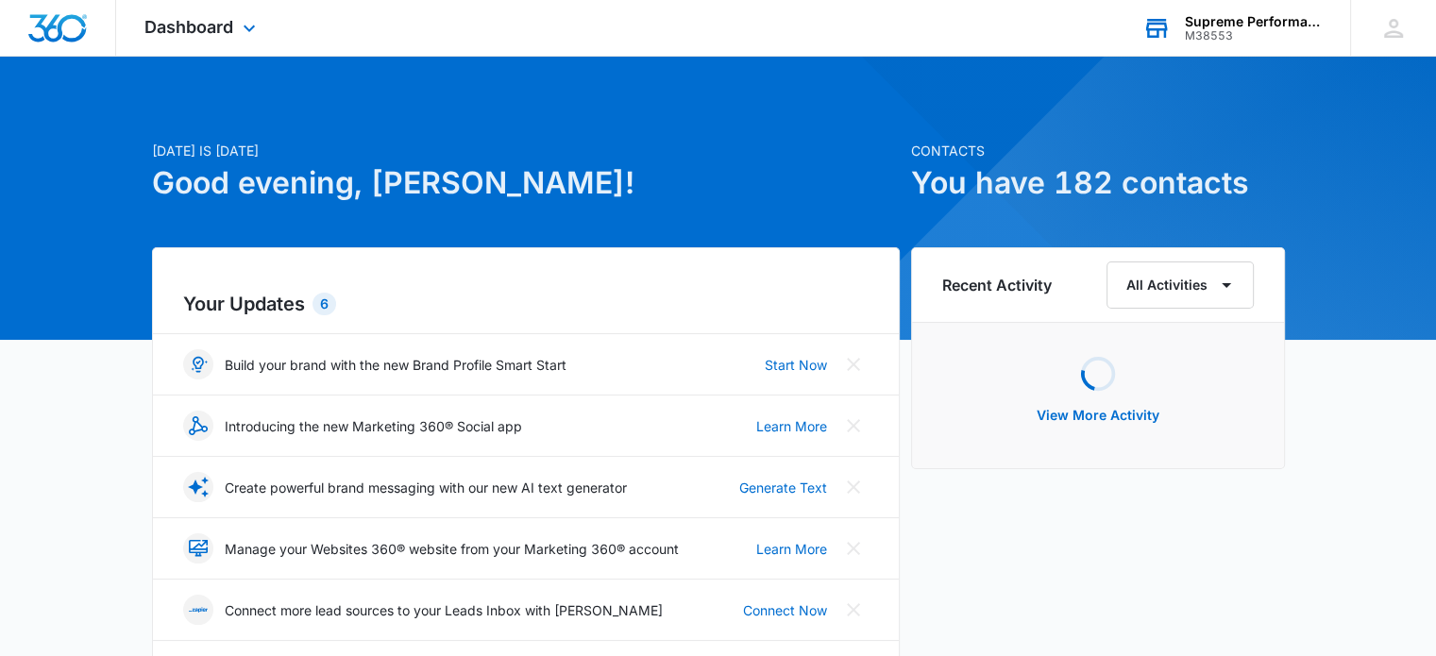
click at [1260, 31] on div "M38553" at bounding box center [1254, 35] width 138 height 13
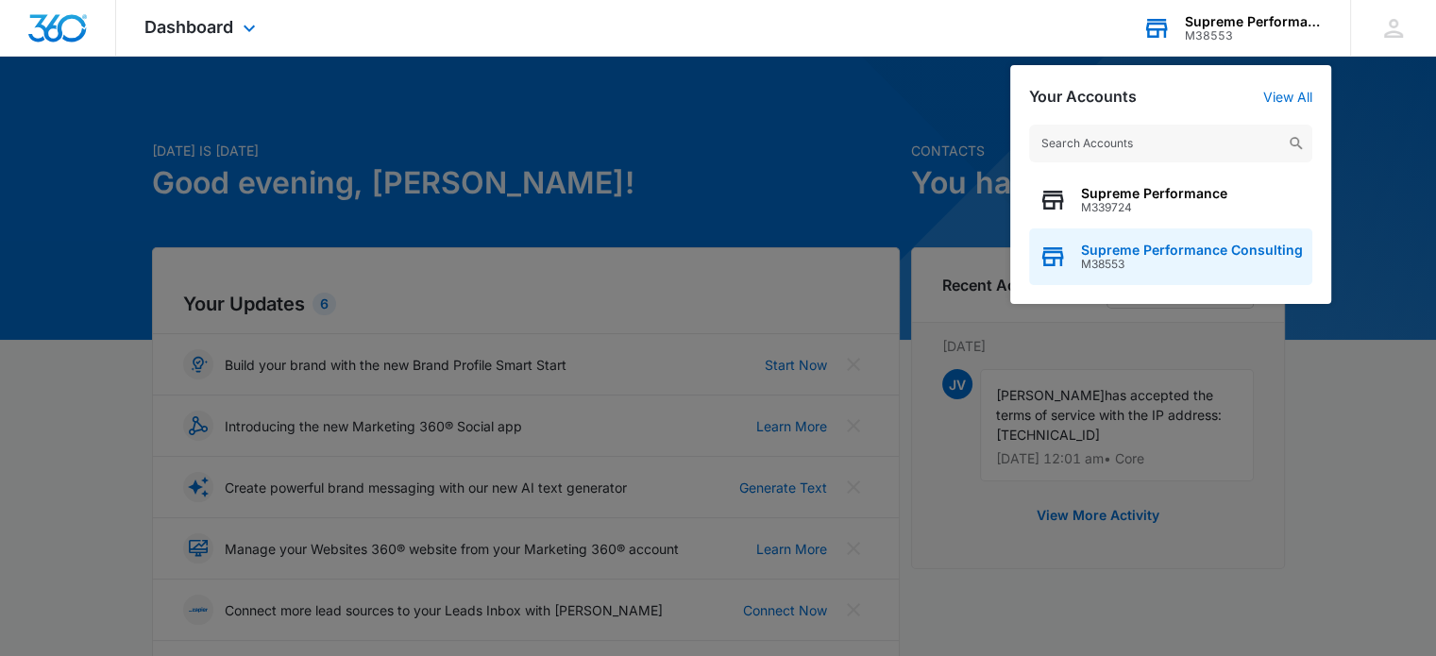
click at [1212, 265] on span "M38553" at bounding box center [1192, 264] width 222 height 13
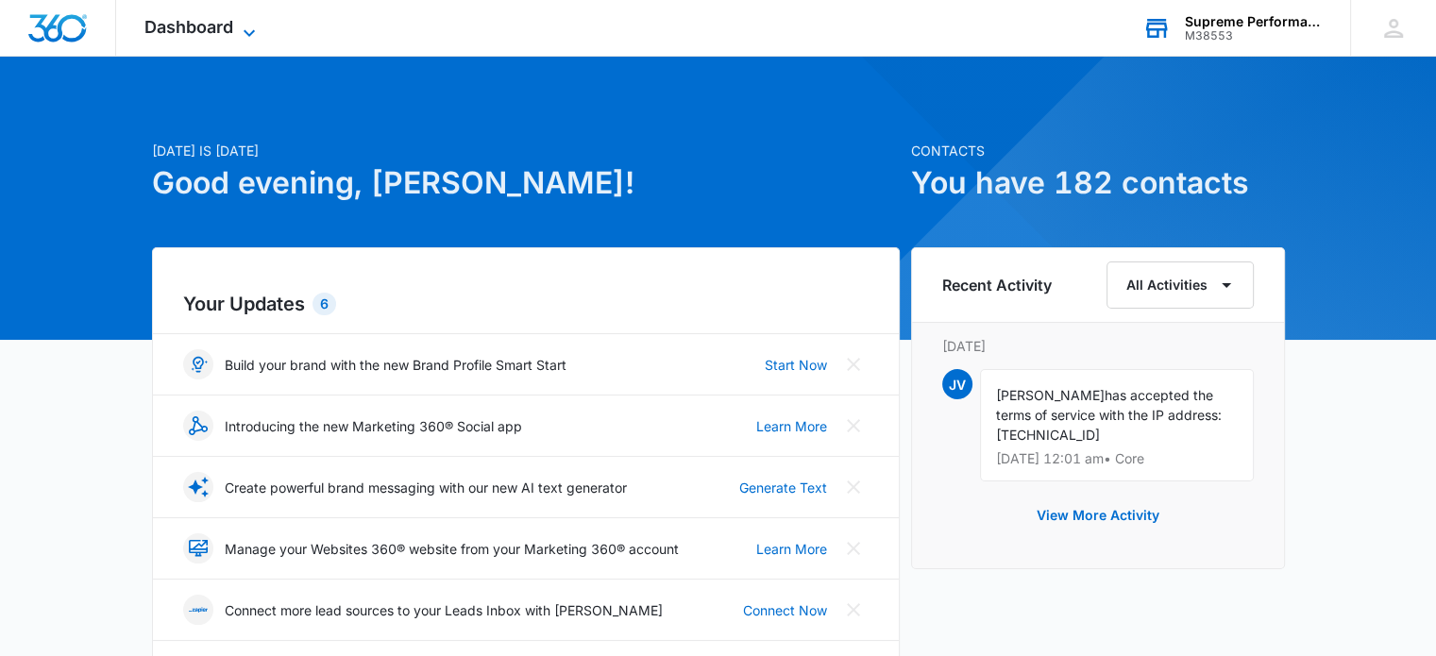
click at [243, 17] on div "Dashboard Apps Reputation Websites Forms CRM Email Social Payments POS Content …" at bounding box center [202, 28] width 173 height 56
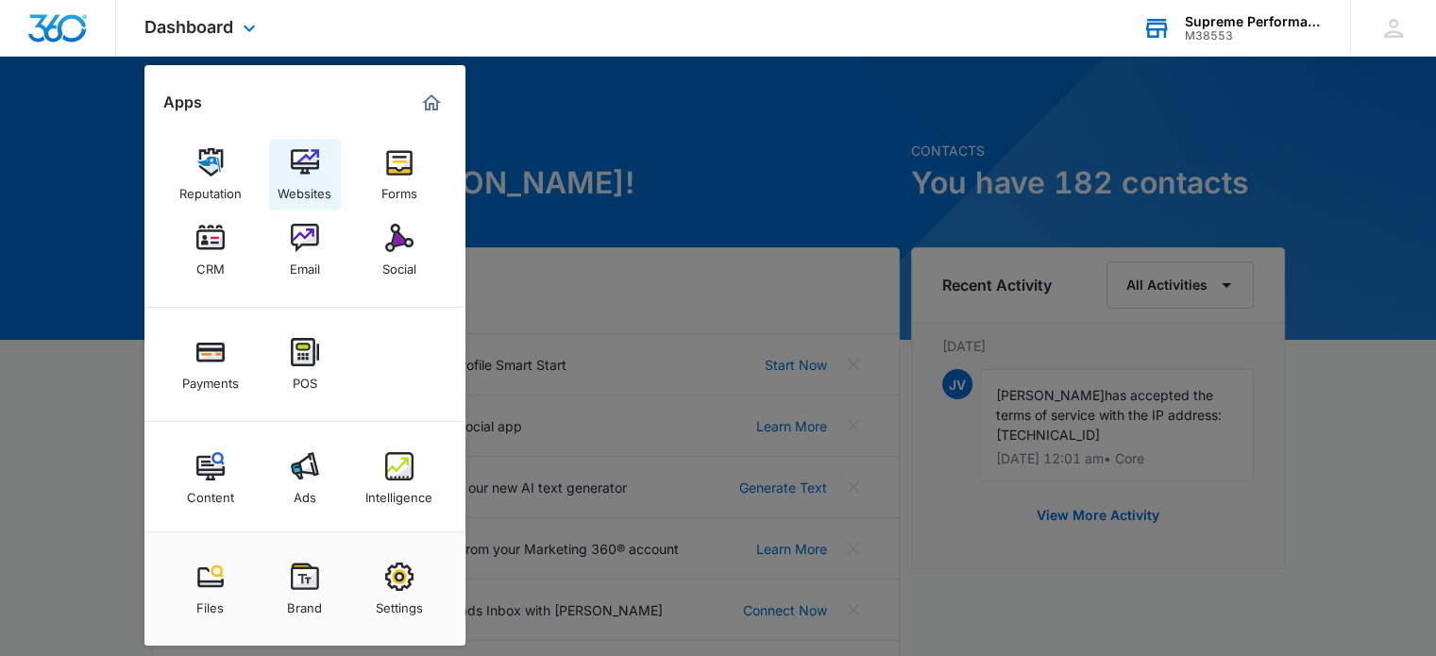
click at [296, 163] on img at bounding box center [305, 162] width 28 height 28
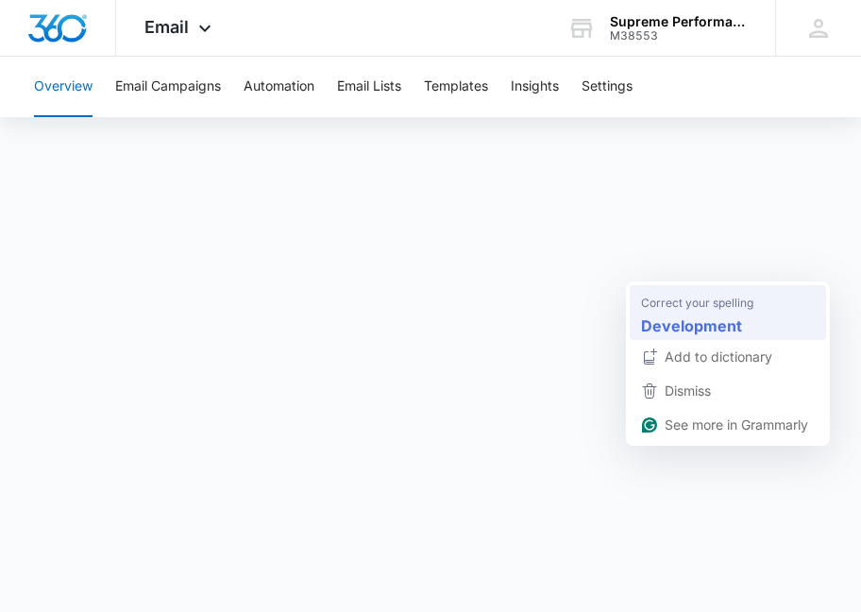
click at [683, 329] on strong "Development" at bounding box center [691, 325] width 101 height 24
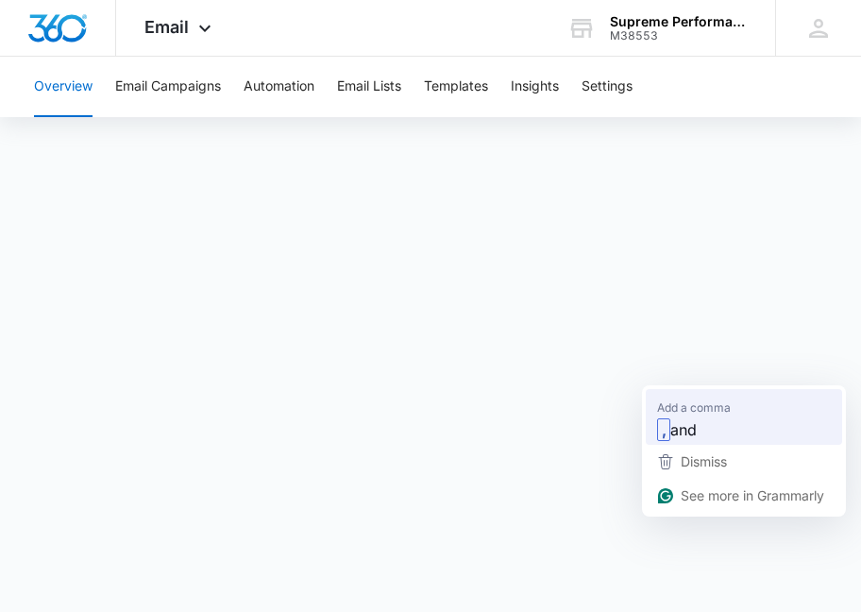
click at [697, 430] on span "and" at bounding box center [683, 429] width 26 height 24
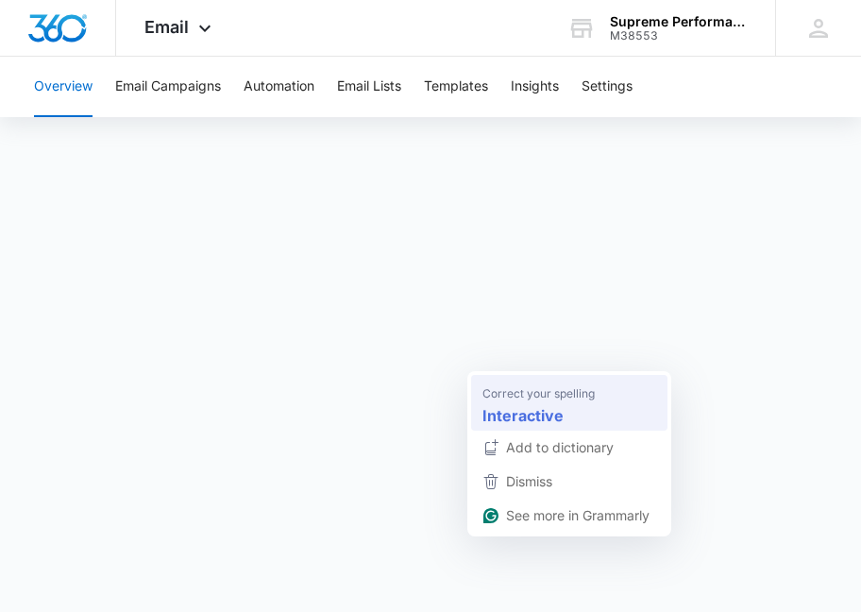
click at [548, 425] on strong "Interactive" at bounding box center [523, 415] width 81 height 24
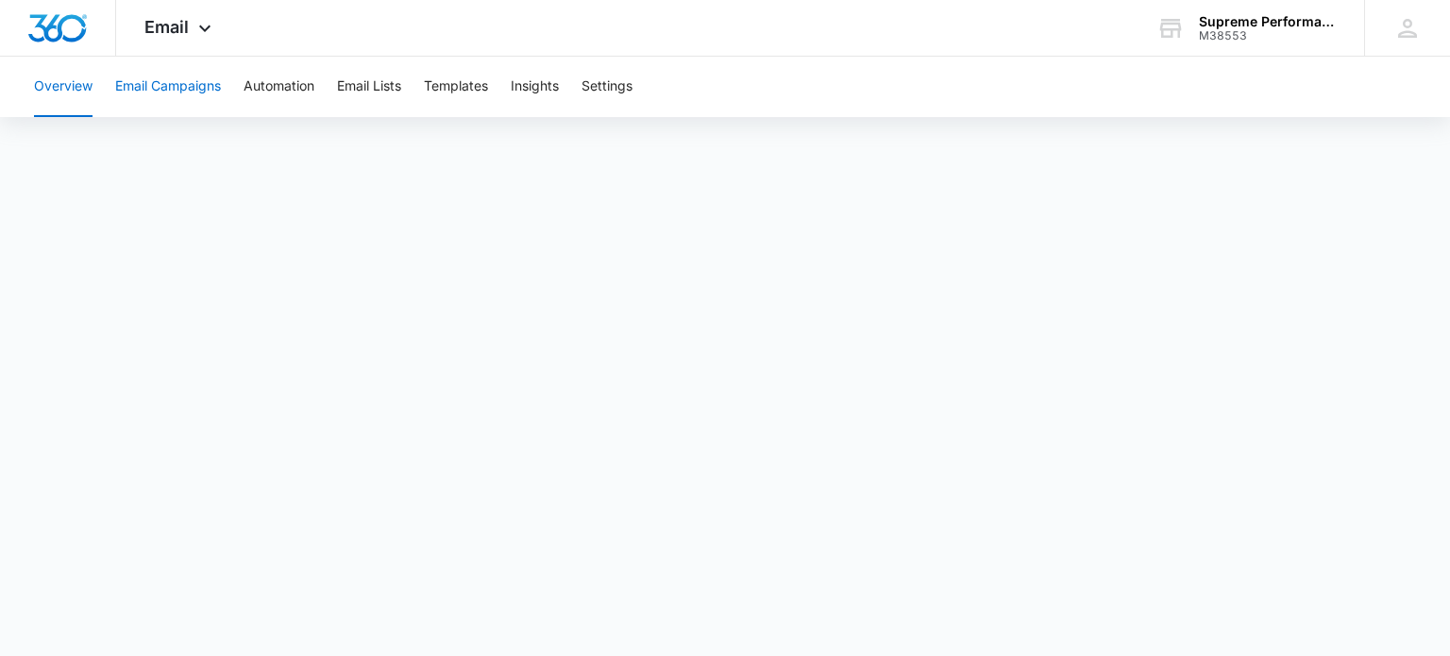
click at [149, 91] on button "Email Campaigns" at bounding box center [168, 87] width 106 height 60
click at [480, 93] on button "Templates" at bounding box center [456, 87] width 64 height 60
click at [164, 91] on button "Email Campaigns" at bounding box center [168, 87] width 106 height 60
click at [201, 30] on icon at bounding box center [205, 33] width 23 height 23
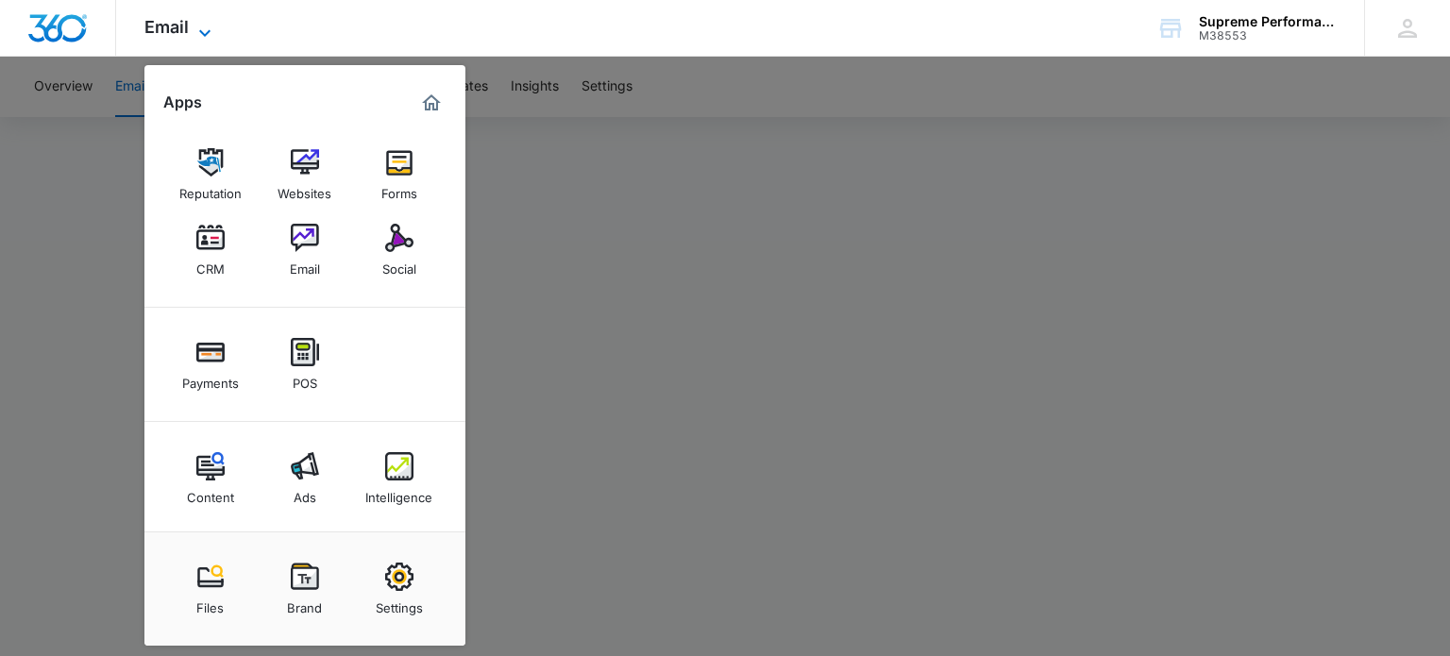
click at [201, 30] on icon at bounding box center [205, 33] width 23 height 23
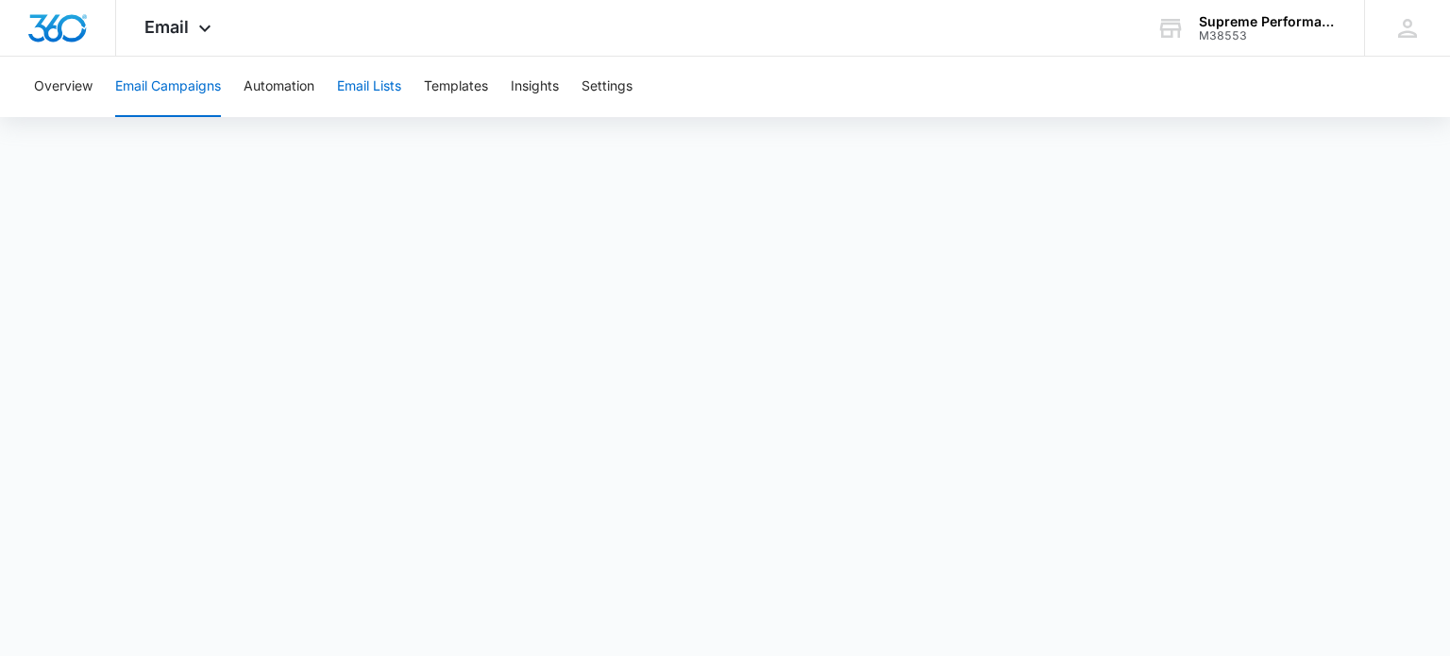
click at [360, 84] on button "Email Lists" at bounding box center [369, 87] width 64 height 60
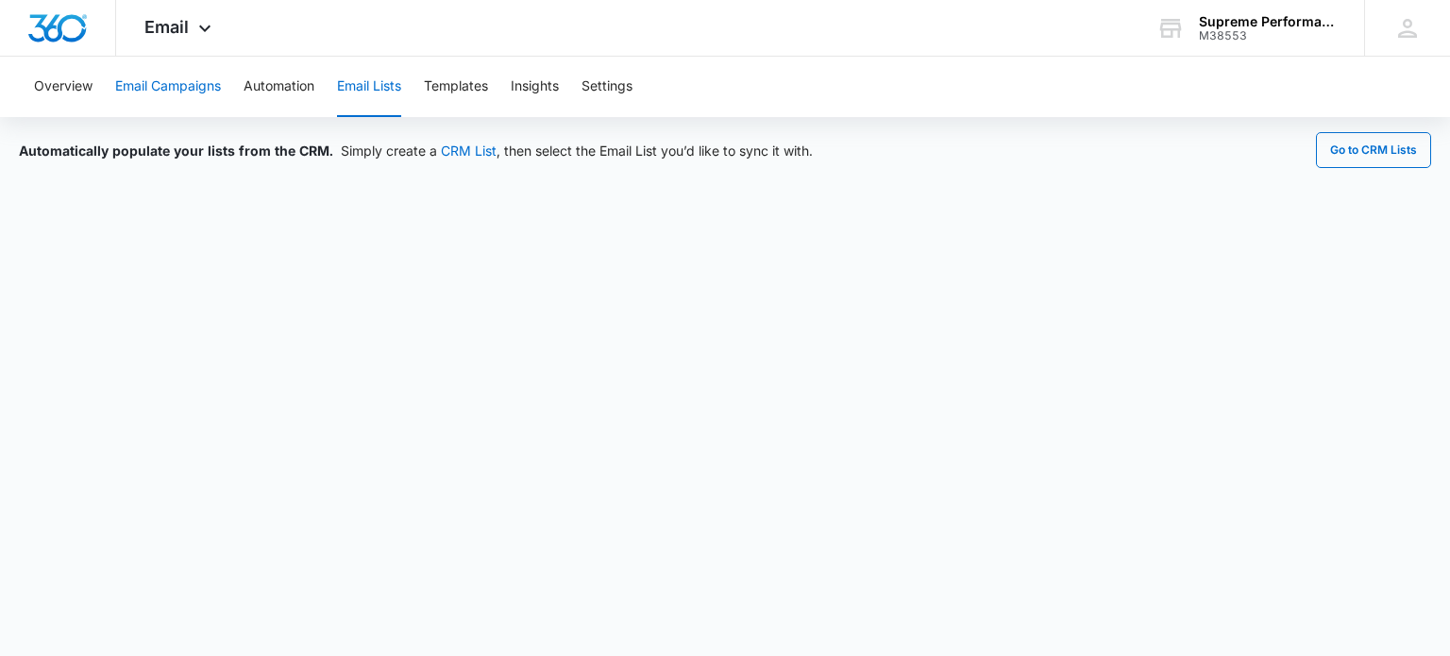
click at [127, 87] on button "Email Campaigns" at bounding box center [168, 87] width 106 height 60
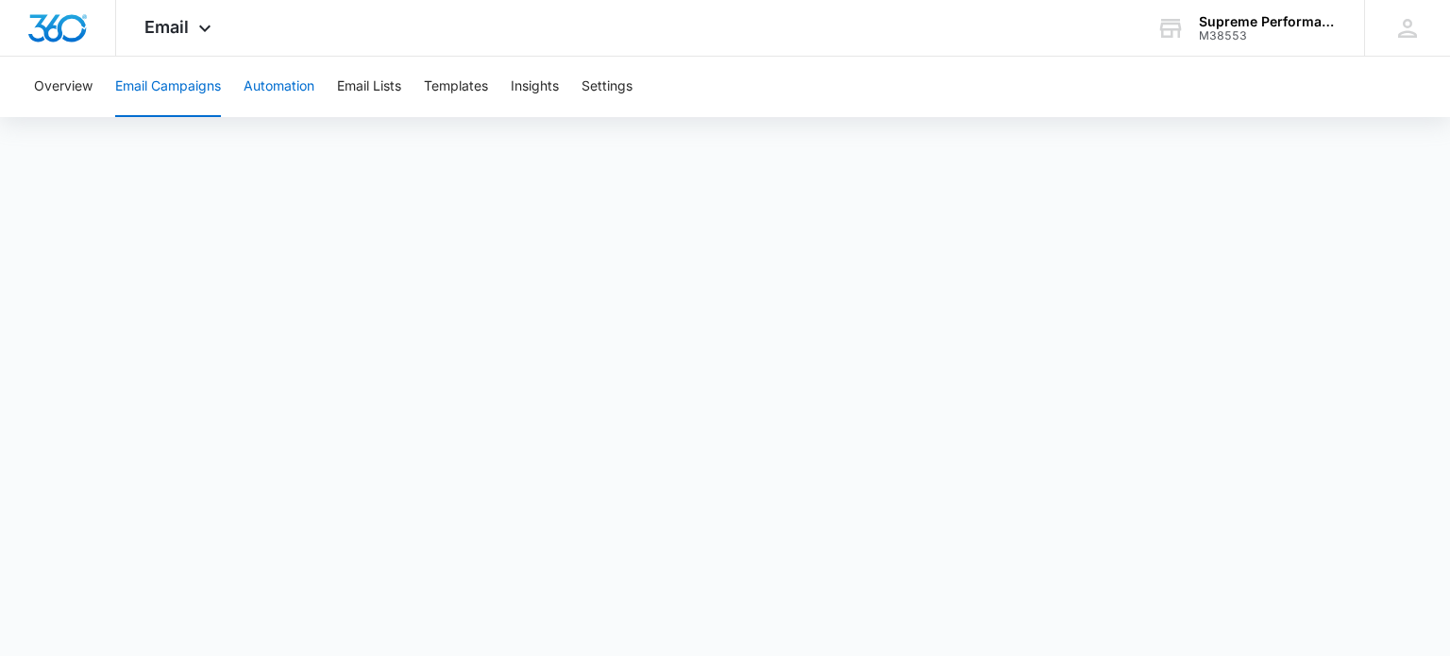
click at [279, 75] on button "Automation" at bounding box center [279, 87] width 71 height 60
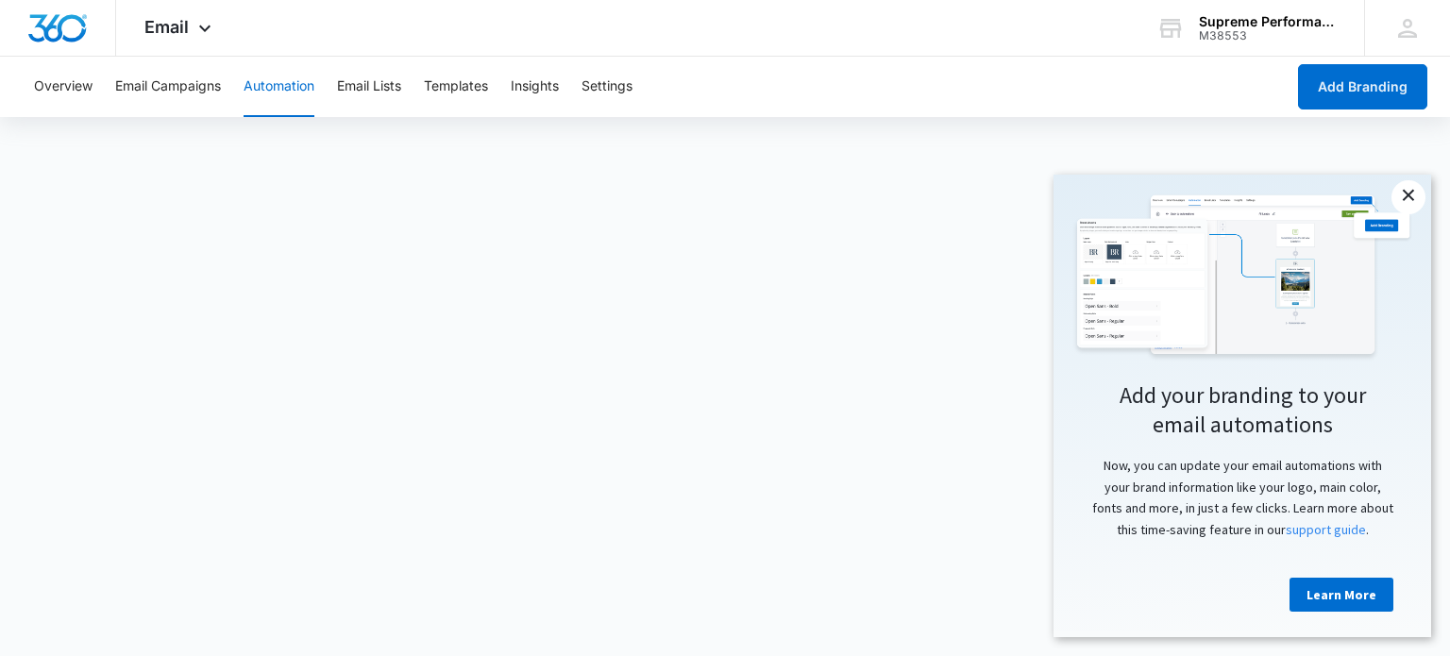
click at [1405, 192] on link "×" at bounding box center [1409, 197] width 34 height 34
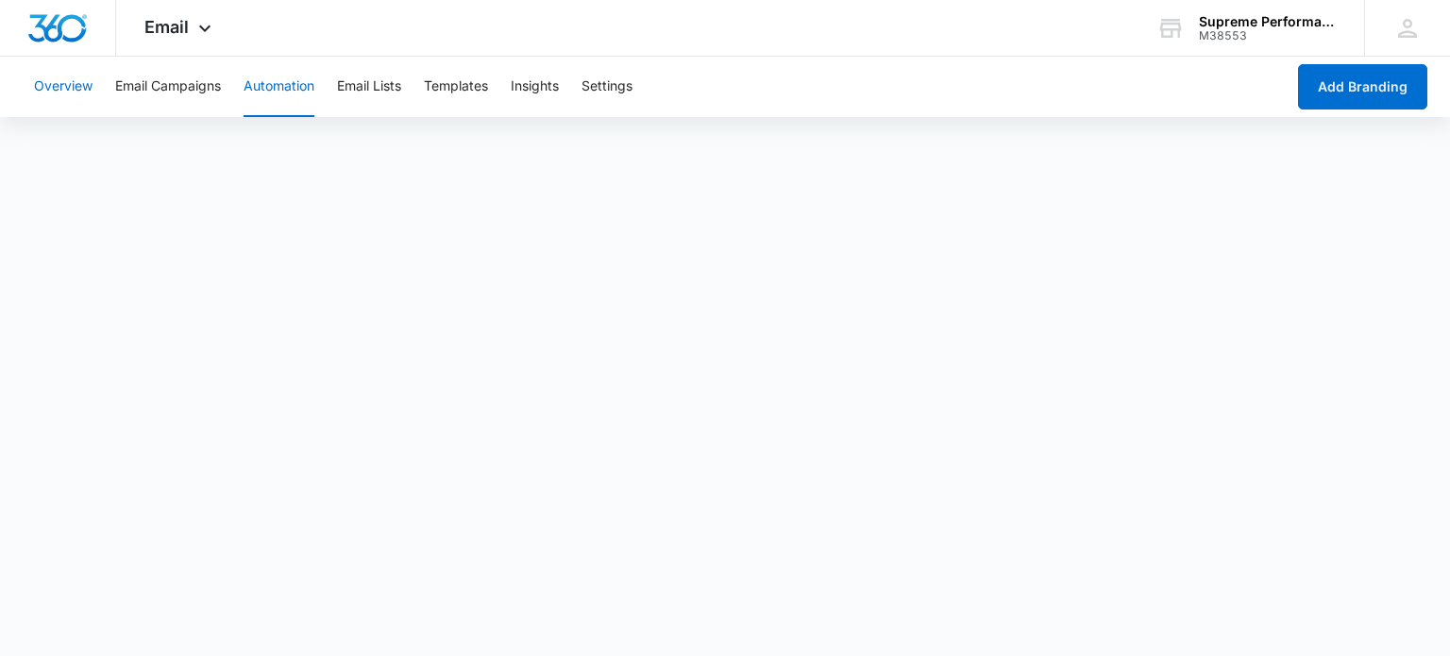
click at [65, 86] on button "Overview" at bounding box center [63, 87] width 59 height 60
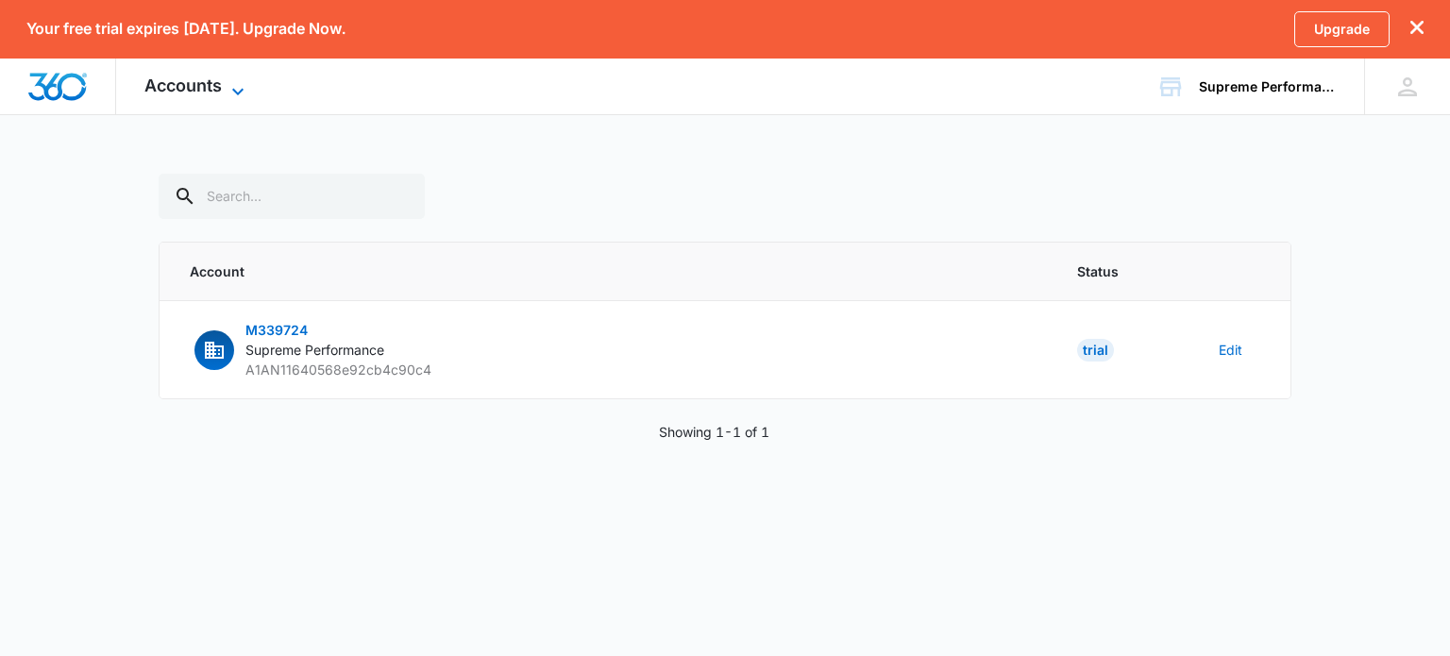
click at [234, 76] on div "Accounts Apps Reputation Websites Forms CRM Email Shop Payments POS Ads Intelli…" at bounding box center [196, 87] width 161 height 56
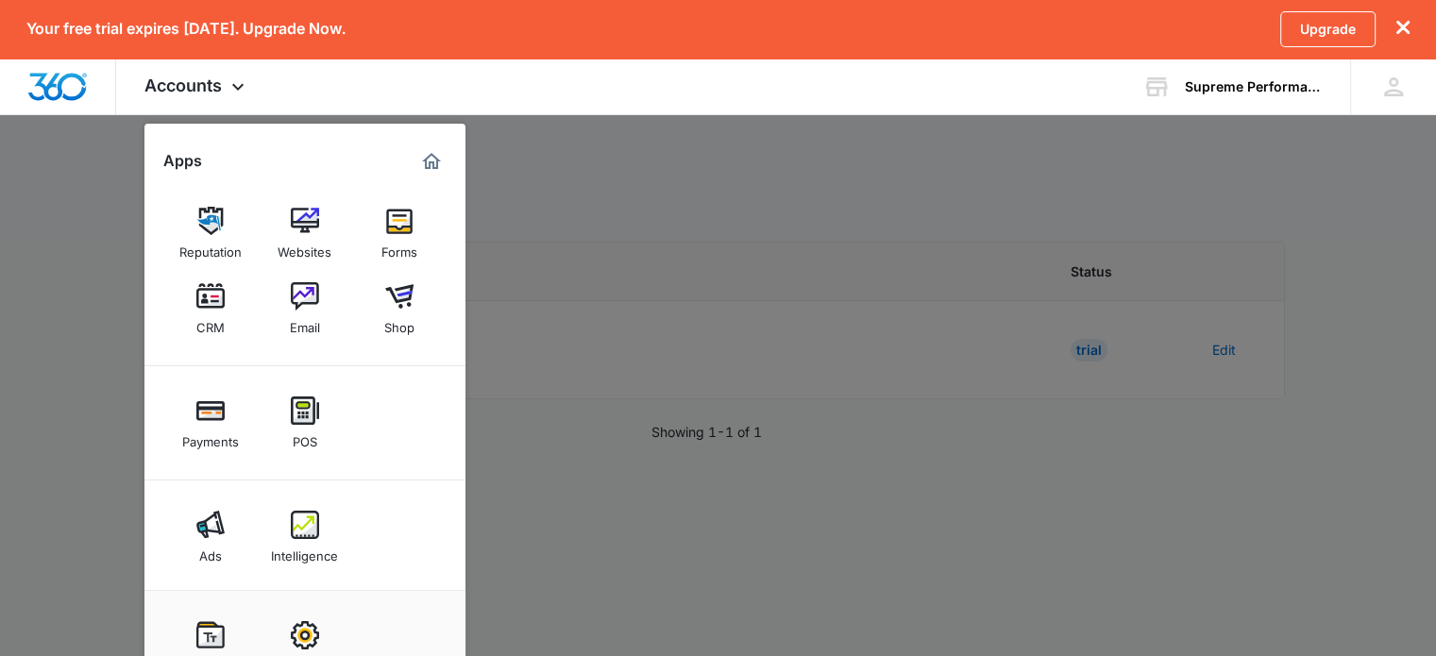
click at [629, 173] on div at bounding box center [718, 328] width 1436 height 656
